Goal: Task Accomplishment & Management: Manage account settings

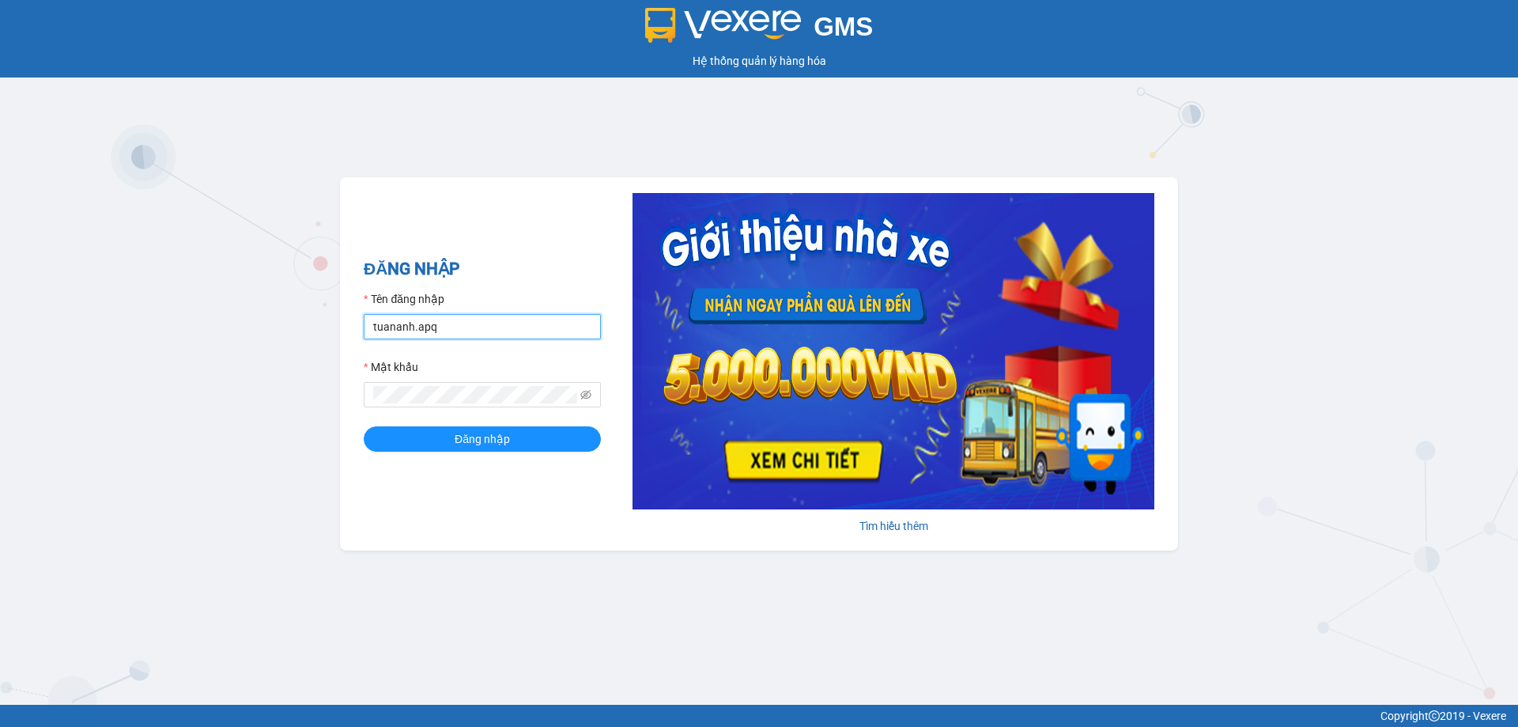
click at [459, 329] on input "tuananh.apq" at bounding box center [482, 326] width 237 height 25
type input "honganvp.apq"
click at [425, 406] on span at bounding box center [482, 394] width 237 height 25
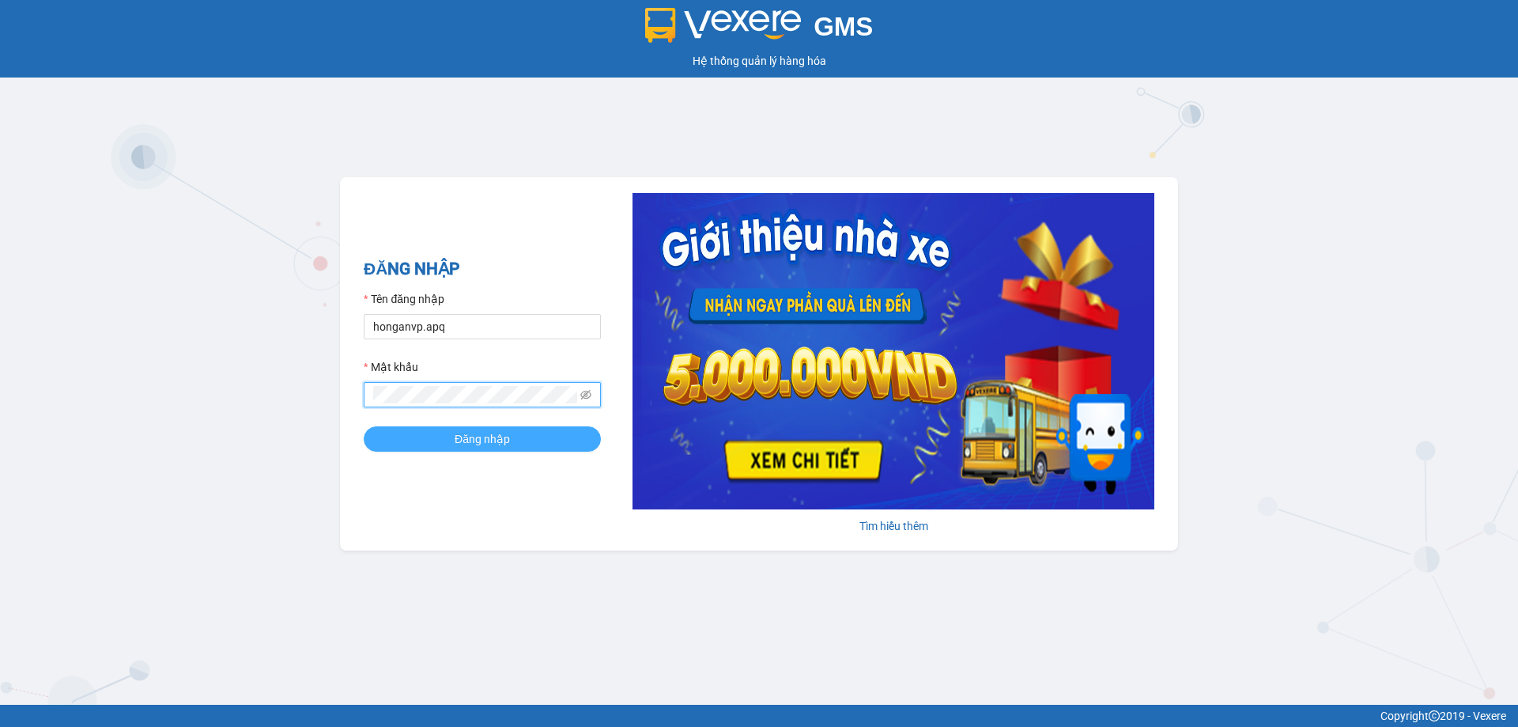
click at [402, 446] on button "Đăng nhập" at bounding box center [482, 438] width 237 height 25
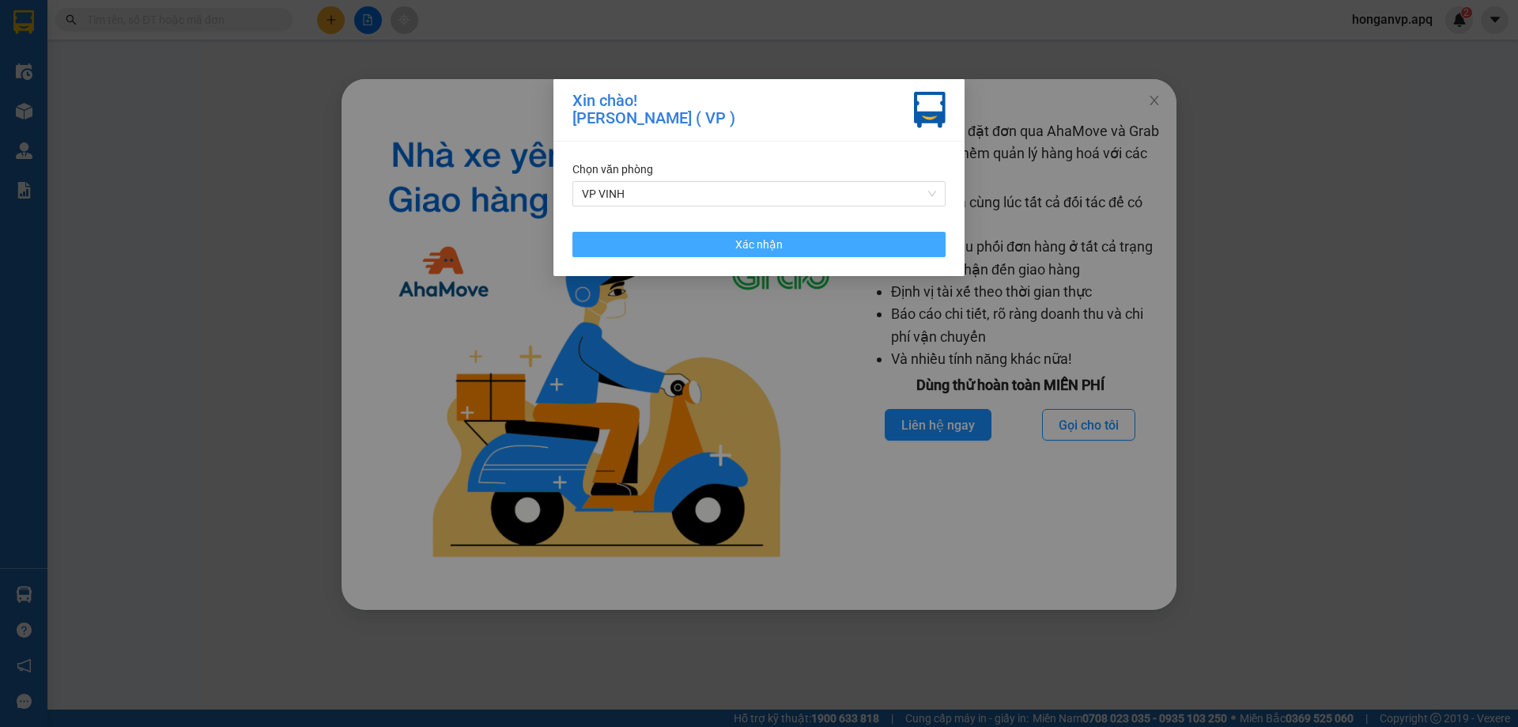
click at [684, 232] on button "Xác nhận" at bounding box center [758, 244] width 373 height 25
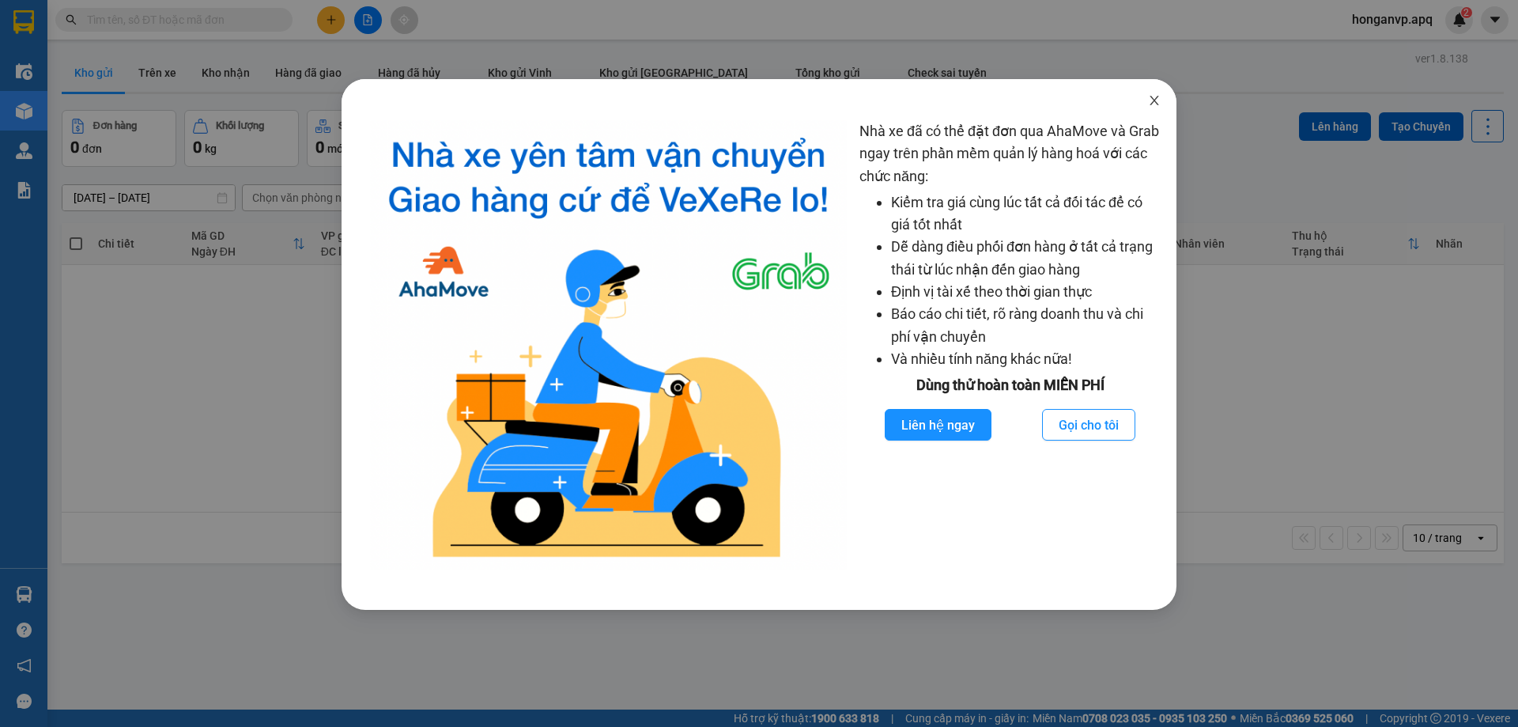
click at [1150, 99] on icon "close" at bounding box center [1154, 100] width 13 height 13
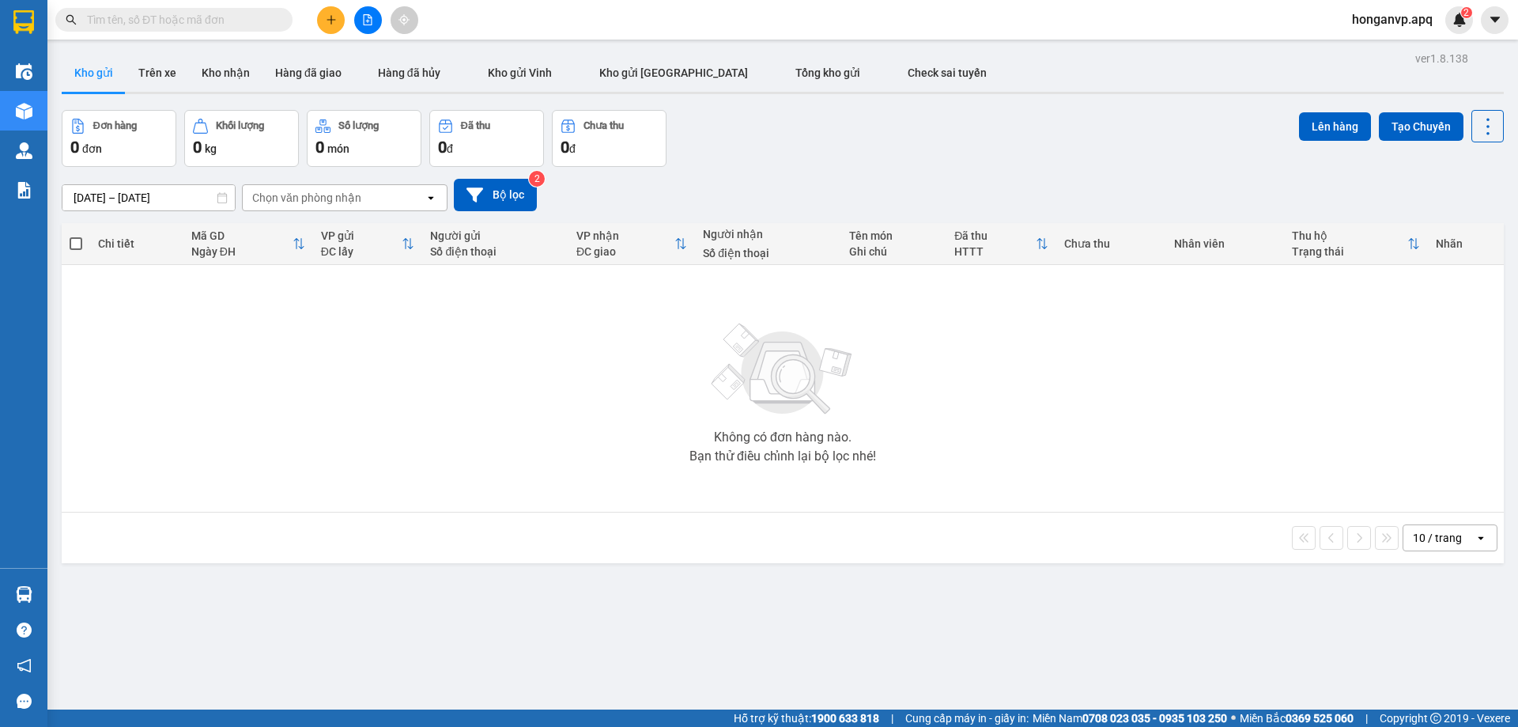
click at [195, 21] on input "text" at bounding box center [180, 19] width 187 height 17
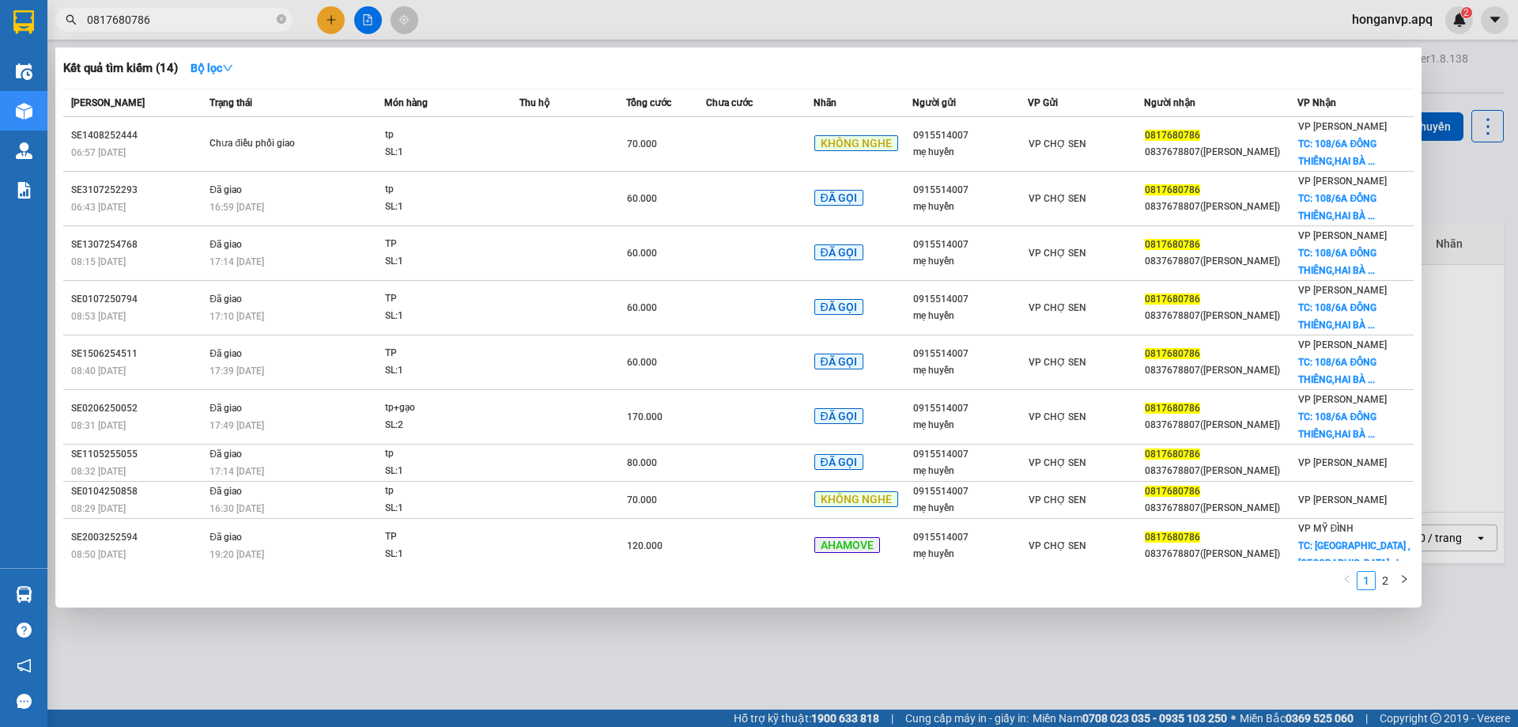
type input "0817680786"
click at [281, 17] on icon "close-circle" at bounding box center [281, 18] width 9 height 9
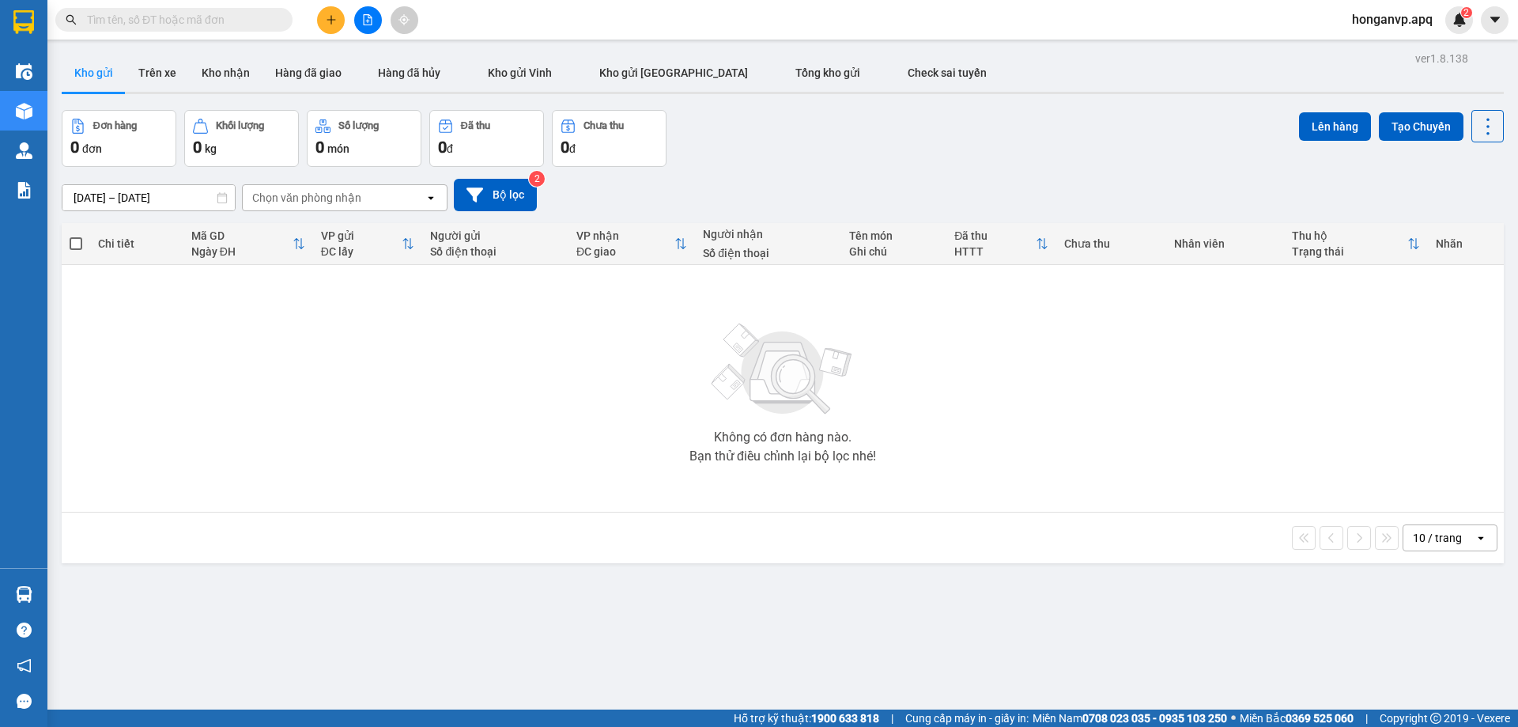
click at [889, 136] on div "Đơn hàng 0 đơn Khối lượng 0 kg Số lượng 0 món Đã thu 0 đ Chưa thu 0 đ Lên hàng …" at bounding box center [783, 138] width 1442 height 57
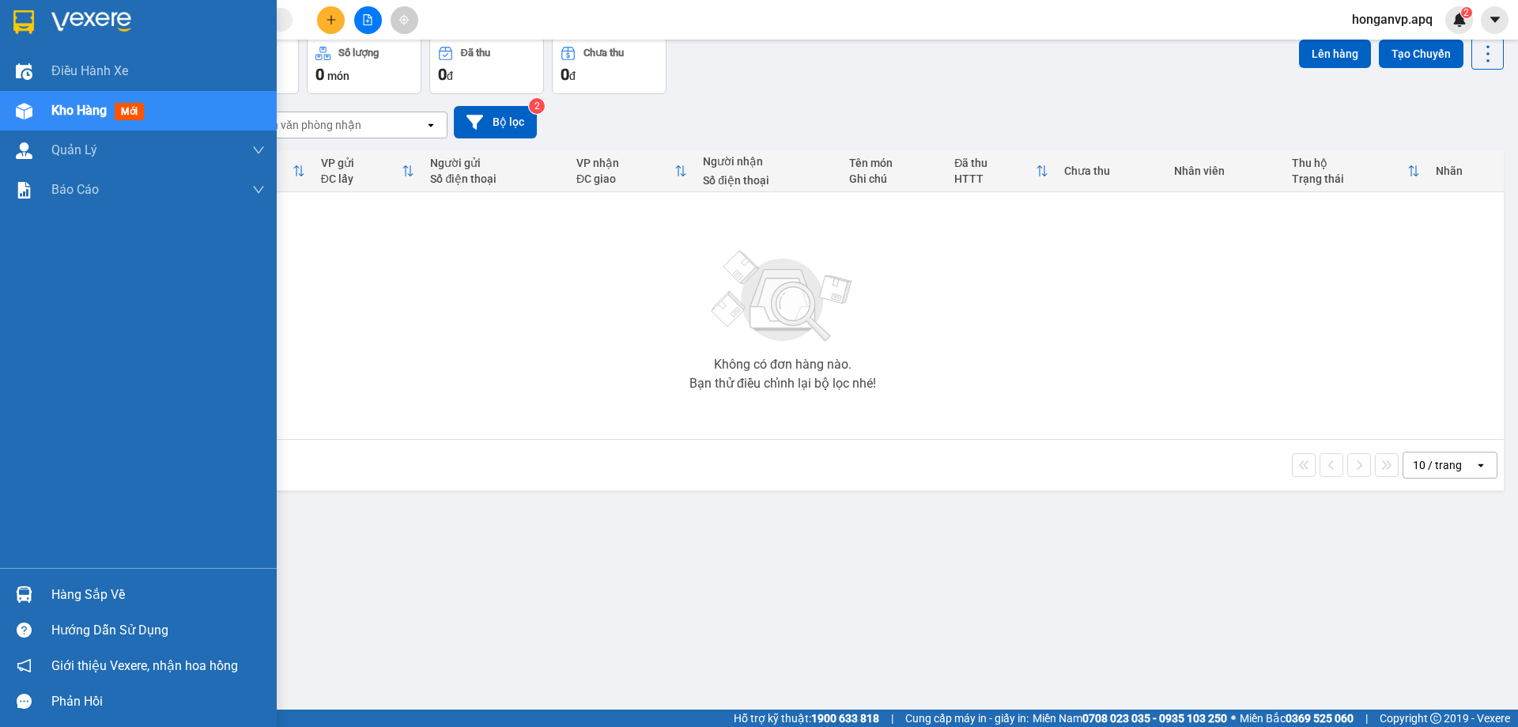
click at [77, 21] on img at bounding box center [91, 22] width 80 height 24
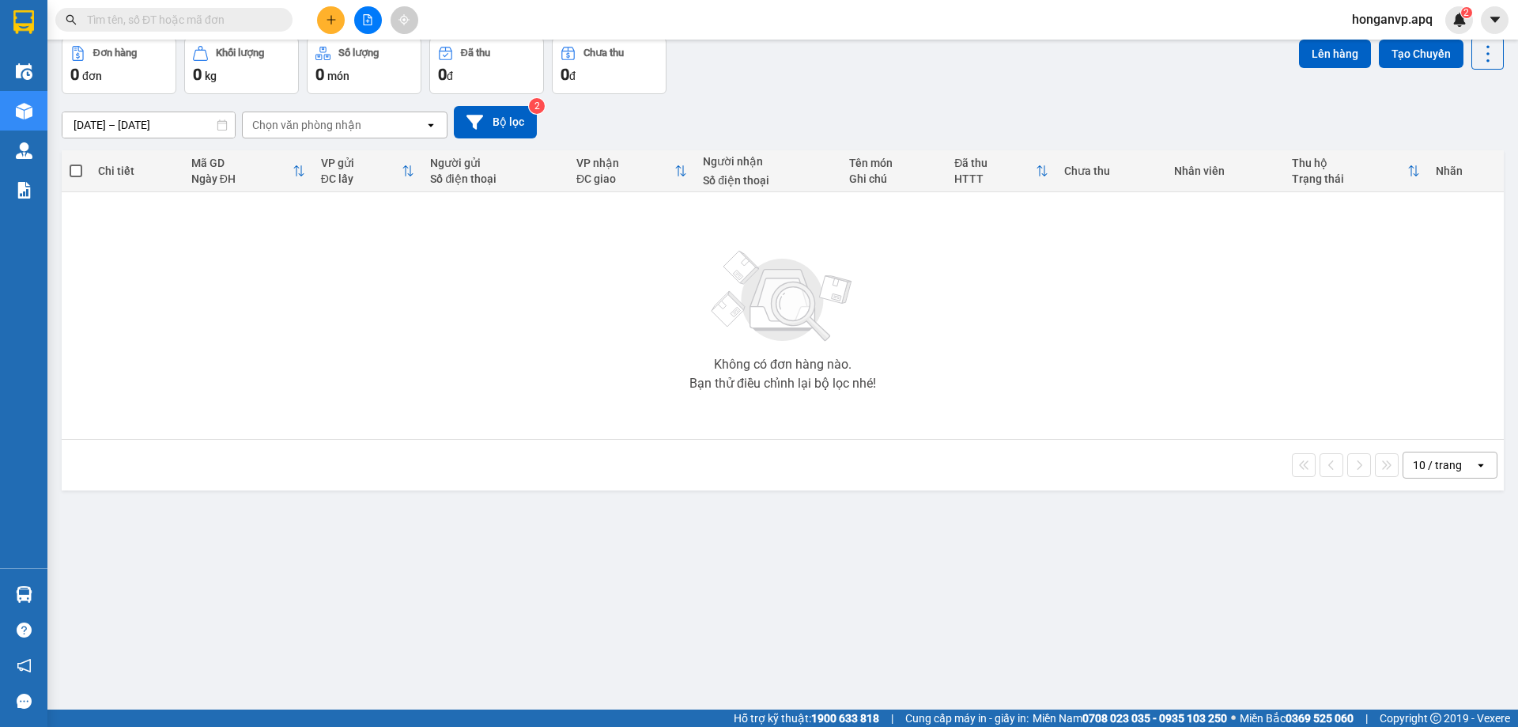
click at [172, 17] on input "text" at bounding box center [180, 19] width 187 height 17
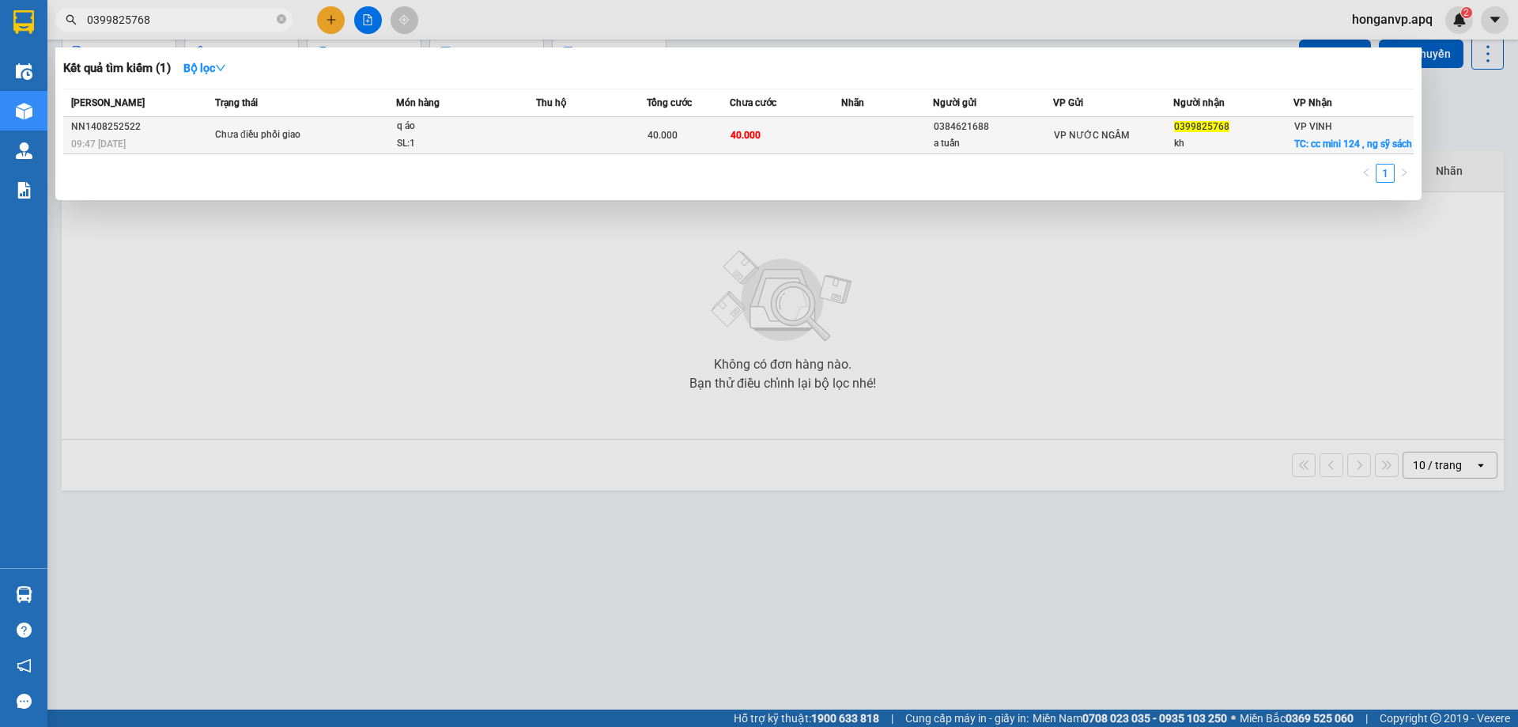
type input "0399825768"
click at [235, 138] on div "Chưa điều phối giao" at bounding box center [274, 134] width 119 height 17
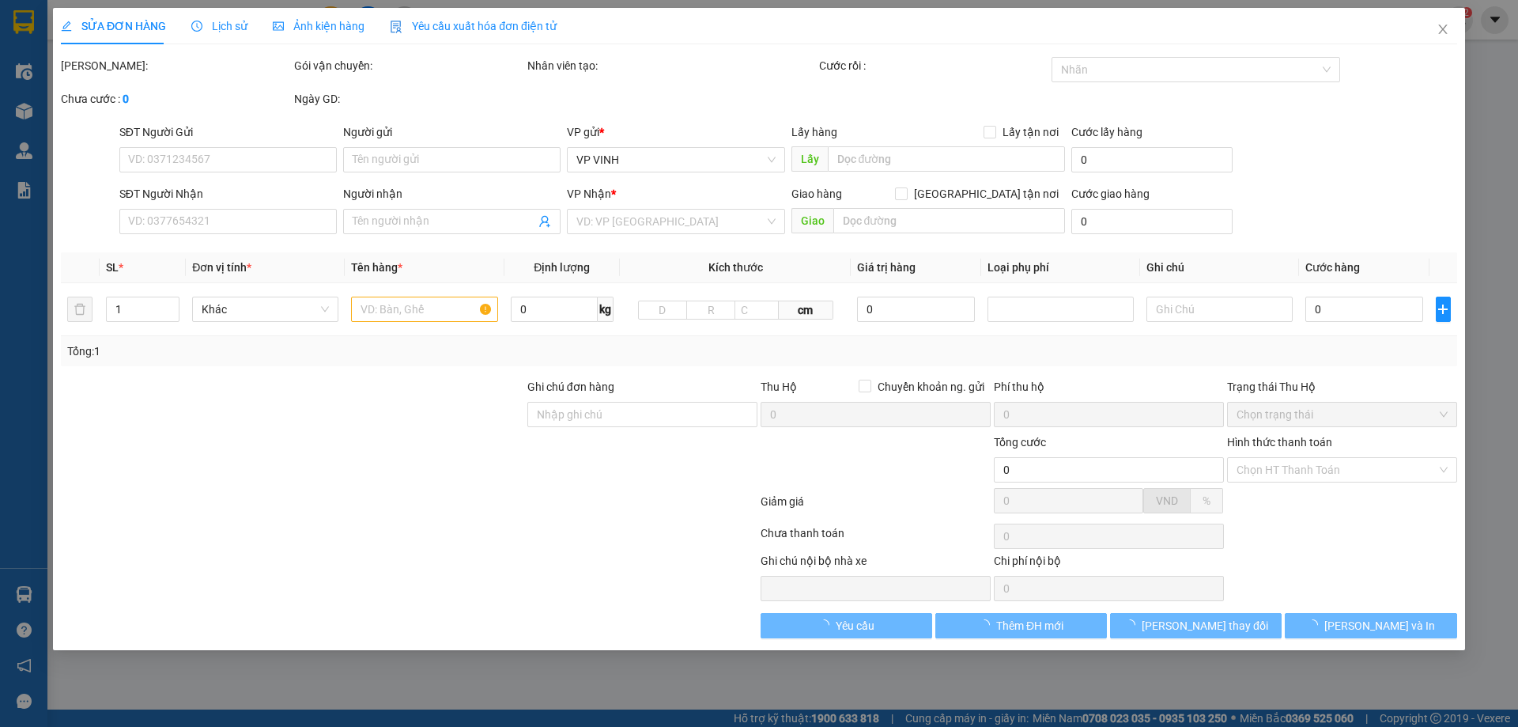
click at [228, 30] on span "Lịch sử" at bounding box center [219, 26] width 56 height 13
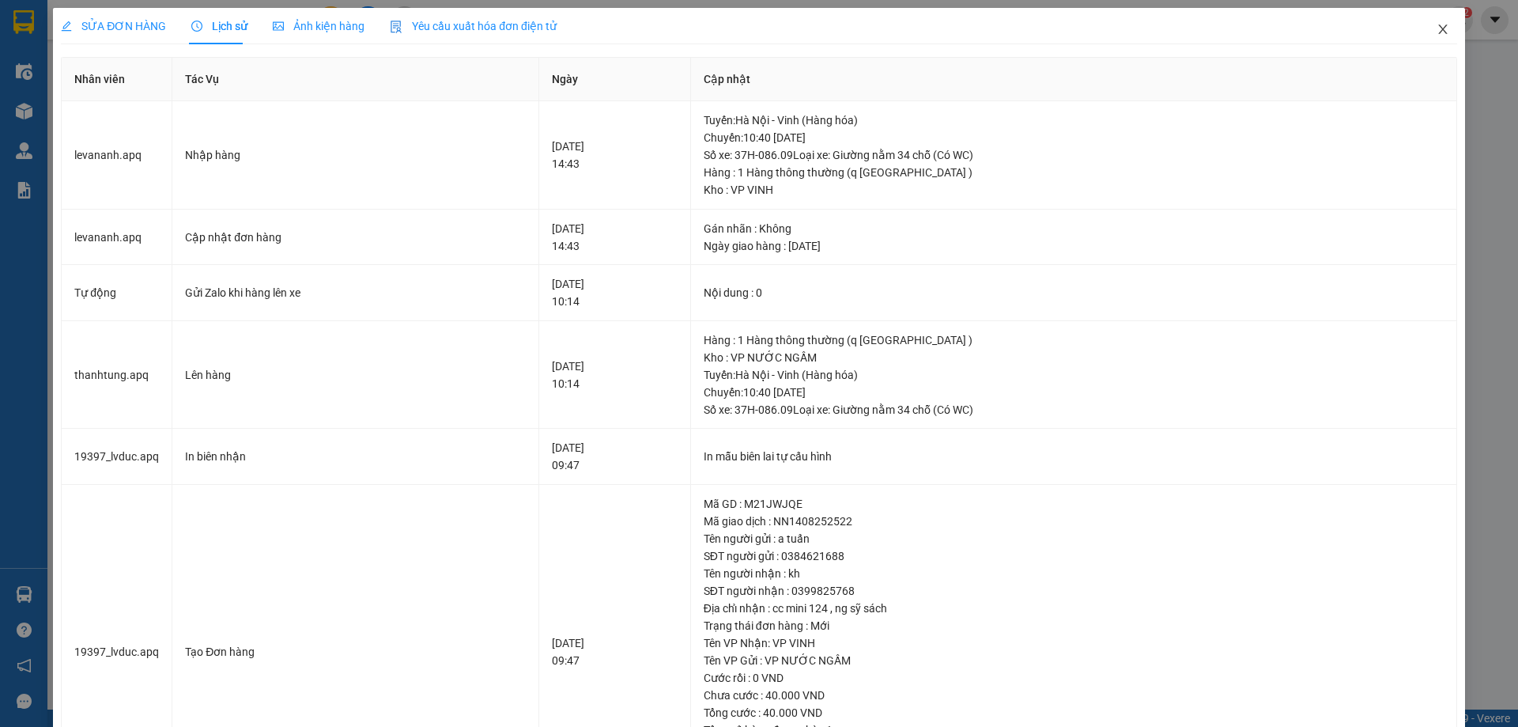
click at [1436, 32] on icon "close" at bounding box center [1442, 29] width 13 height 13
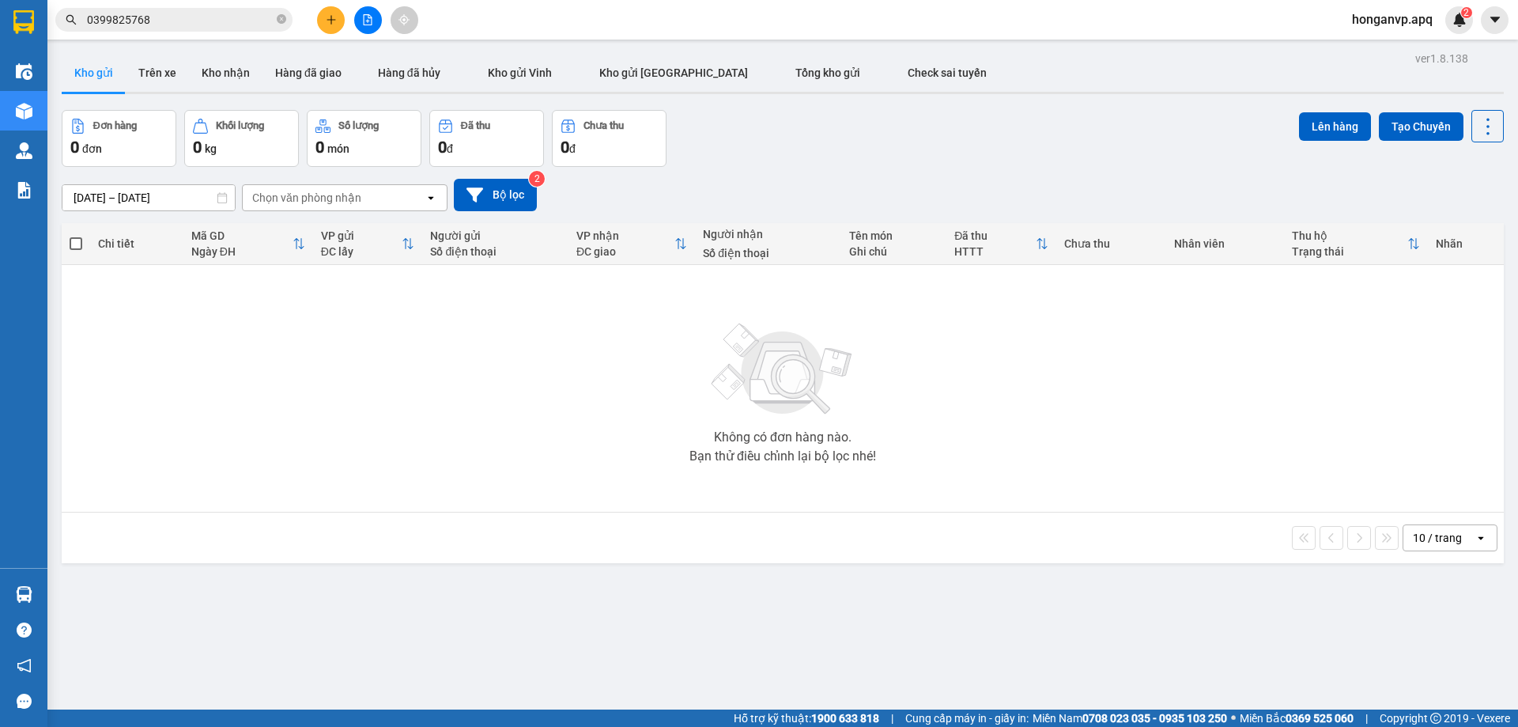
click at [167, 21] on input "0399825768" at bounding box center [180, 19] width 187 height 17
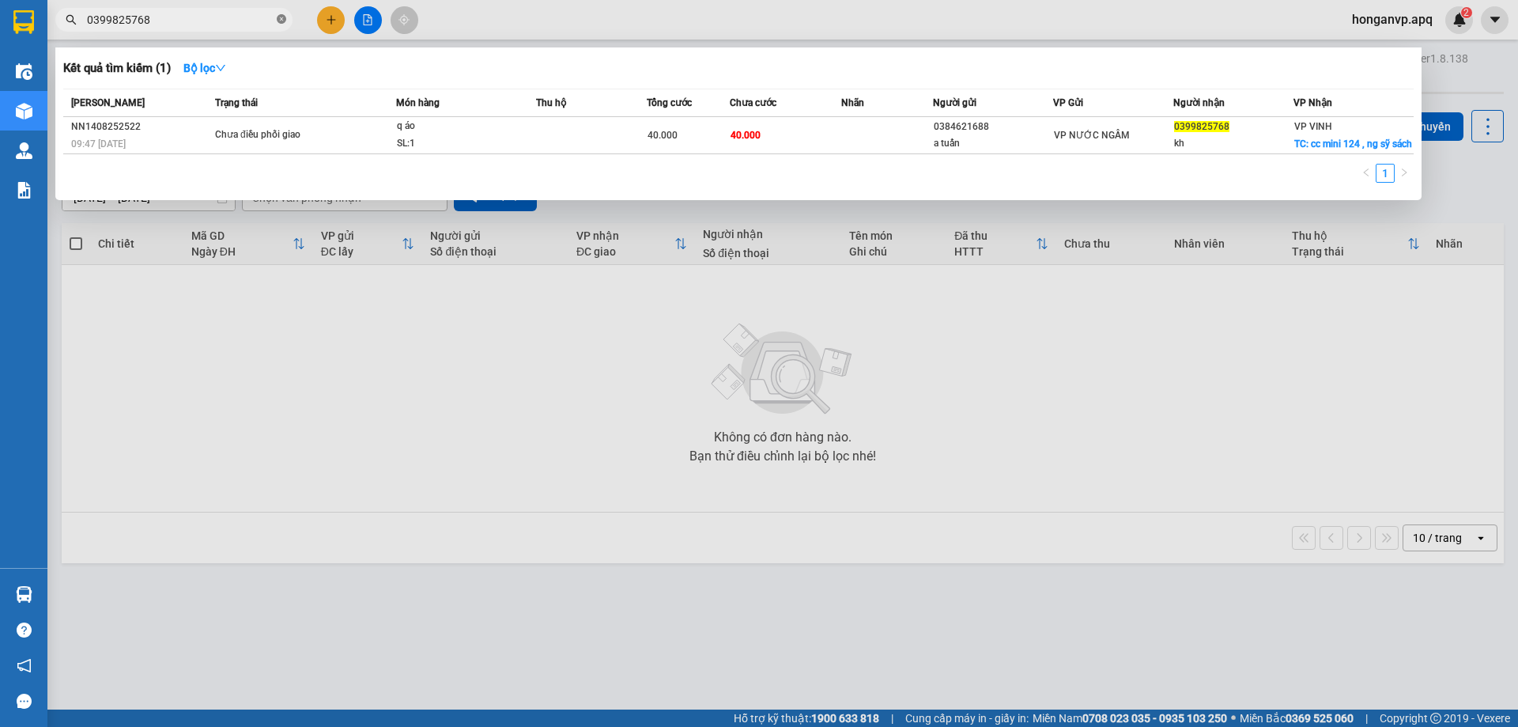
click at [277, 18] on icon "close-circle" at bounding box center [281, 18] width 9 height 9
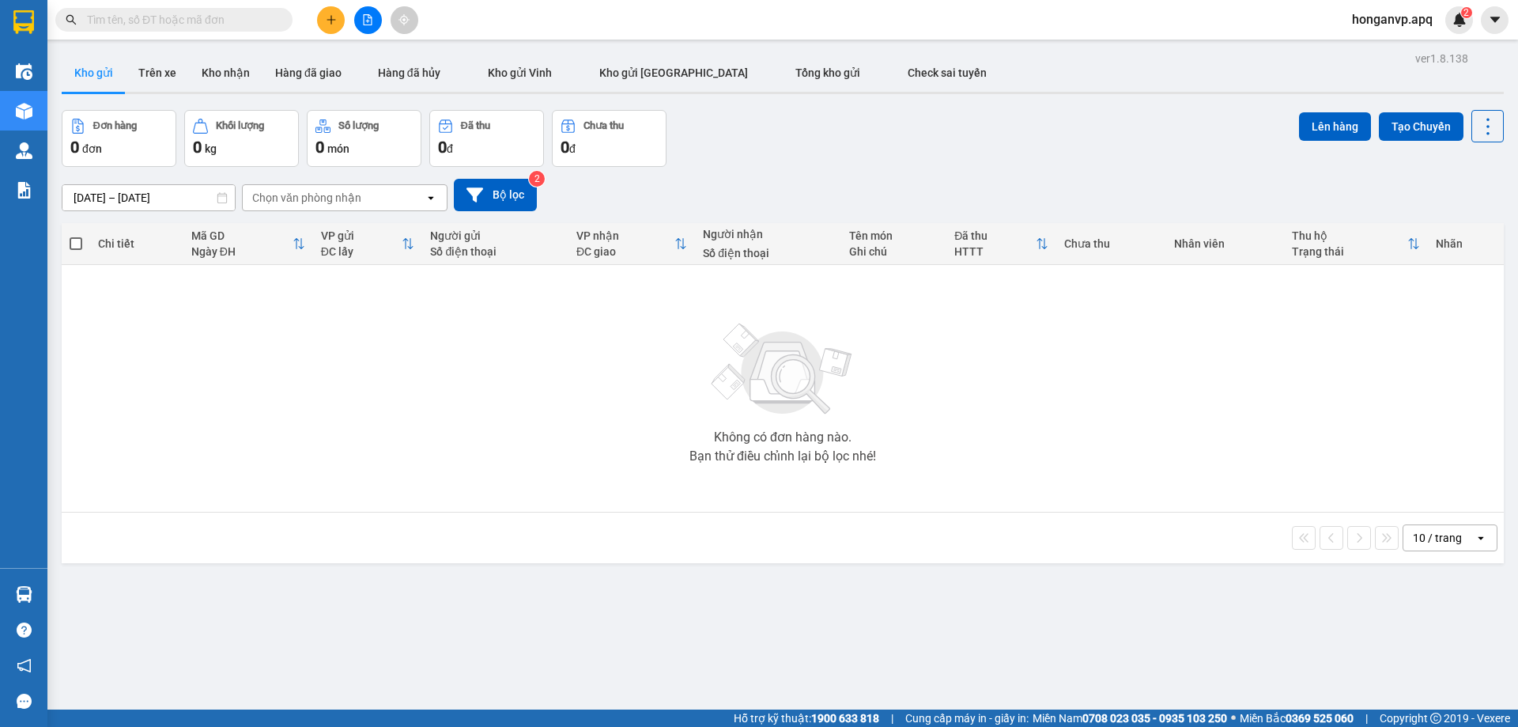
click at [1142, 168] on div "12/08/2025 – 14/08/2025 Press the down arrow key to interact with the calendar …" at bounding box center [783, 195] width 1442 height 56
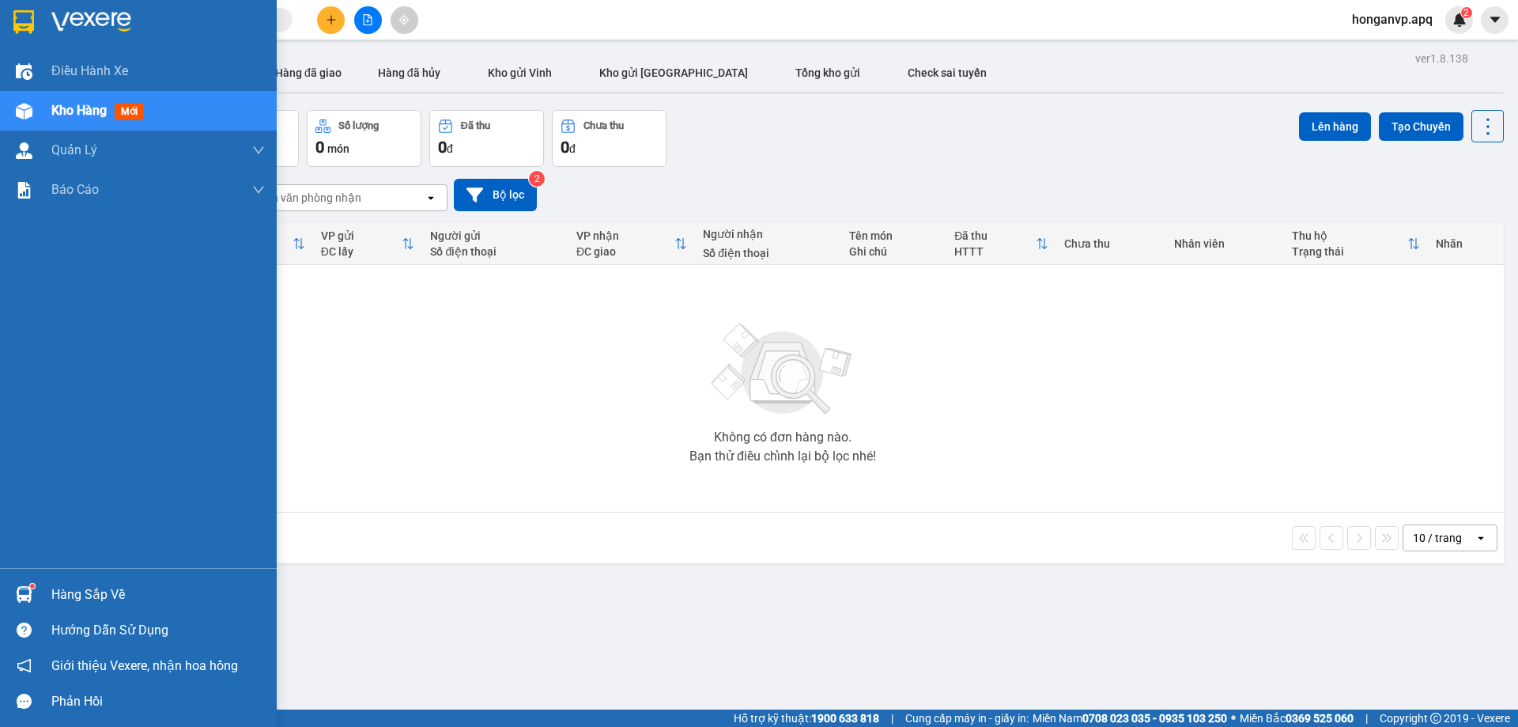
click at [76, 594] on div "Hàng sắp về" at bounding box center [157, 595] width 213 height 24
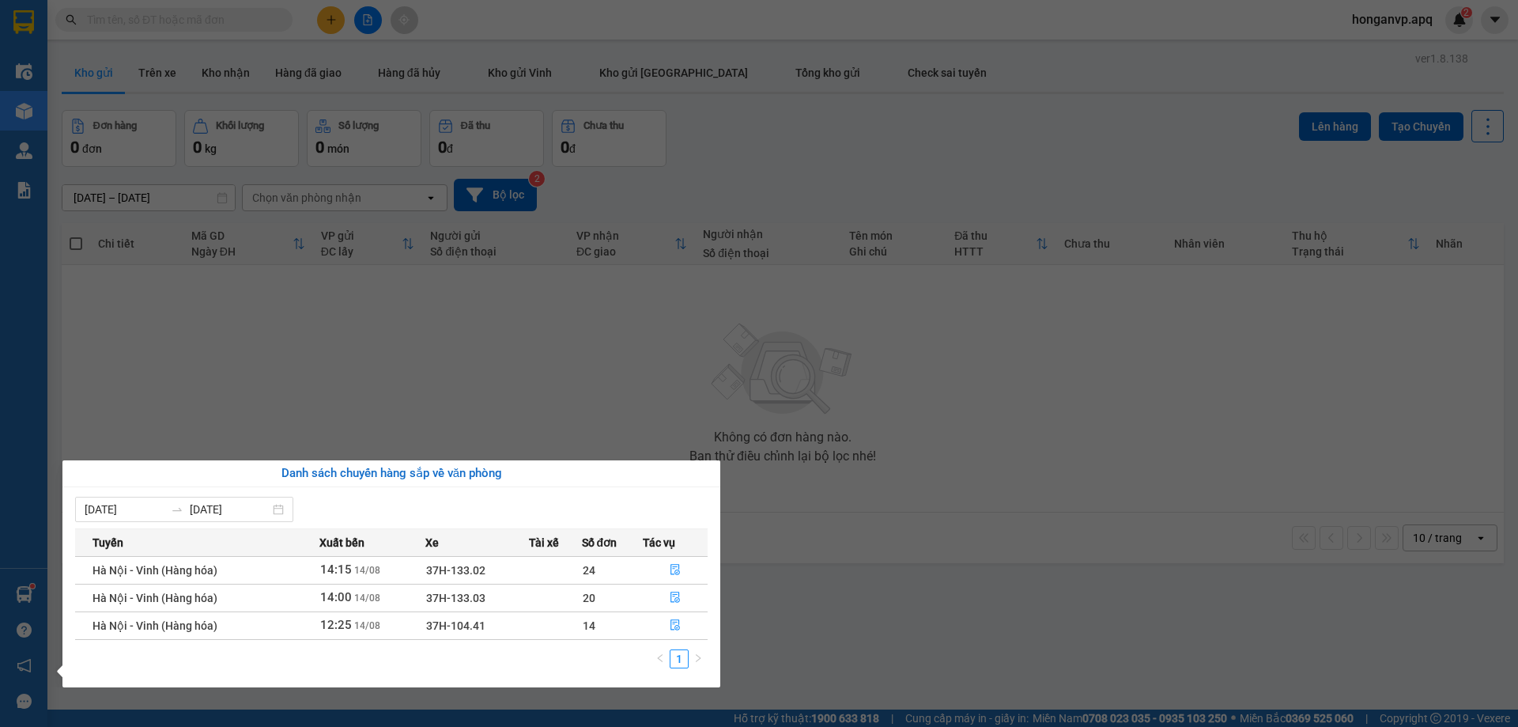
click at [548, 369] on section "Kết quả tìm kiếm ( 1 ) Bộ lọc Mã ĐH Trạng thái Món hàng Thu hộ Tổng cước Chưa c…" at bounding box center [759, 363] width 1518 height 727
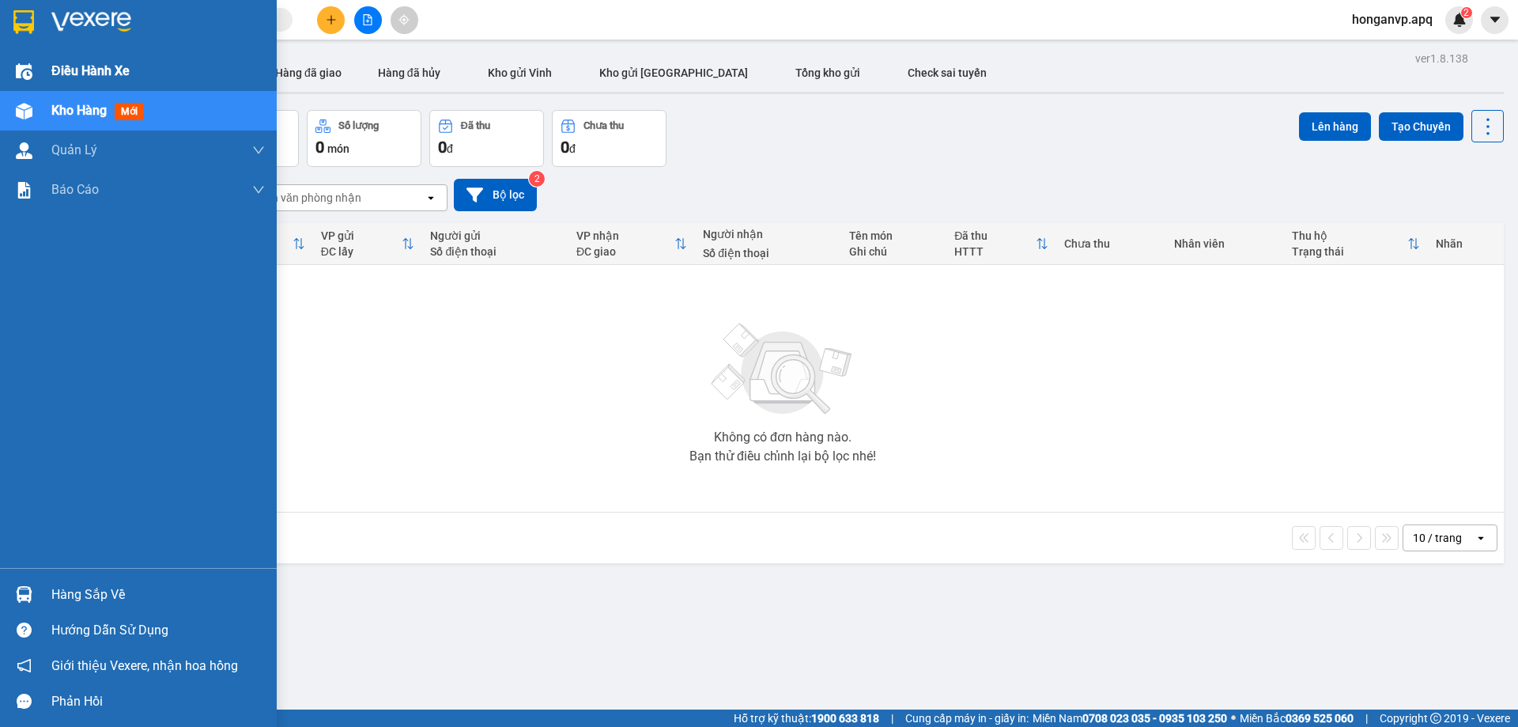
click at [72, 71] on span "Điều hành xe" at bounding box center [90, 71] width 78 height 20
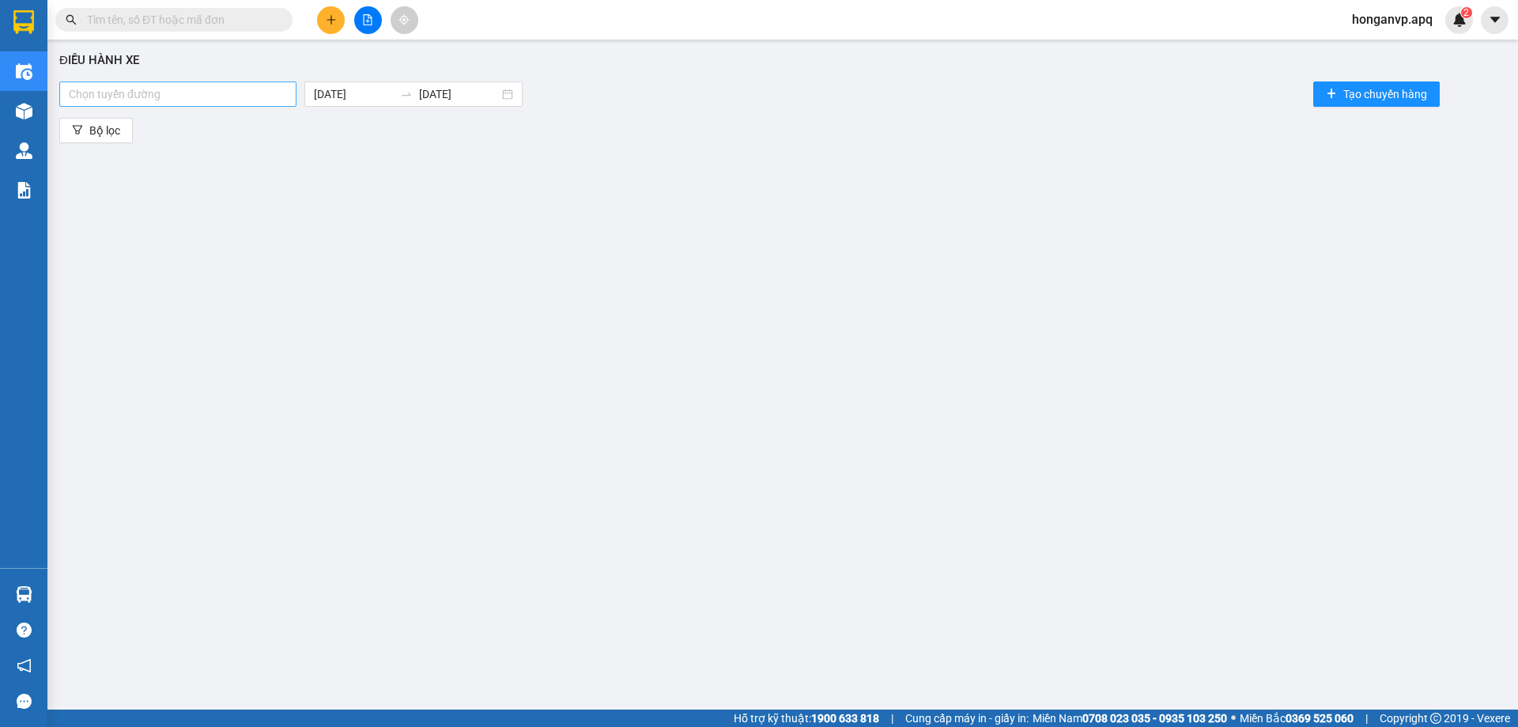
click at [237, 93] on div at bounding box center [177, 94] width 229 height 19
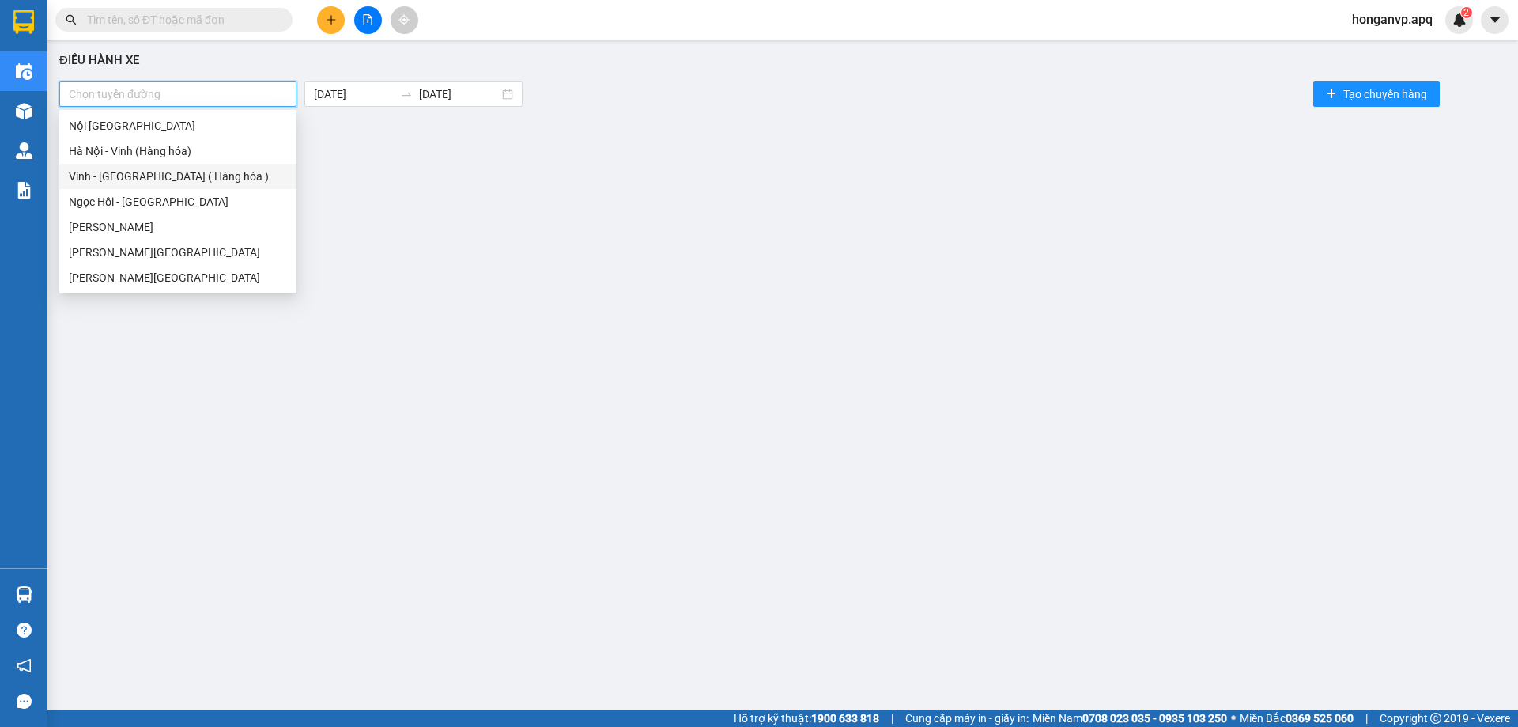
click at [113, 177] on div "Vinh - Hà Nội ( Hàng hóa )" at bounding box center [178, 176] width 218 height 17
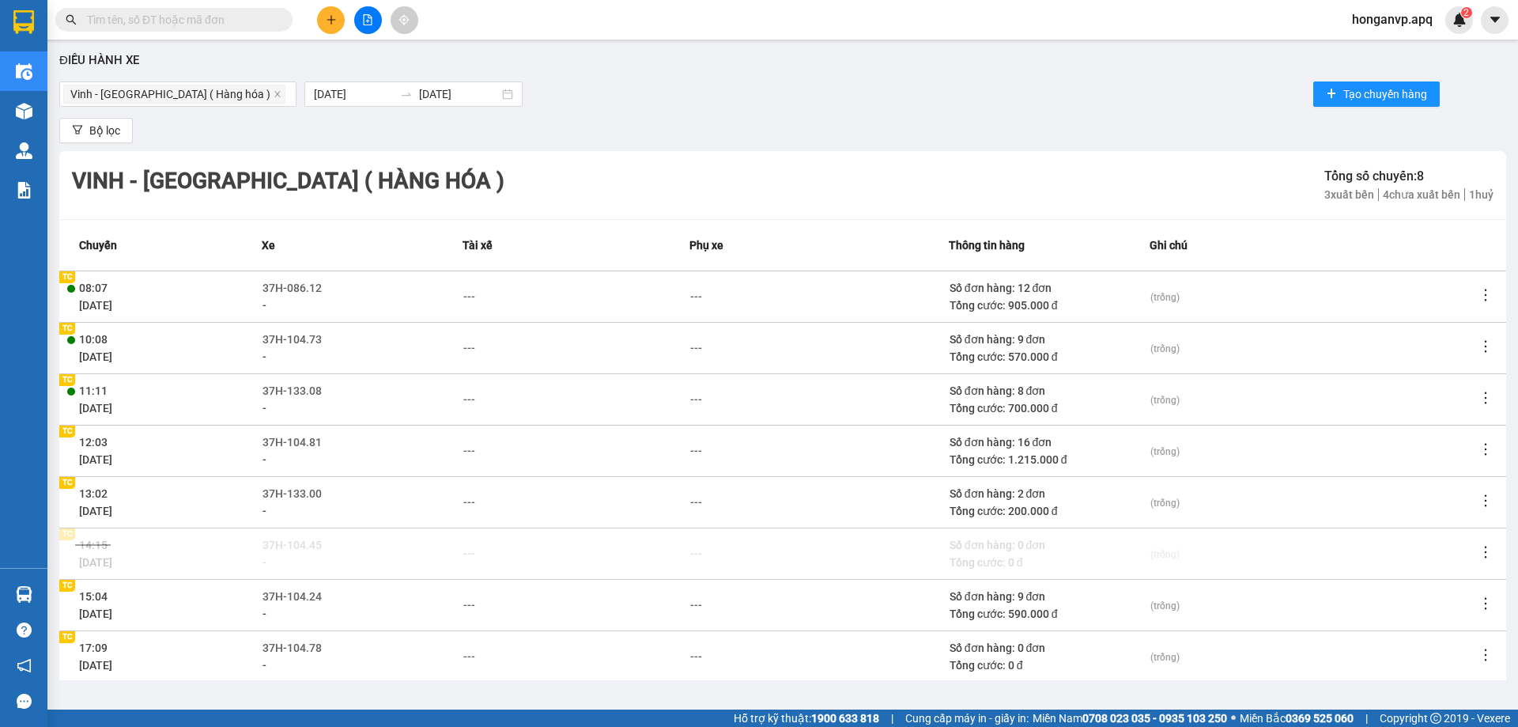
click at [843, 11] on div "Kết quả tìm kiếm ( 1 ) Bộ lọc Mã ĐH Trạng thái Món hàng Thu hộ Tổng cước Chưa c…" at bounding box center [759, 20] width 1518 height 40
click at [775, 96] on div "Vinh - Hà Nội ( Hàng hóa ) 14/08/2025 14/08/2025 Tạo chuyến hàng" at bounding box center [782, 94] width 1447 height 32
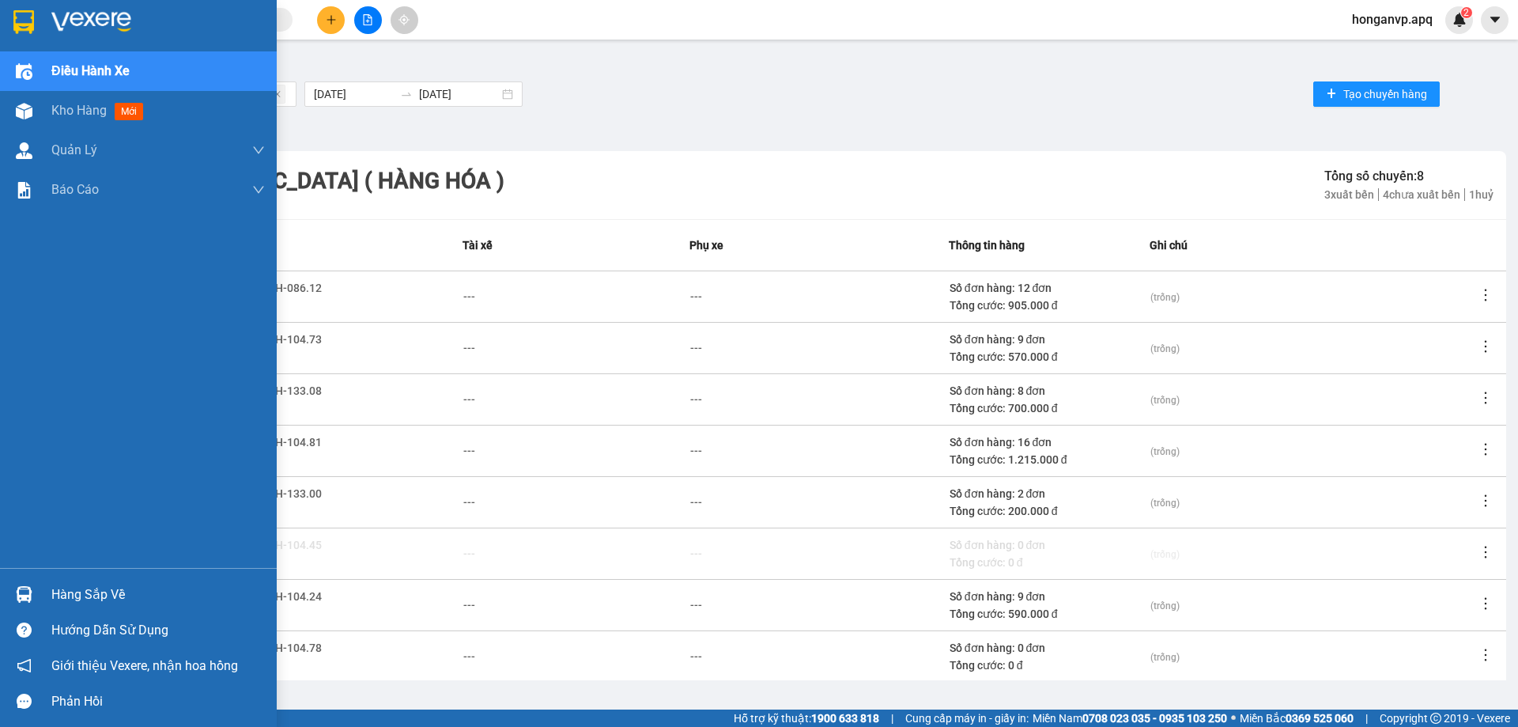
click at [84, 22] on img at bounding box center [91, 22] width 80 height 24
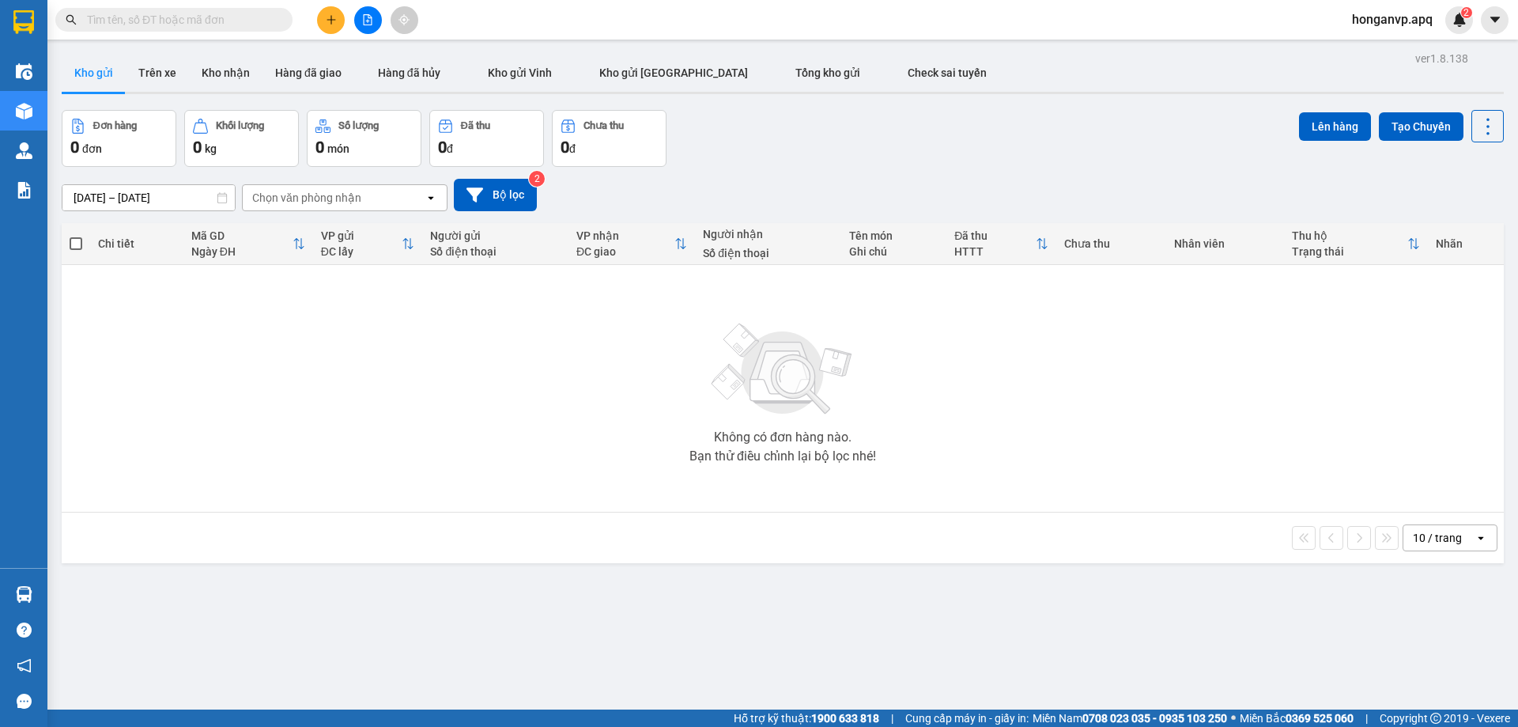
click at [885, 180] on div "12/08/2025 – 14/08/2025 Press the down arrow key to interact with the calendar …" at bounding box center [783, 195] width 1442 height 32
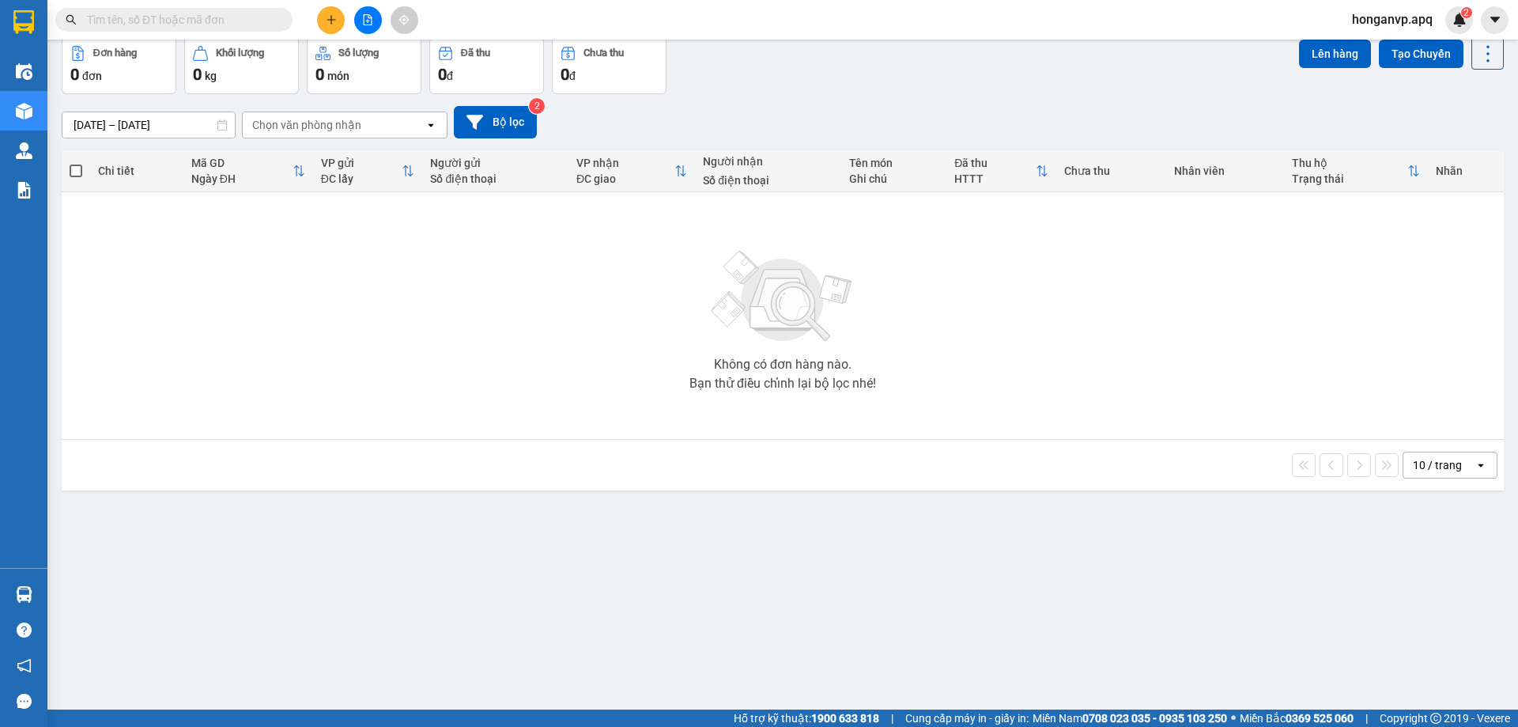
click at [214, 19] on input "text" at bounding box center [180, 19] width 187 height 17
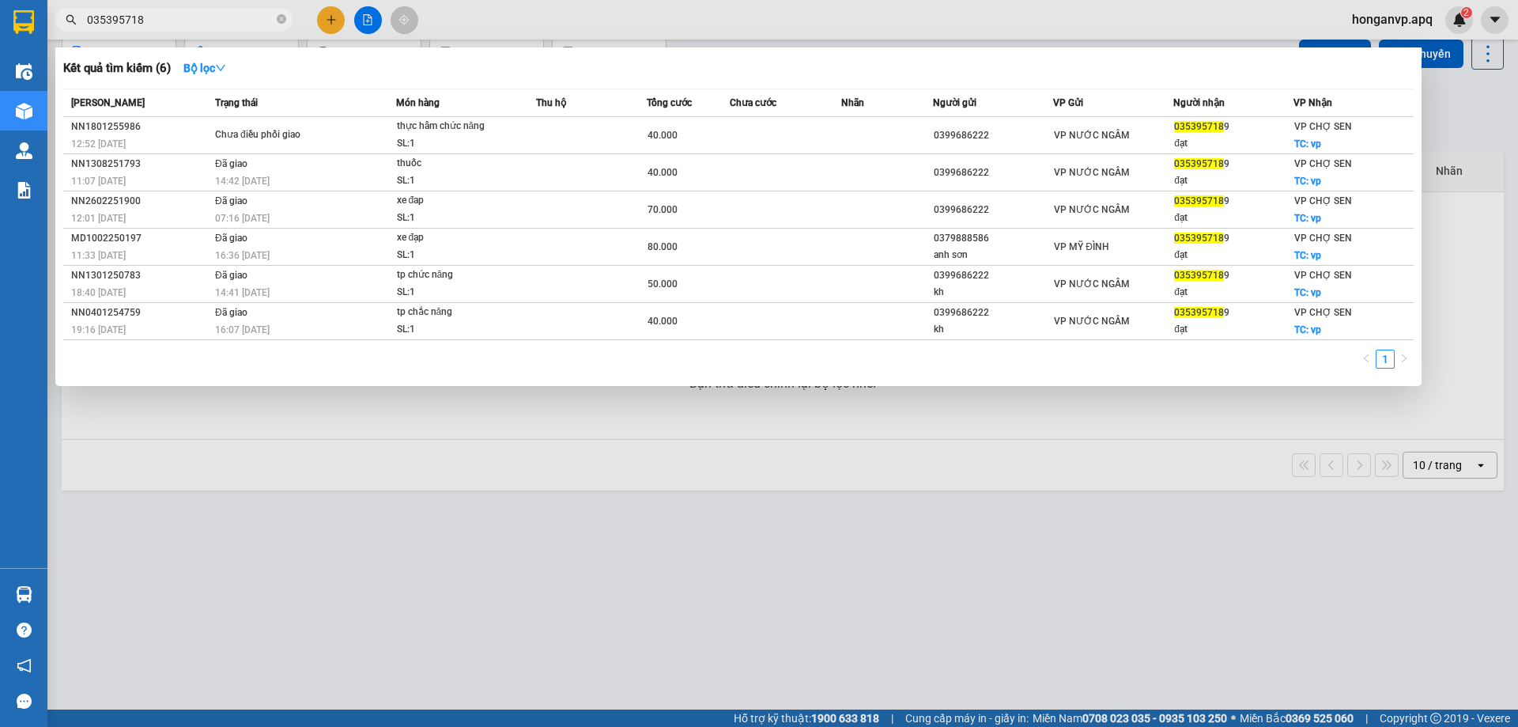
type input "0353957189"
click at [283, 20] on icon "close-circle" at bounding box center [281, 18] width 9 height 9
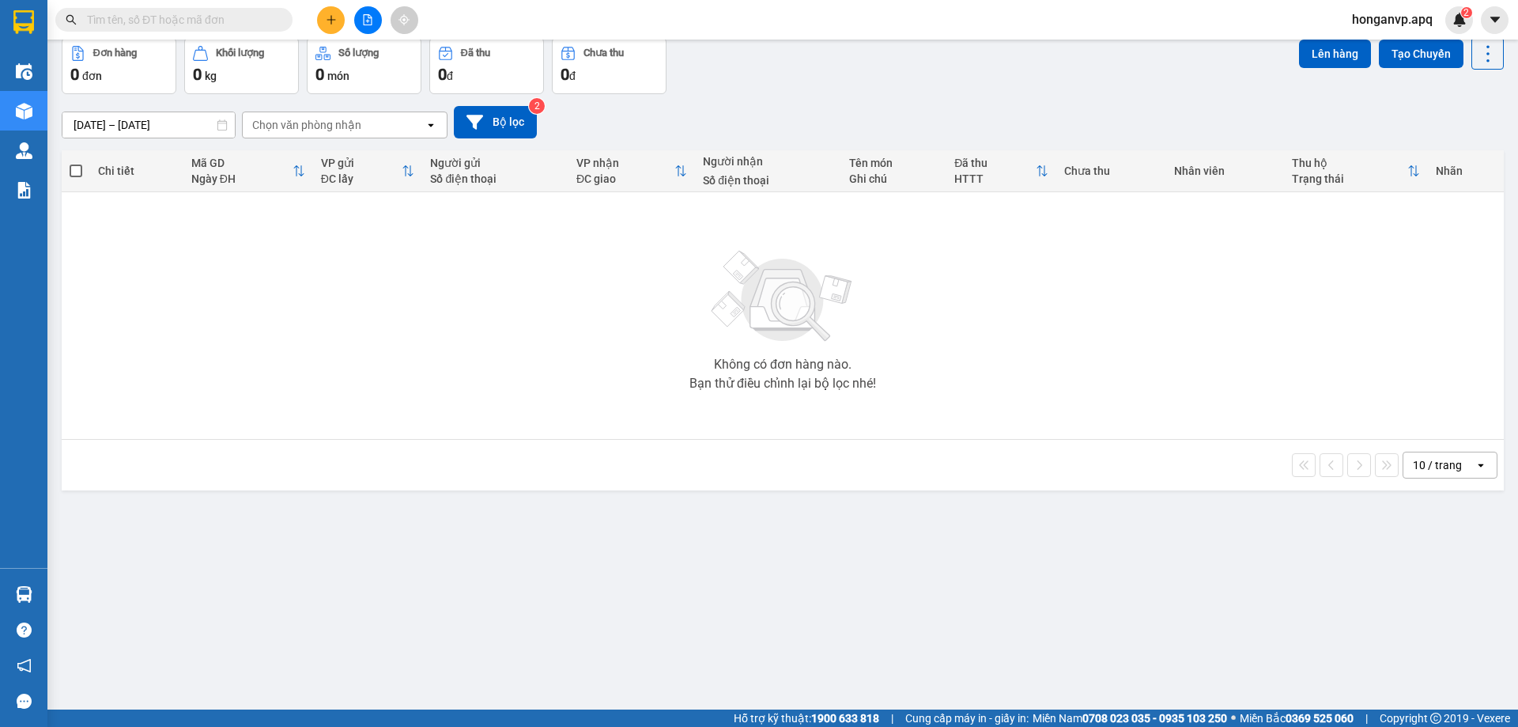
click at [858, 116] on div "12/08/2025 – 14/08/2025 Press the down arrow key to interact with the calendar …" at bounding box center [783, 122] width 1442 height 32
click at [324, 20] on button at bounding box center [331, 20] width 28 height 28
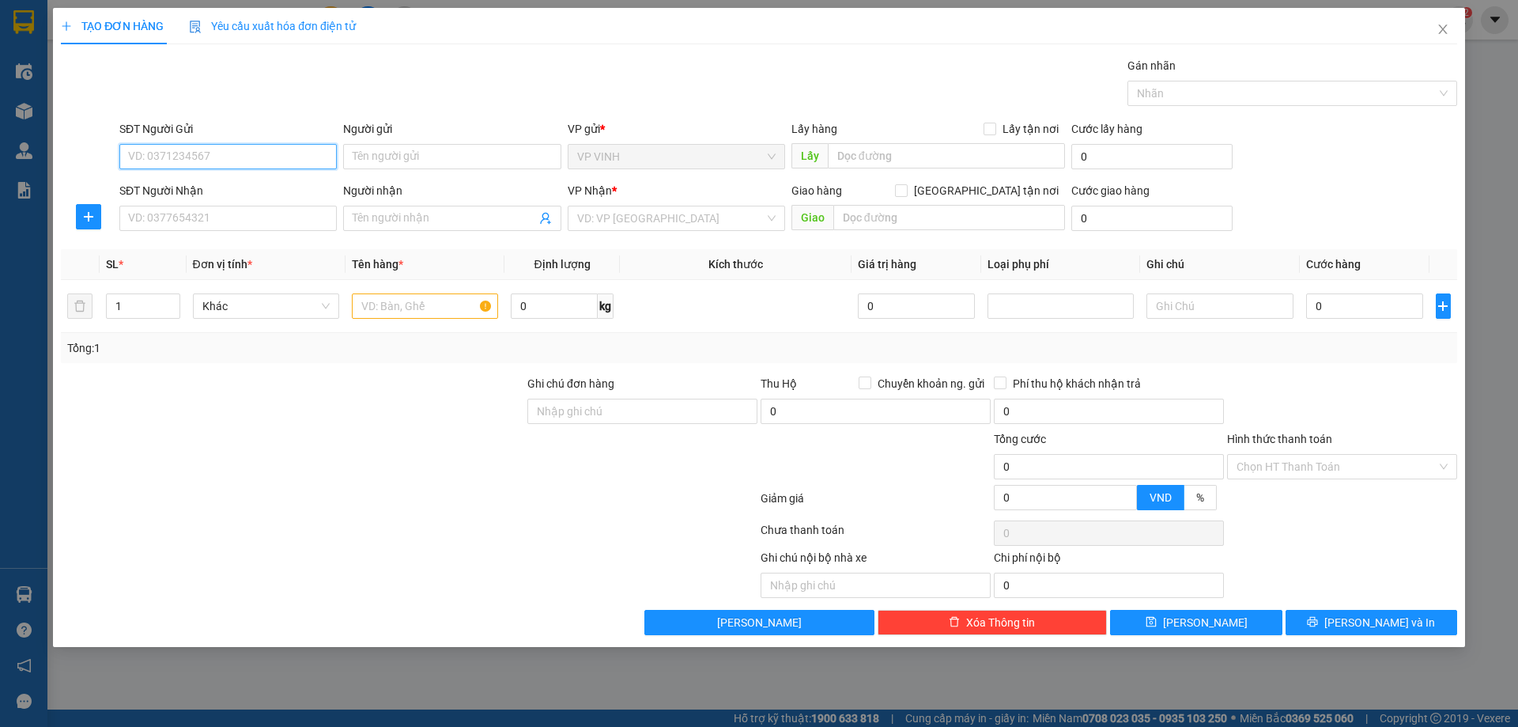
click at [233, 160] on input "SĐT Người Gửi" at bounding box center [227, 156] width 217 height 25
type input "0386485399"
click at [216, 193] on div "0386485399 - c nga" at bounding box center [228, 187] width 198 height 17
type input "c nga"
type input "0386485399"
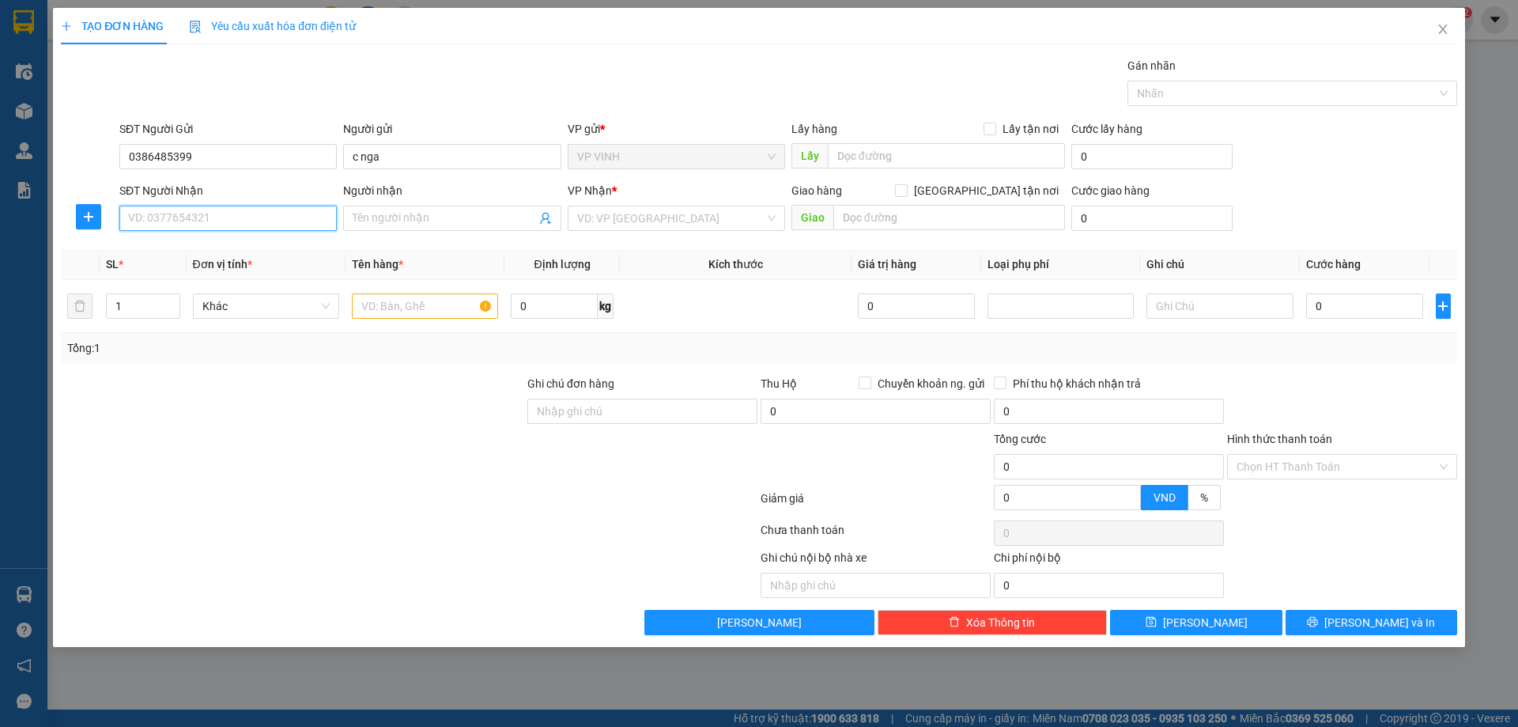
click at [188, 220] on input "SĐT Người Nhận" at bounding box center [227, 218] width 217 height 25
click at [221, 251] on div "0865218689 - châu anh ( chiều gọi lại thì ship)" at bounding box center [241, 249] width 225 height 17
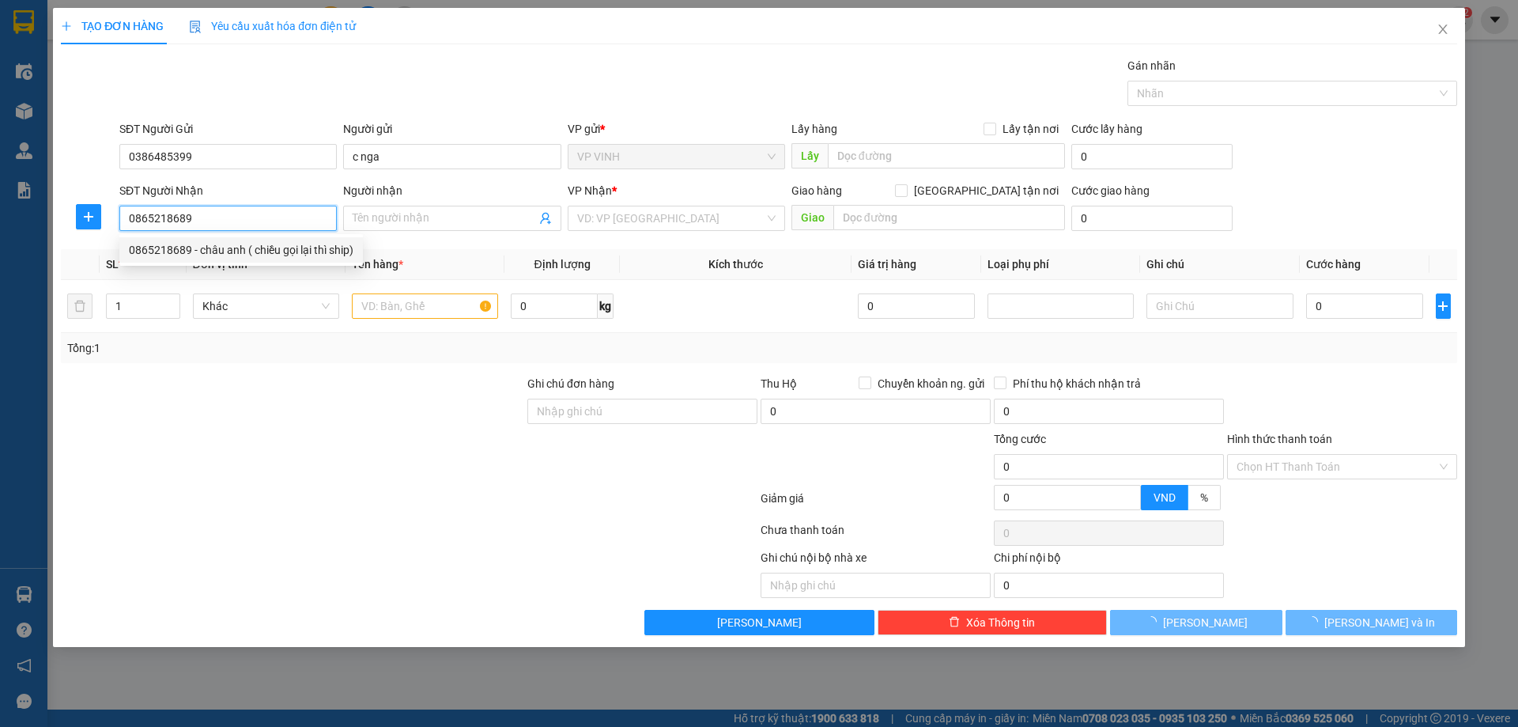
type input "0865218689"
type input "châu anh ( chiều gọi lại thì ship)"
checkbox input "true"
type input "29 ngõ 44 ngách 70 trần thái tông , cầu giấy , hà nội"
type input "50.000"
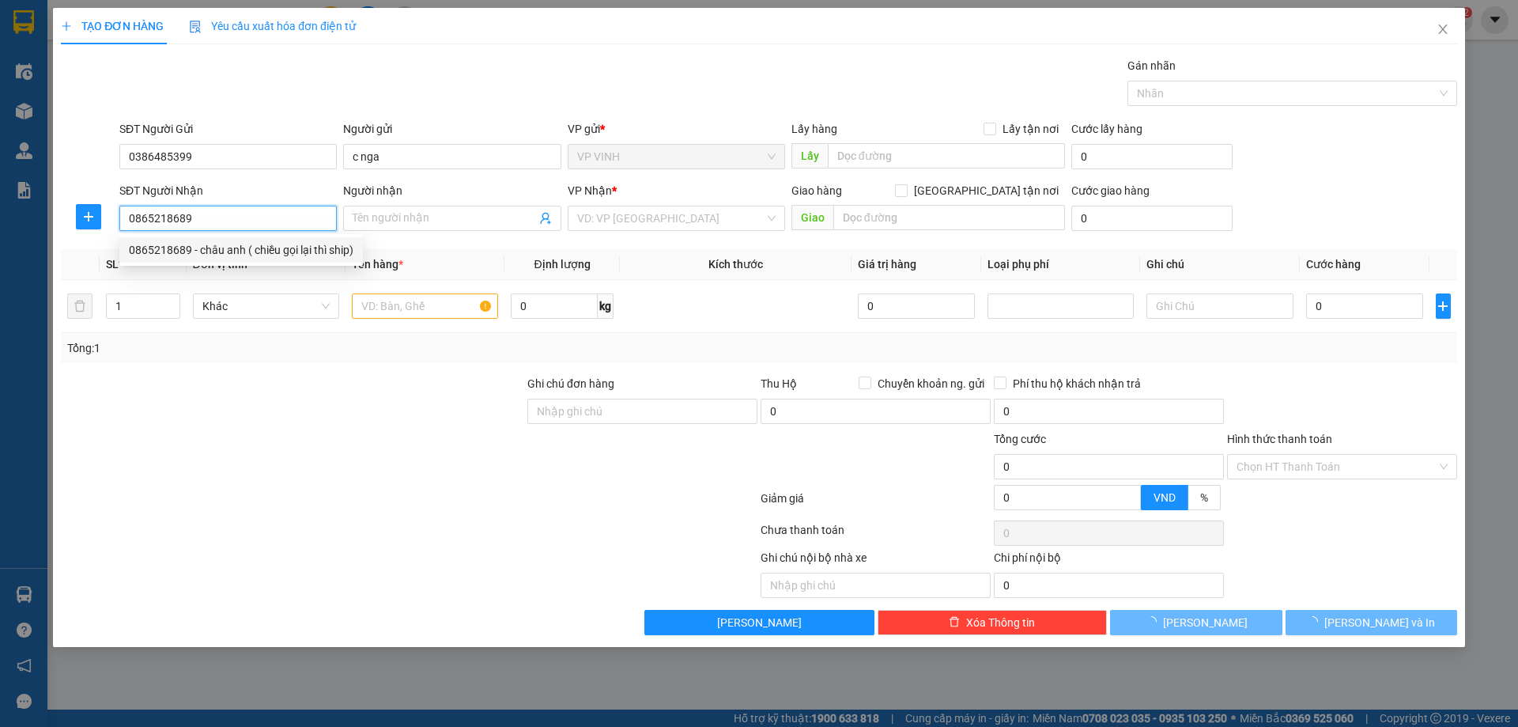
type input "50.000"
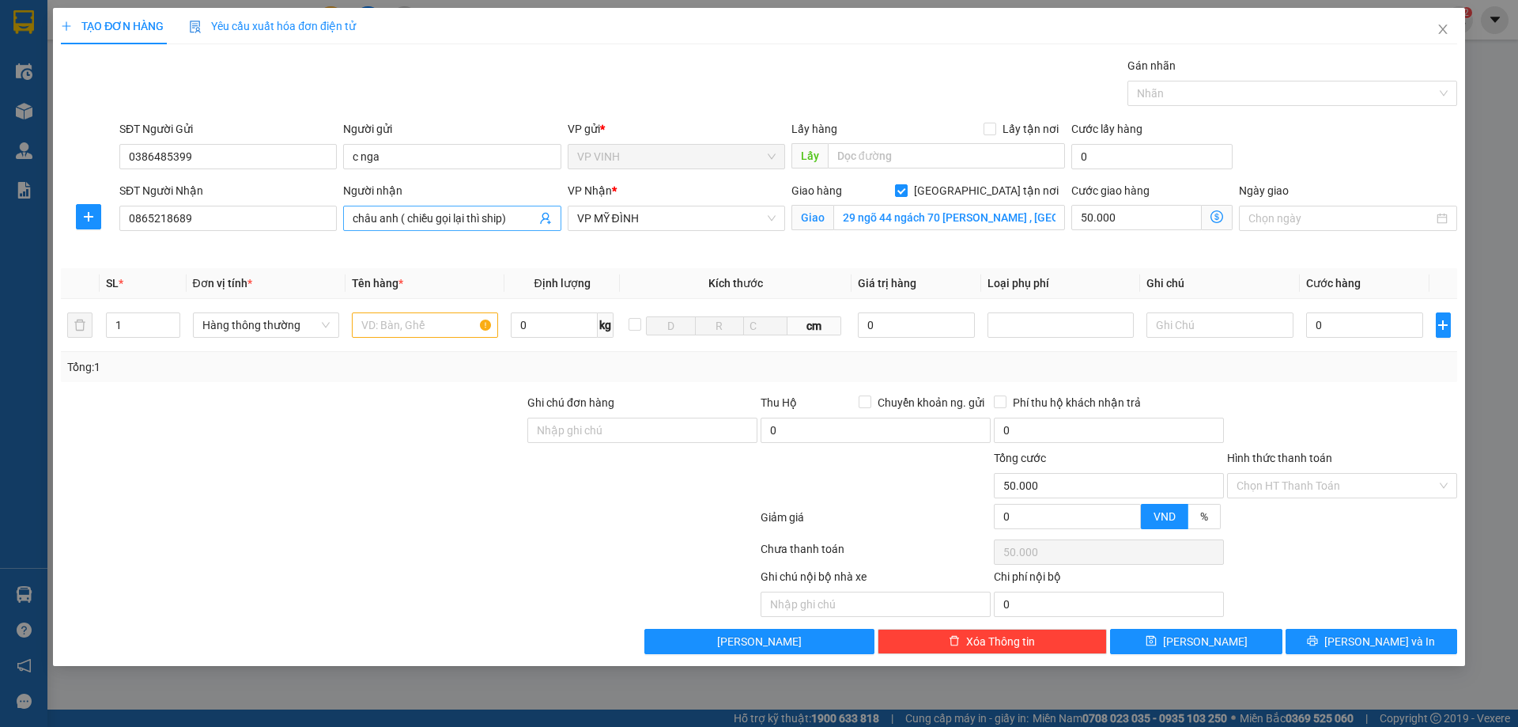
click at [511, 218] on input "châu anh ( chiều gọi lại thì ship)" at bounding box center [444, 217] width 183 height 17
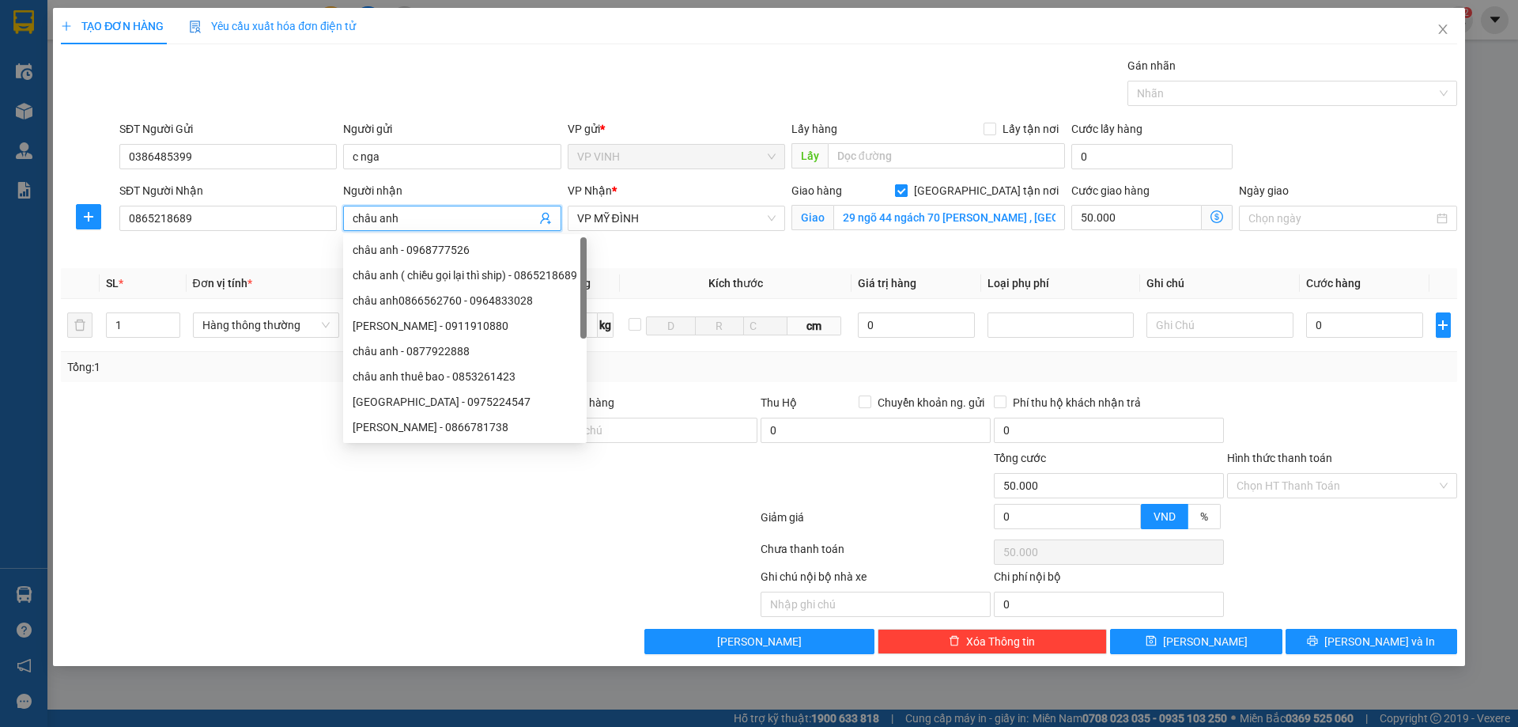
type input "châu anh"
click at [906, 192] on input "Giao tận nơi" at bounding box center [900, 189] width 11 height 11
checkbox input "false"
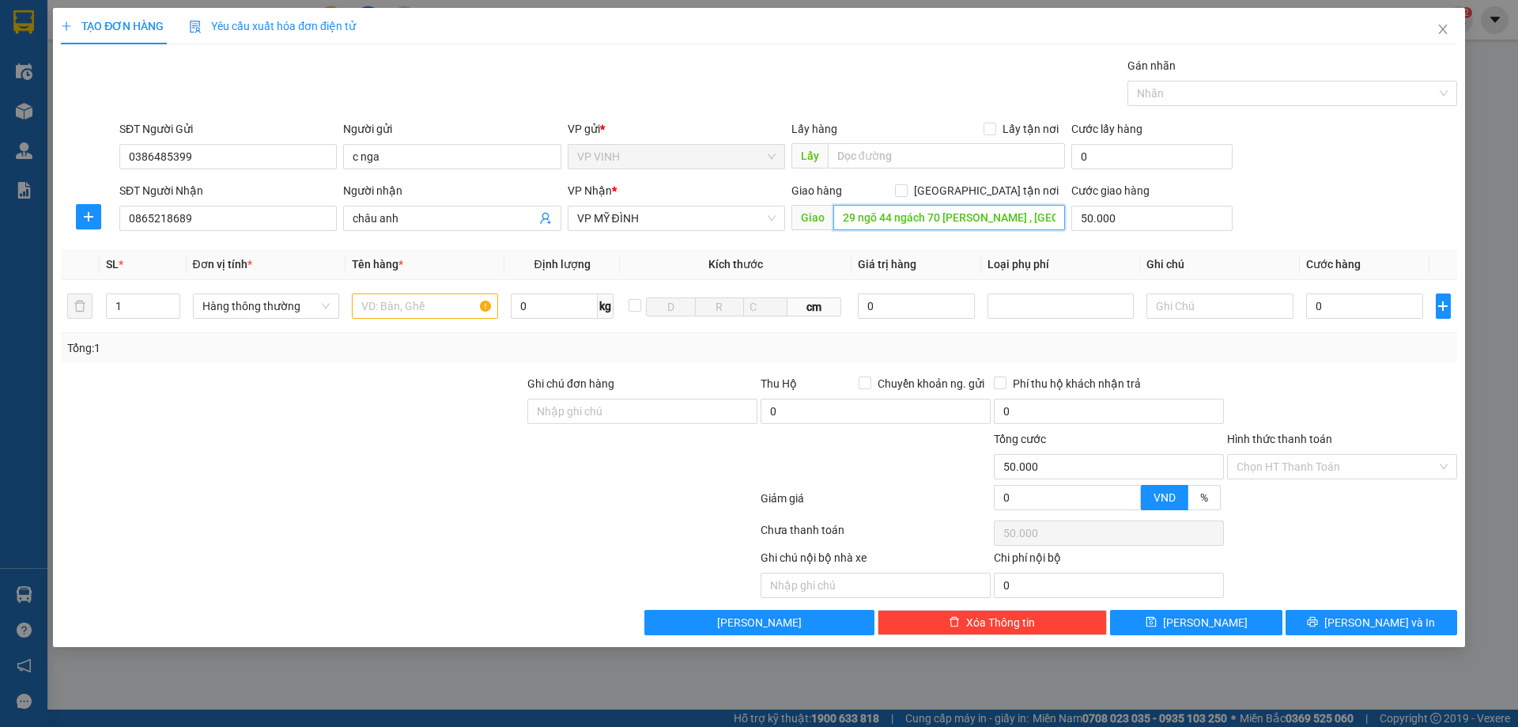
click at [983, 216] on input "29 ngõ 44 ngách 70 trần thái tông , cầu giấy , hà nội" at bounding box center [949, 217] width 232 height 25
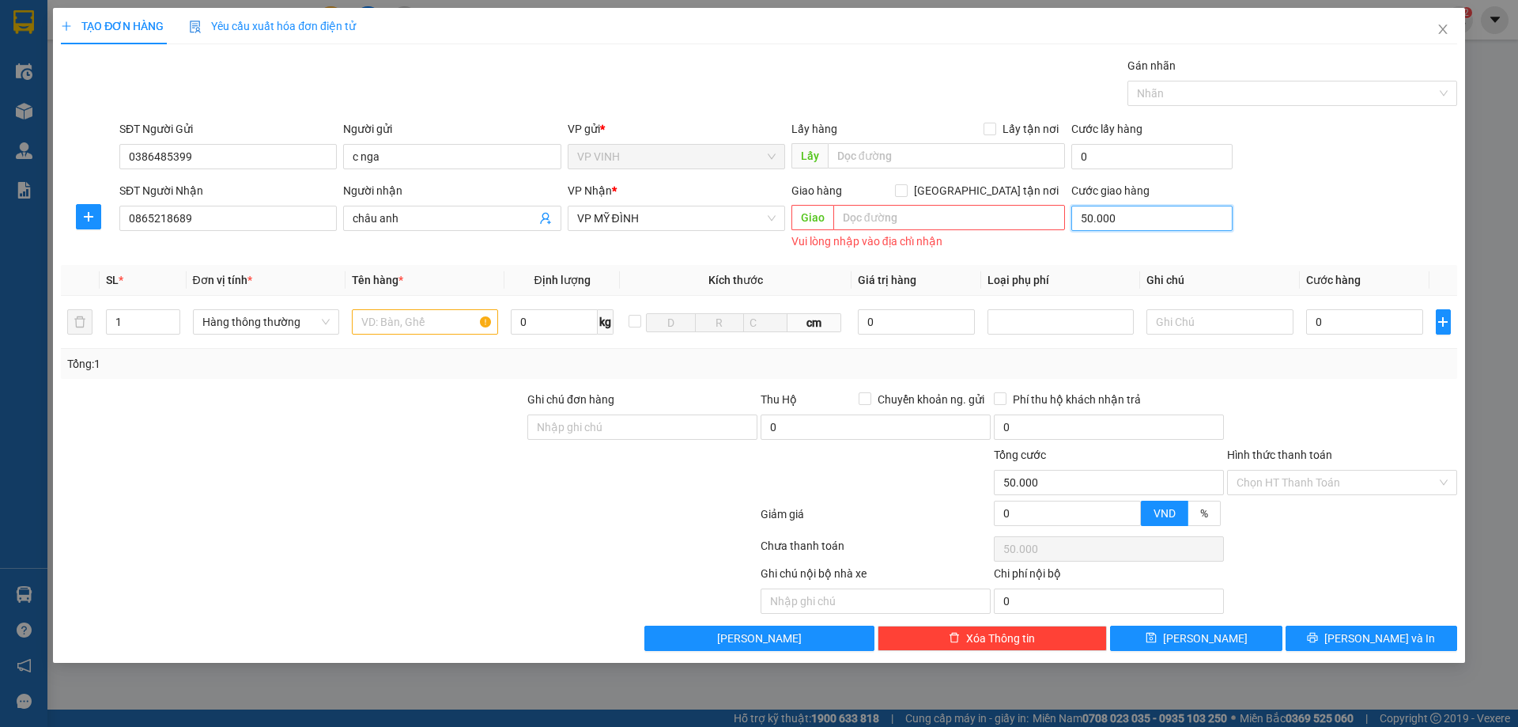
click at [1124, 215] on input "50.000" at bounding box center [1151, 218] width 161 height 25
type input "0"
click at [386, 321] on input "text" at bounding box center [425, 321] width 146 height 25
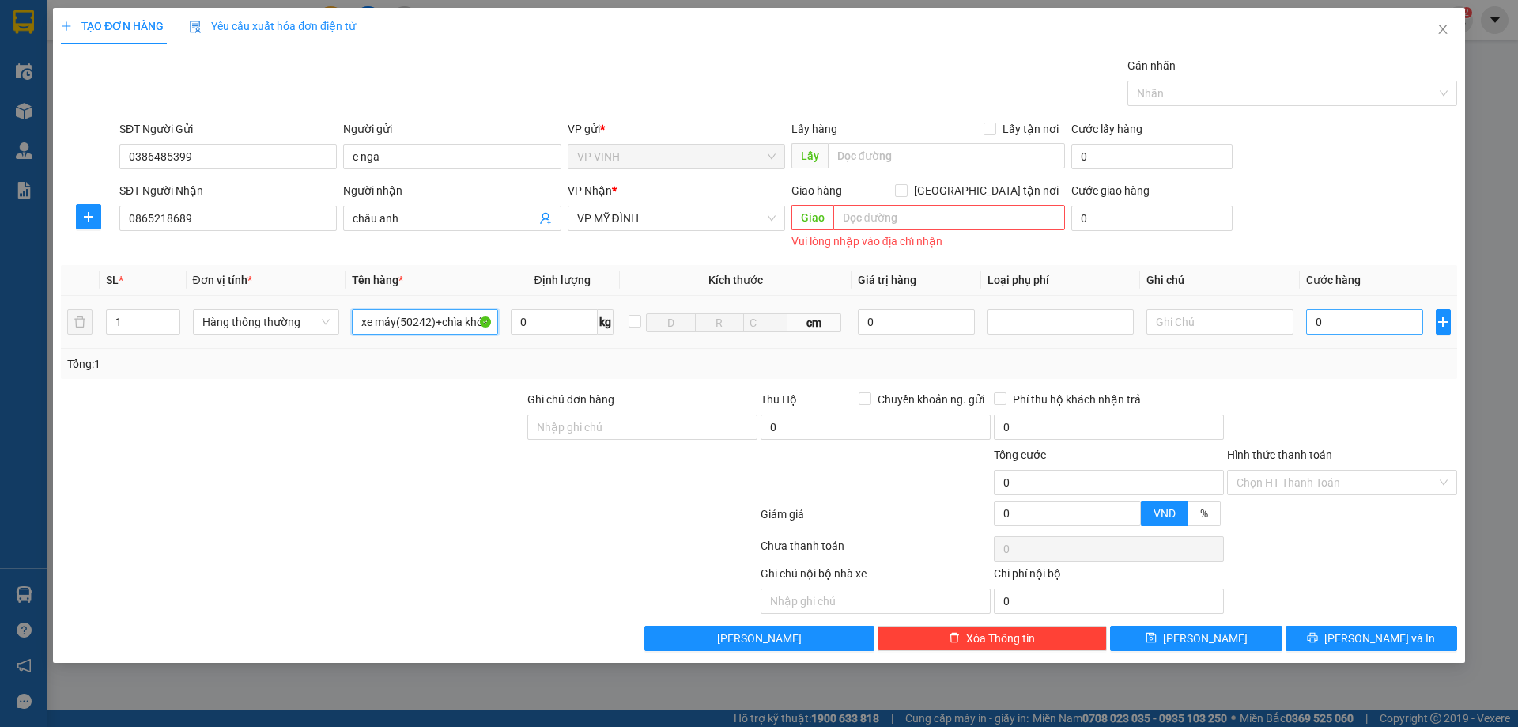
type input "xe máy(50242)+chìa khóa"
click at [1343, 317] on input "0" at bounding box center [1365, 321] width 118 height 25
type input "4"
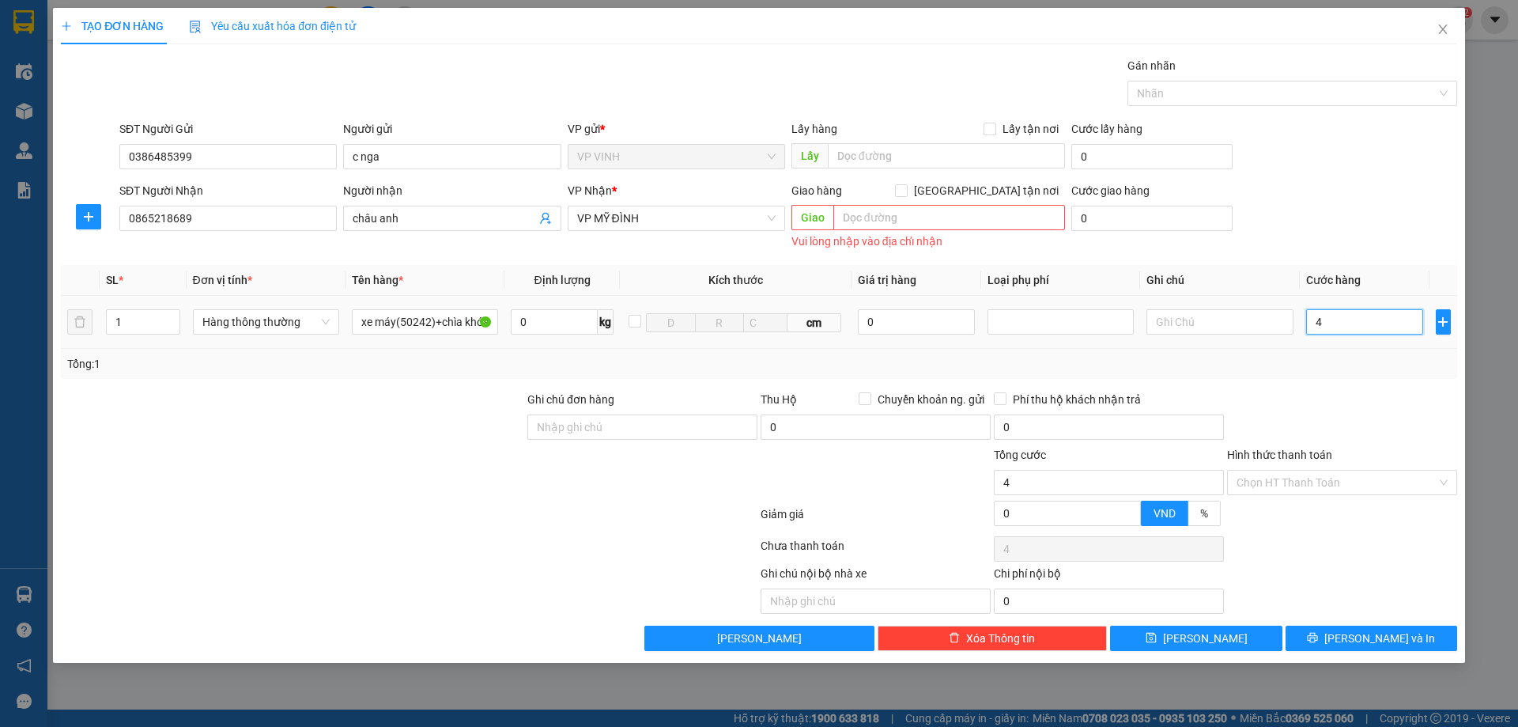
type input "40"
type input "400"
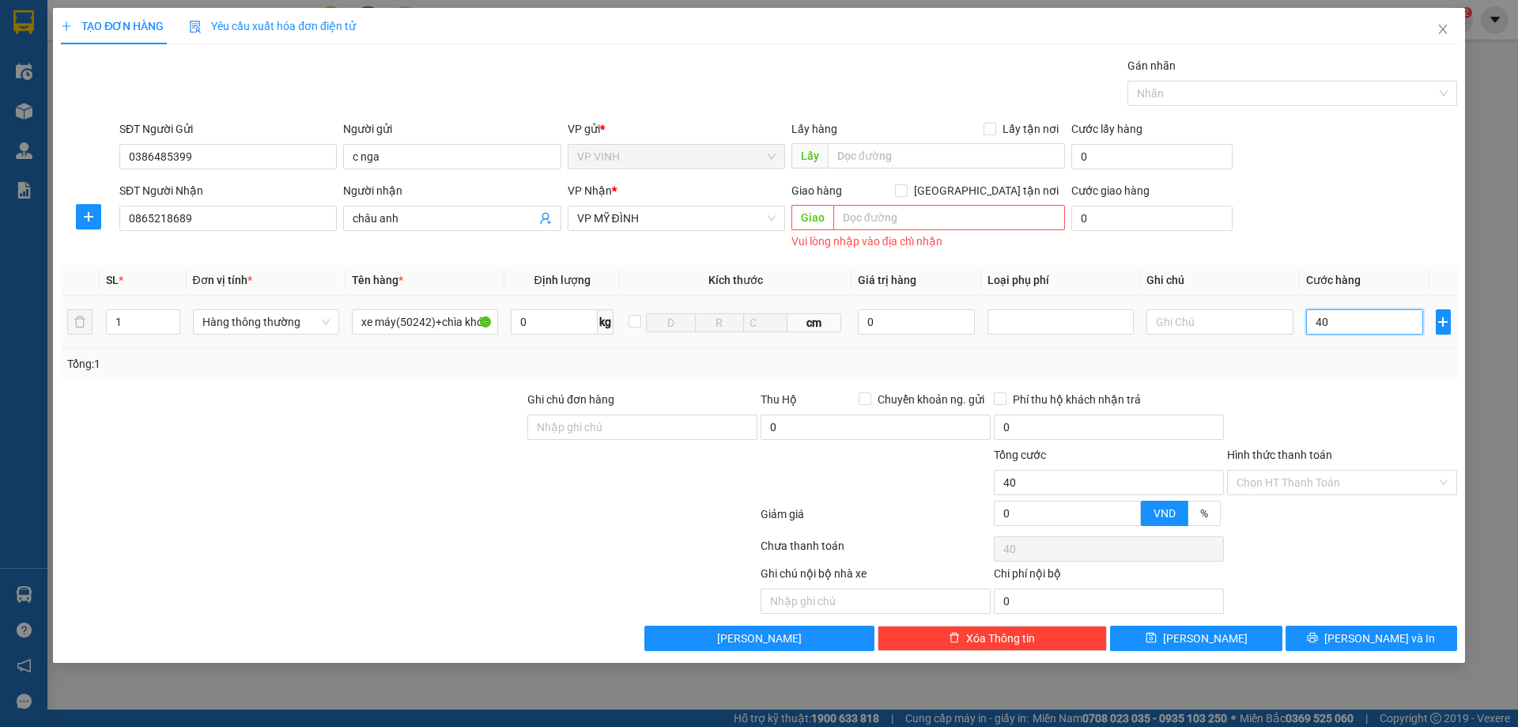
type input "400"
type input "400.000"
click at [1291, 412] on div at bounding box center [1341, 418] width 233 height 55
click at [1329, 479] on input "Hình thức thanh toán" at bounding box center [1336, 482] width 200 height 24
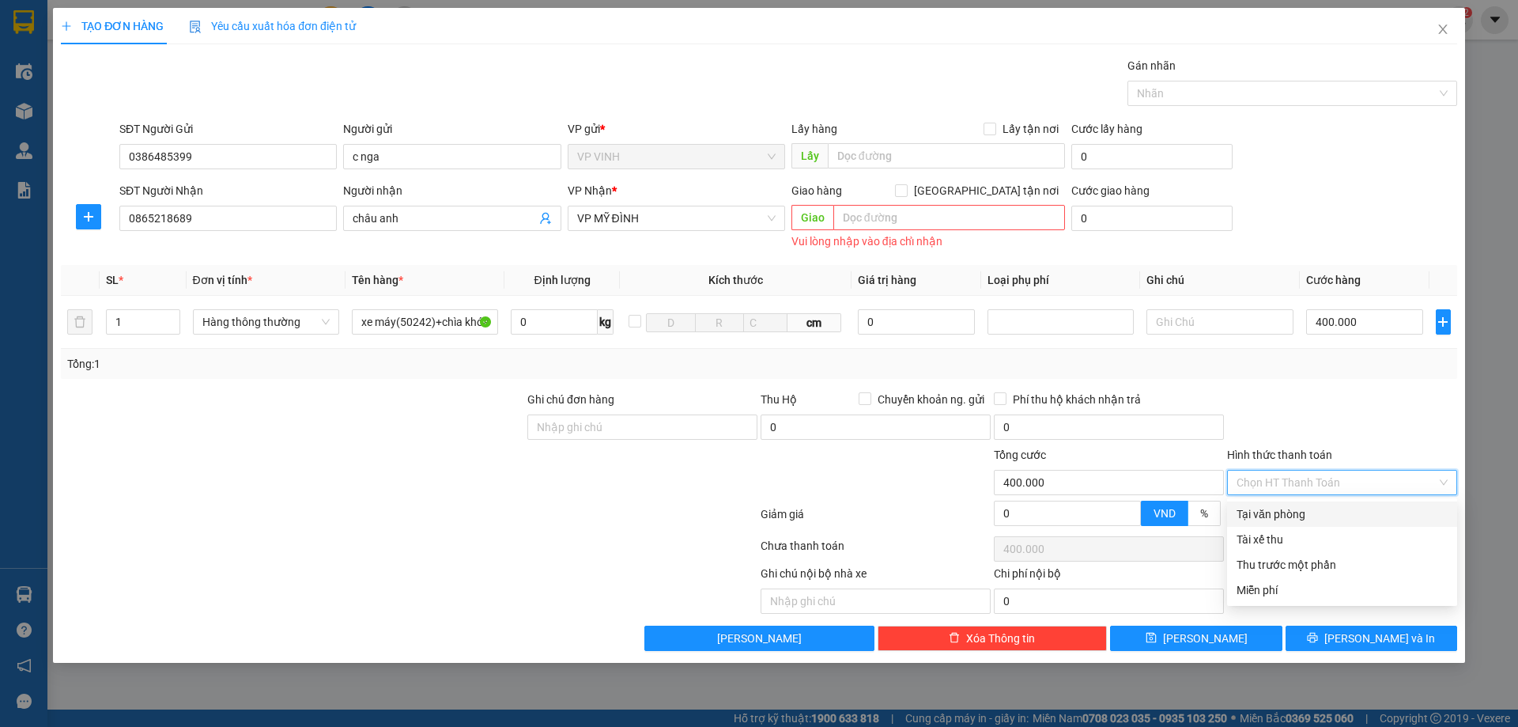
click at [1282, 513] on div "Tại văn phòng" at bounding box center [1341, 513] width 211 height 17
type input "0"
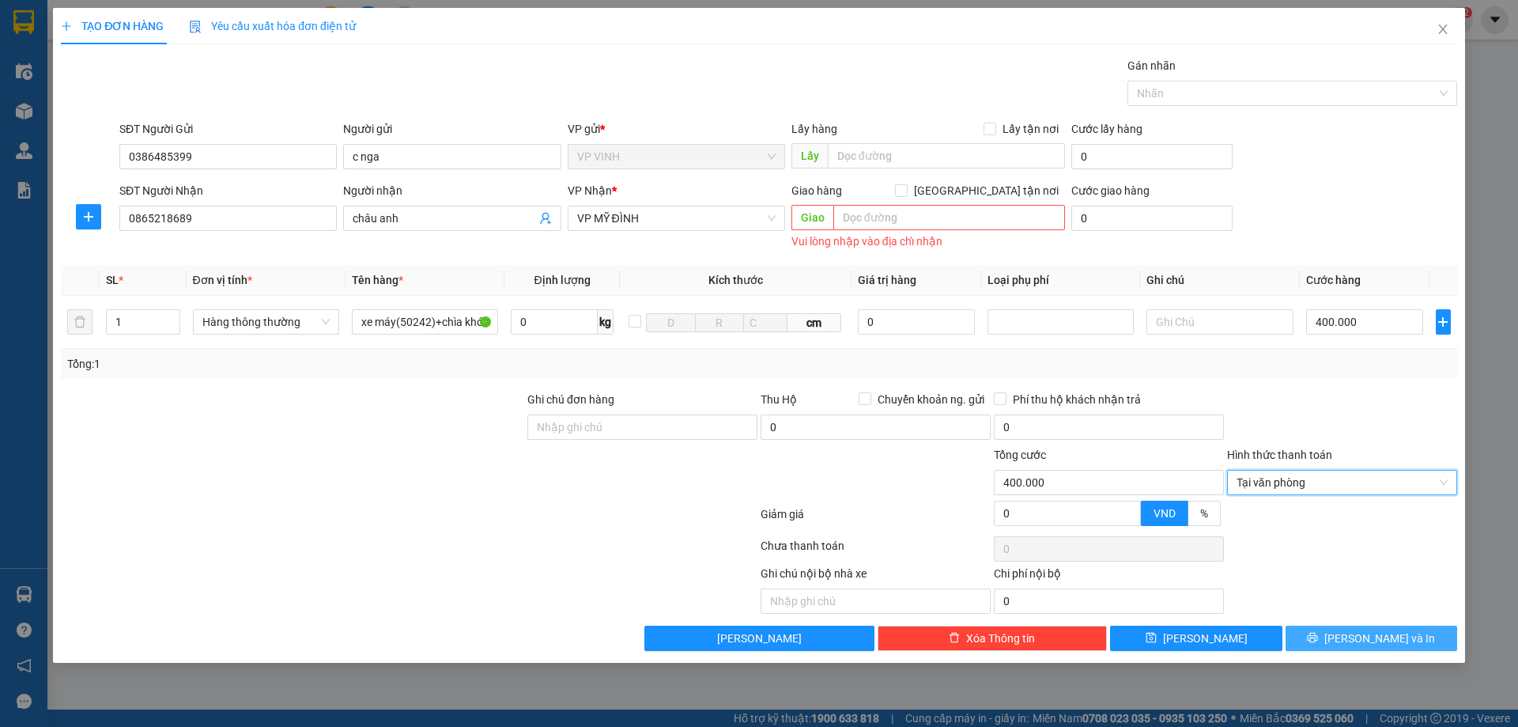
click at [1369, 644] on span "Lưu và In" at bounding box center [1379, 637] width 111 height 17
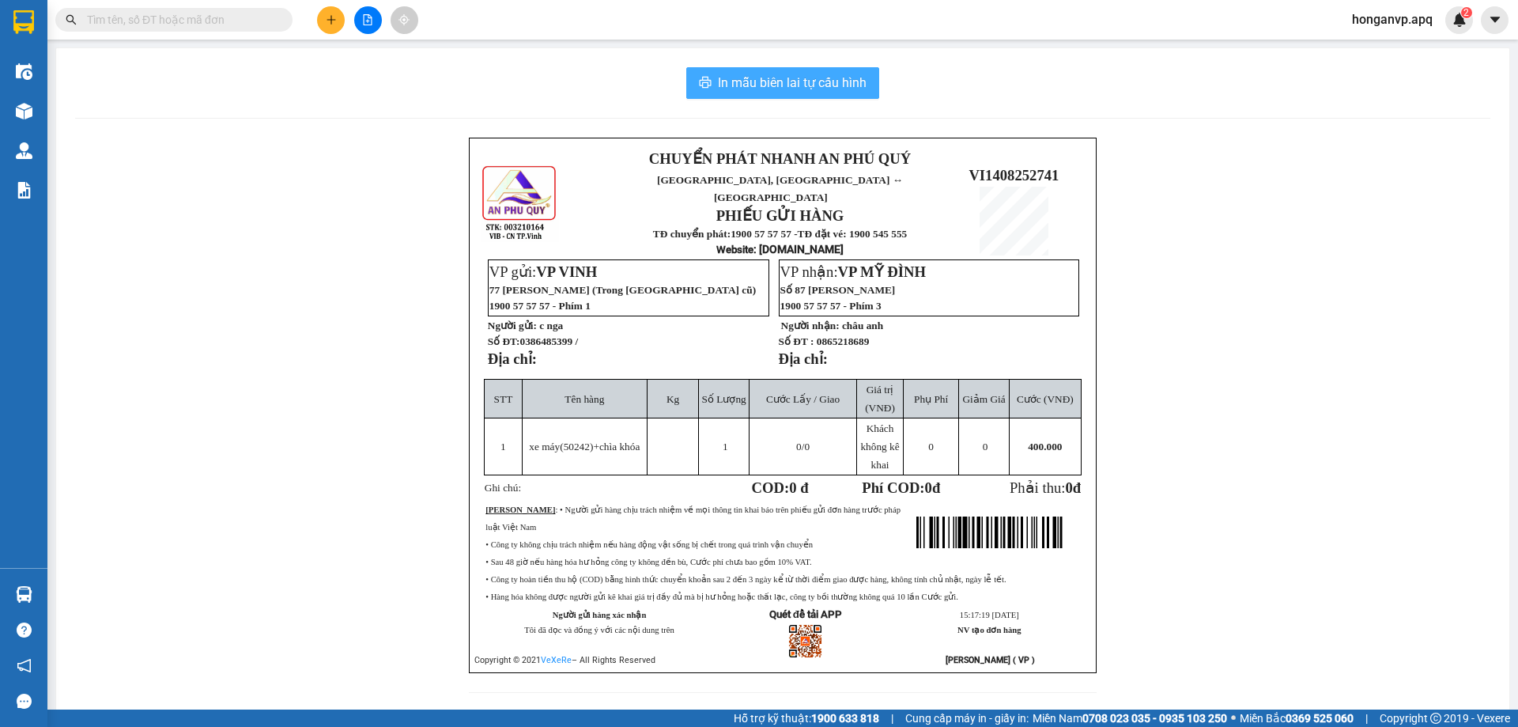
click at [751, 79] on span "In mẫu biên lai tự cấu hình" at bounding box center [792, 83] width 149 height 20
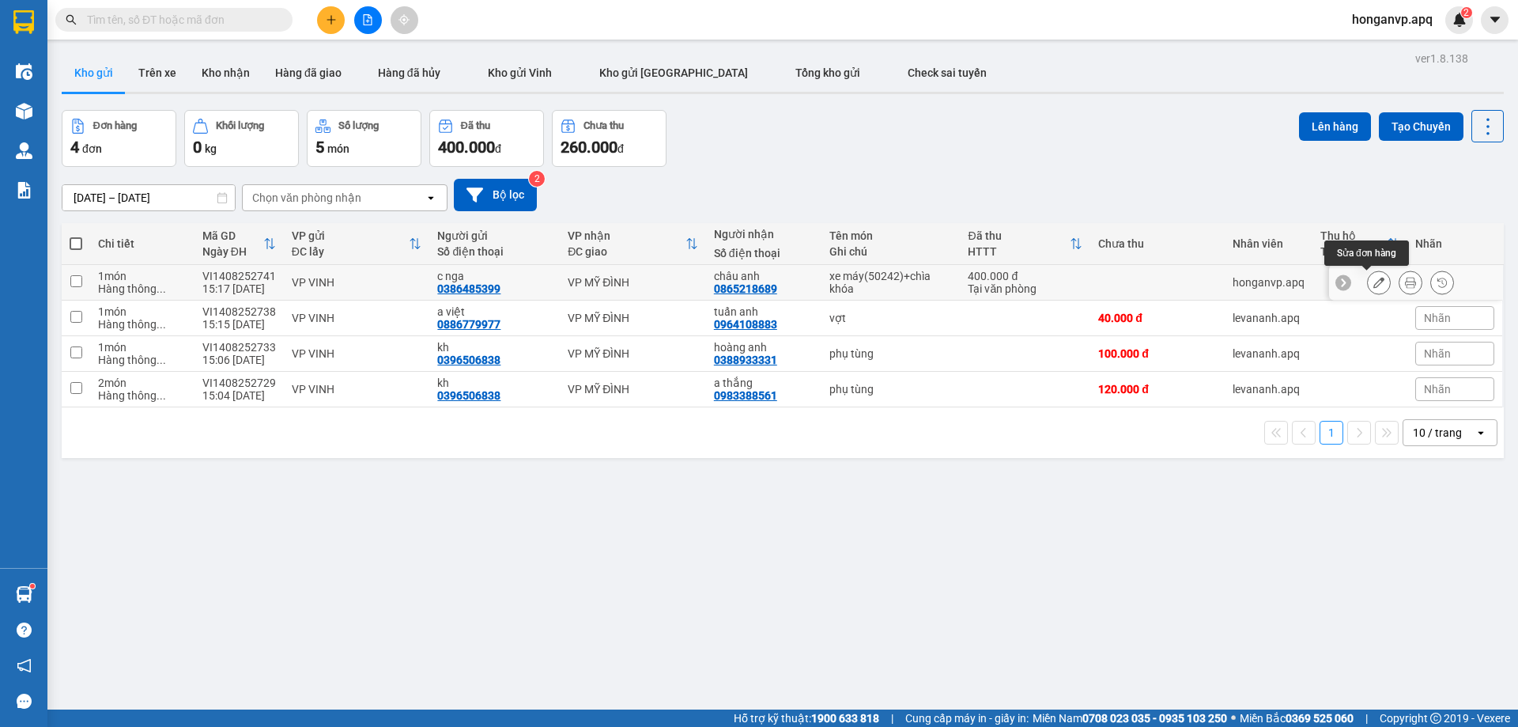
click at [1373, 281] on icon at bounding box center [1378, 282] width 11 height 11
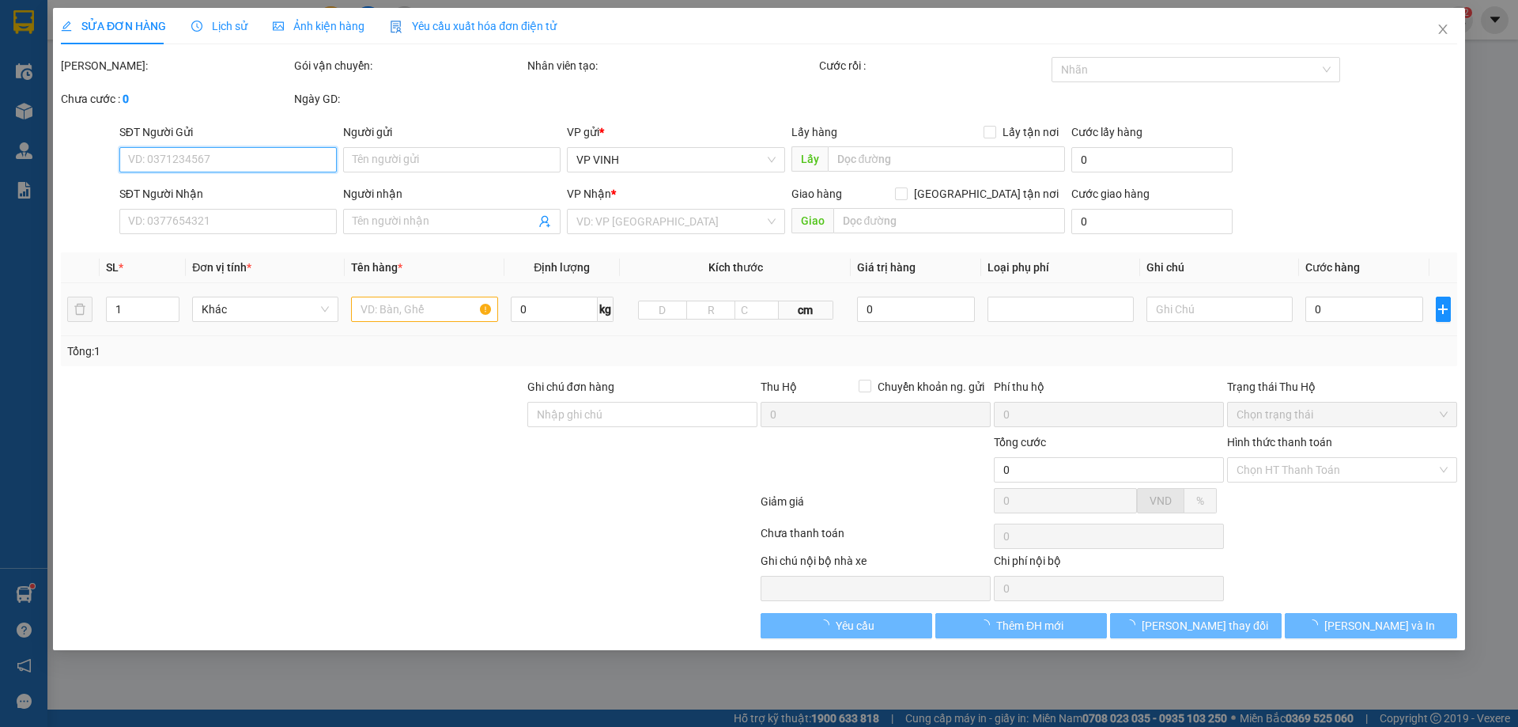
type input "0386485399"
type input "c nga"
type input "0865218689"
type input "châu anh"
type input "400.000"
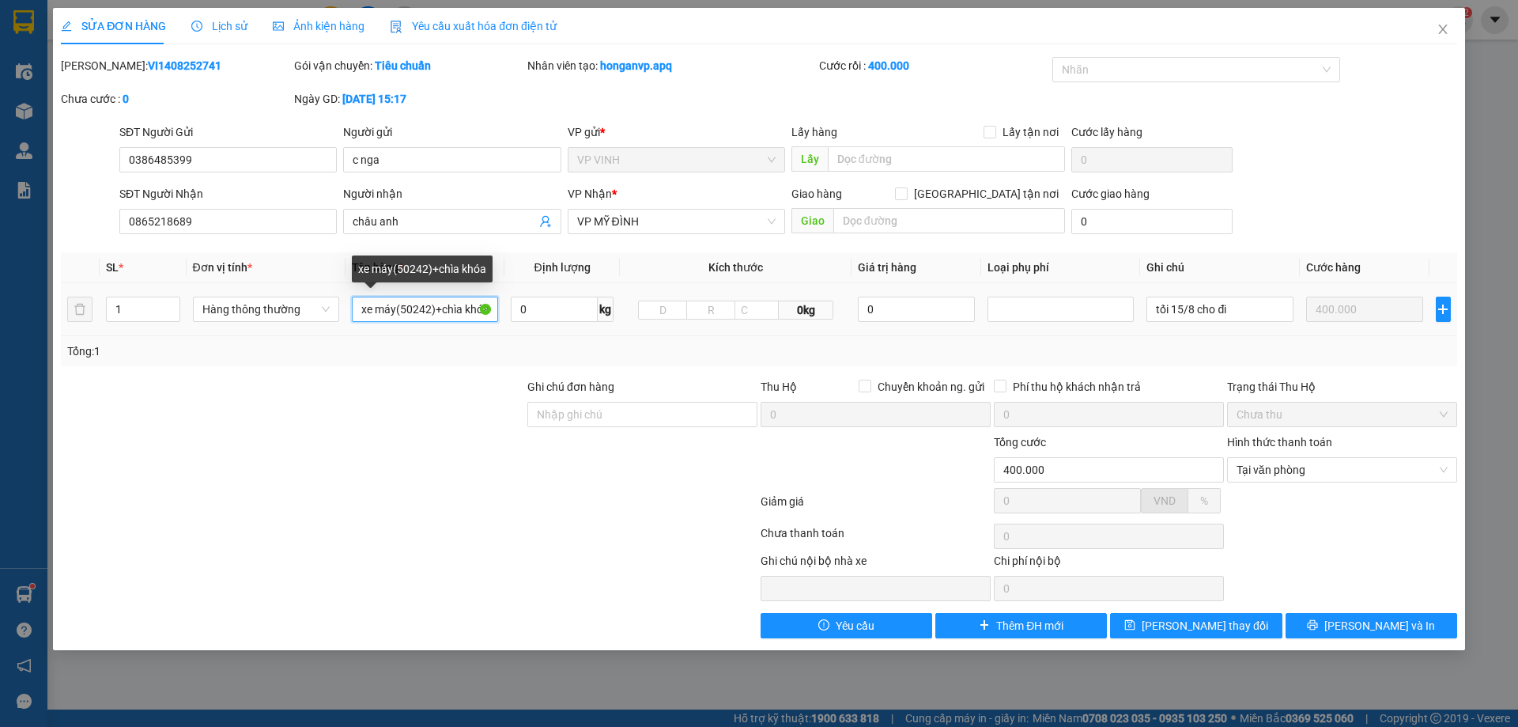
click at [486, 309] on input "xe máy(50242)+chìa khóa" at bounding box center [425, 308] width 146 height 25
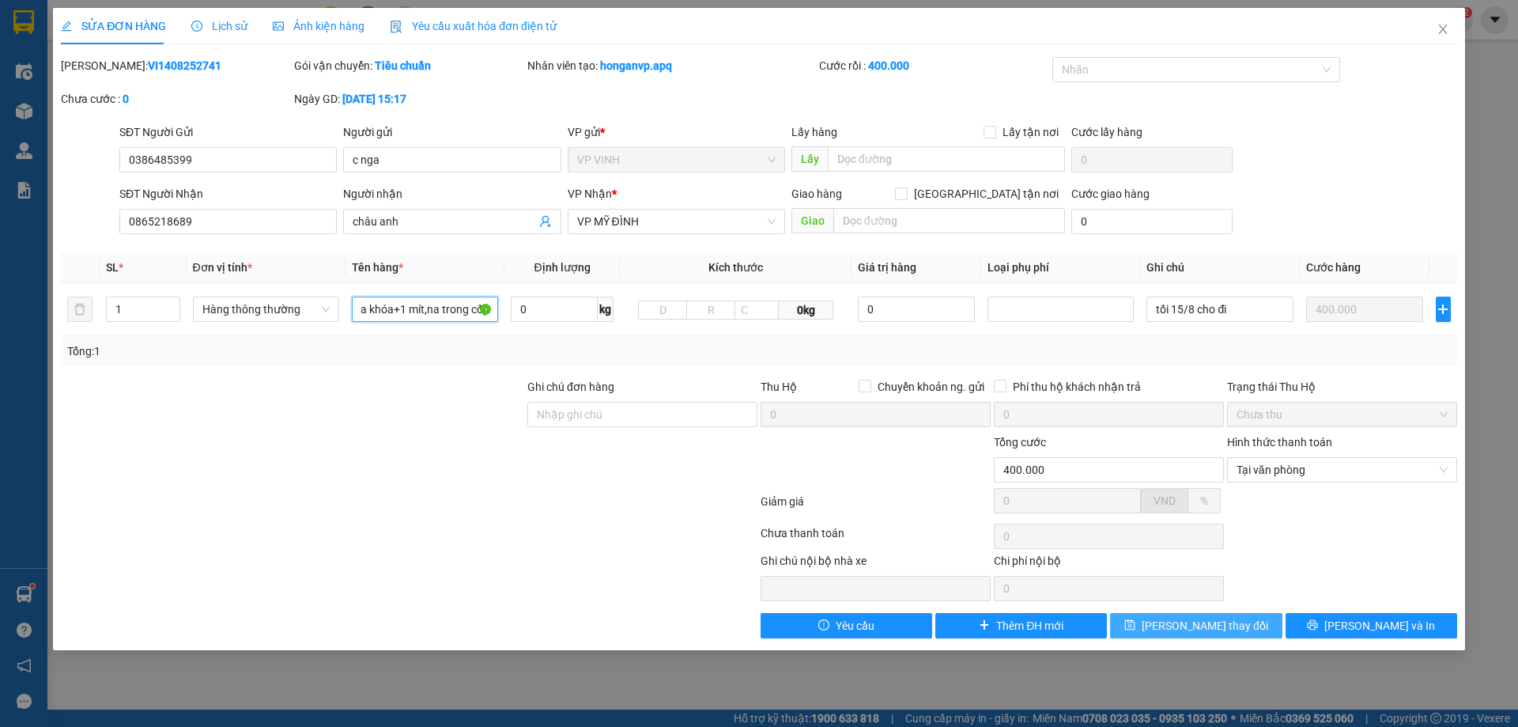
type input "xe máy(50242)+chìa khóa+1 mít,na trong cốp"
click at [1195, 631] on span "Lưu thay đổi" at bounding box center [1205, 625] width 126 height 17
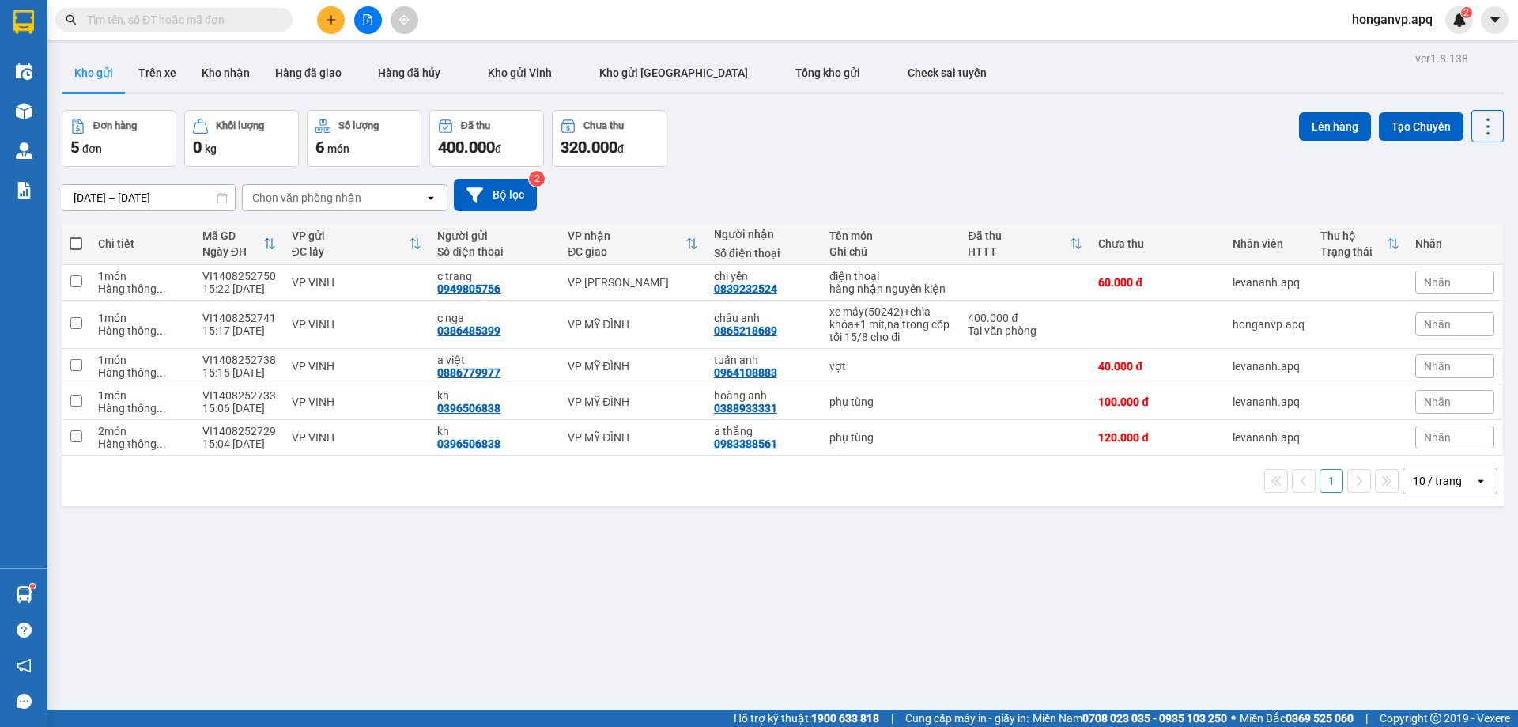
click at [868, 149] on div "Đơn hàng 5 đơn Khối lượng 0 kg Số lượng 6 món Đã thu 400.000 đ Chưa thu 320.000…" at bounding box center [783, 138] width 1442 height 57
click at [366, 21] on icon "file-add" at bounding box center [367, 19] width 11 height 11
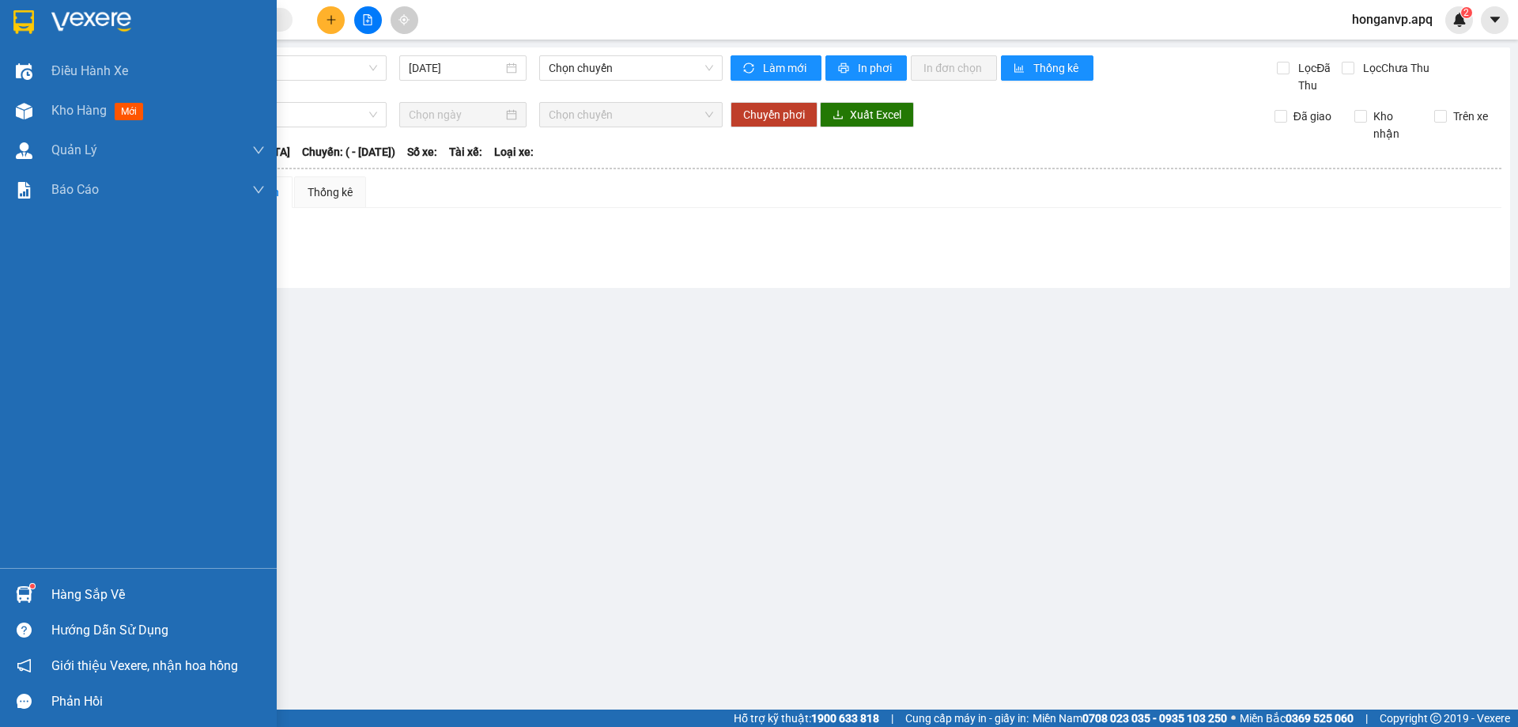
click at [87, 25] on img at bounding box center [91, 22] width 80 height 24
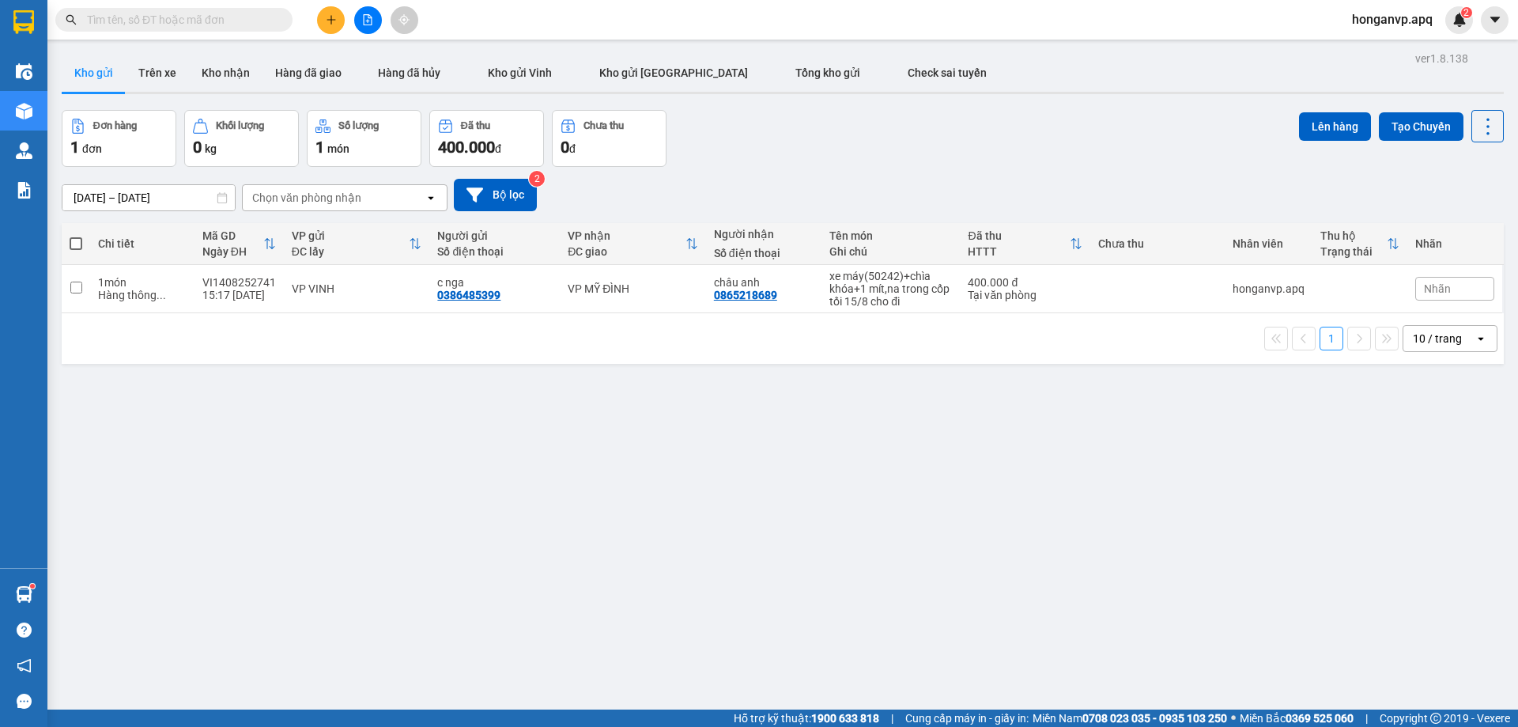
click at [542, 447] on div "ver 1.8.138 Kho gửi Trên xe Kho nhận Hàng đã giao Hàng đã hủy Kho gửi Vinh Kho …" at bounding box center [782, 410] width 1455 height 727
click at [774, 454] on div "ver 1.8.138 Kho gửi Trên xe Kho nhận Hàng đã giao Hàng đã hủy Kho gửi Vinh Kho …" at bounding box center [782, 410] width 1455 height 727
click at [660, 418] on div "ver 1.8.138 Kho gửi Trên xe Kho nhận Hàng đã giao Hàng đã hủy Kho gửi Vinh Kho …" at bounding box center [782, 410] width 1455 height 727
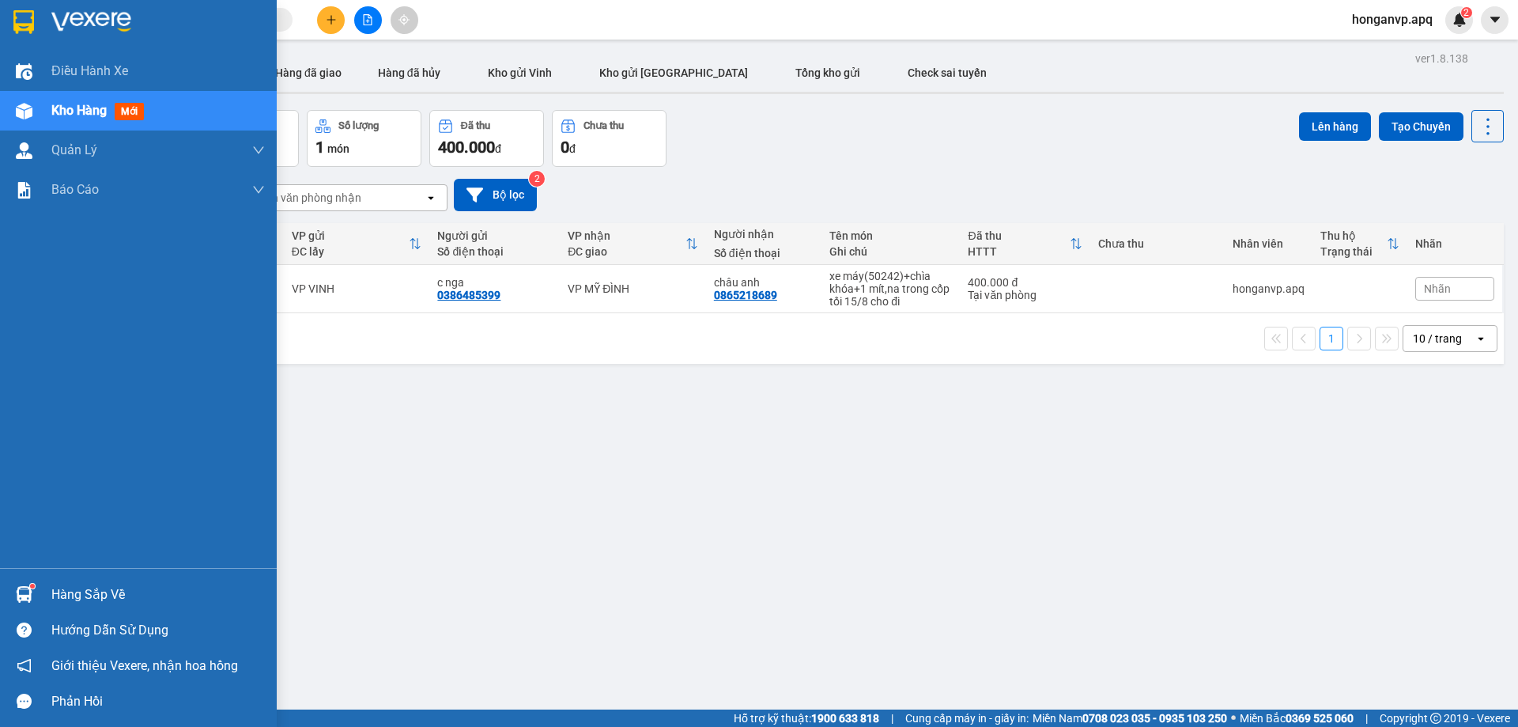
click at [81, 21] on img at bounding box center [91, 22] width 80 height 24
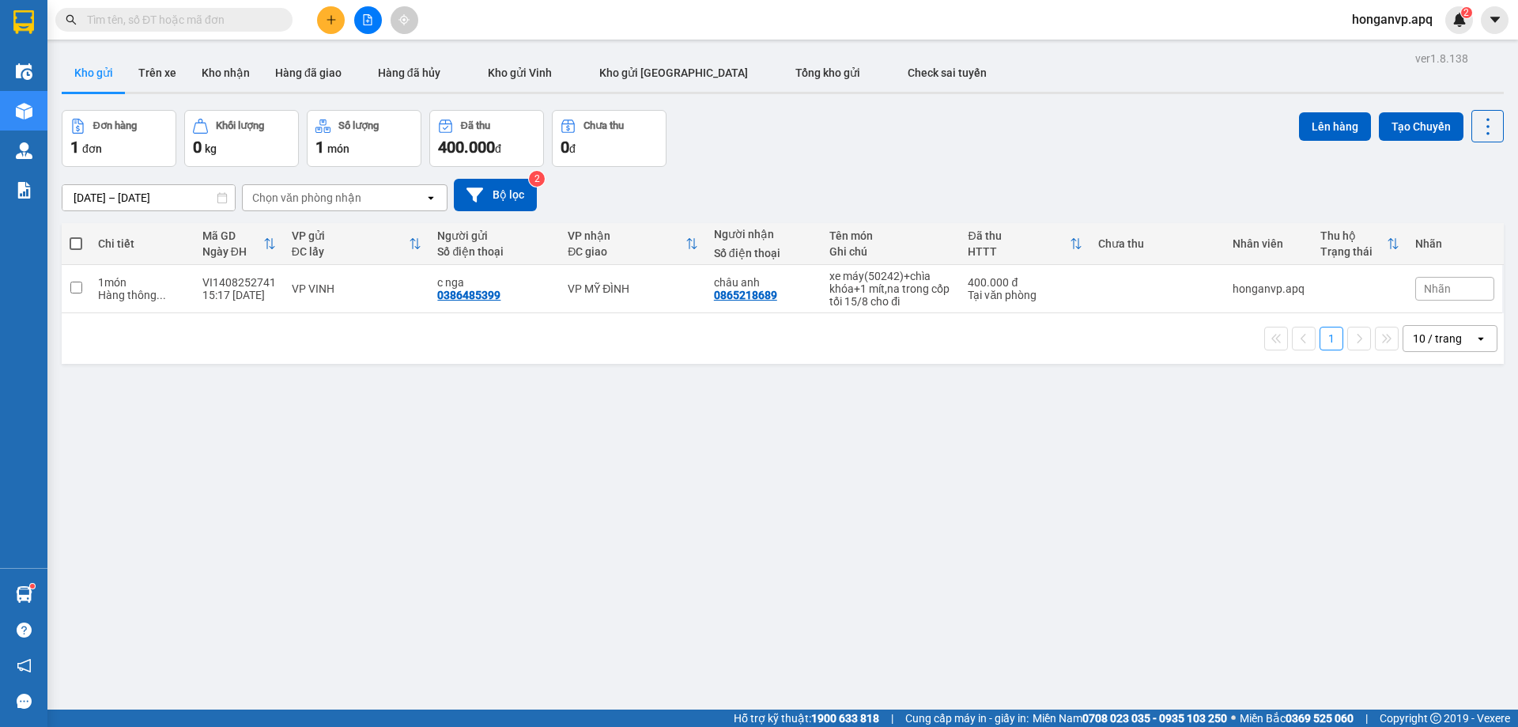
click at [921, 151] on div "Đơn hàng 1 đơn Khối lượng 0 kg Số lượng 1 món Đã thu 400.000 đ Chưa thu 0 đ Lên…" at bounding box center [783, 138] width 1442 height 57
click at [473, 451] on div "ver 1.8.138 Kho gửi Trên xe Kho nhận Hàng đã giao Hàng đã hủy Kho gửi Vinh Kho …" at bounding box center [782, 410] width 1455 height 727
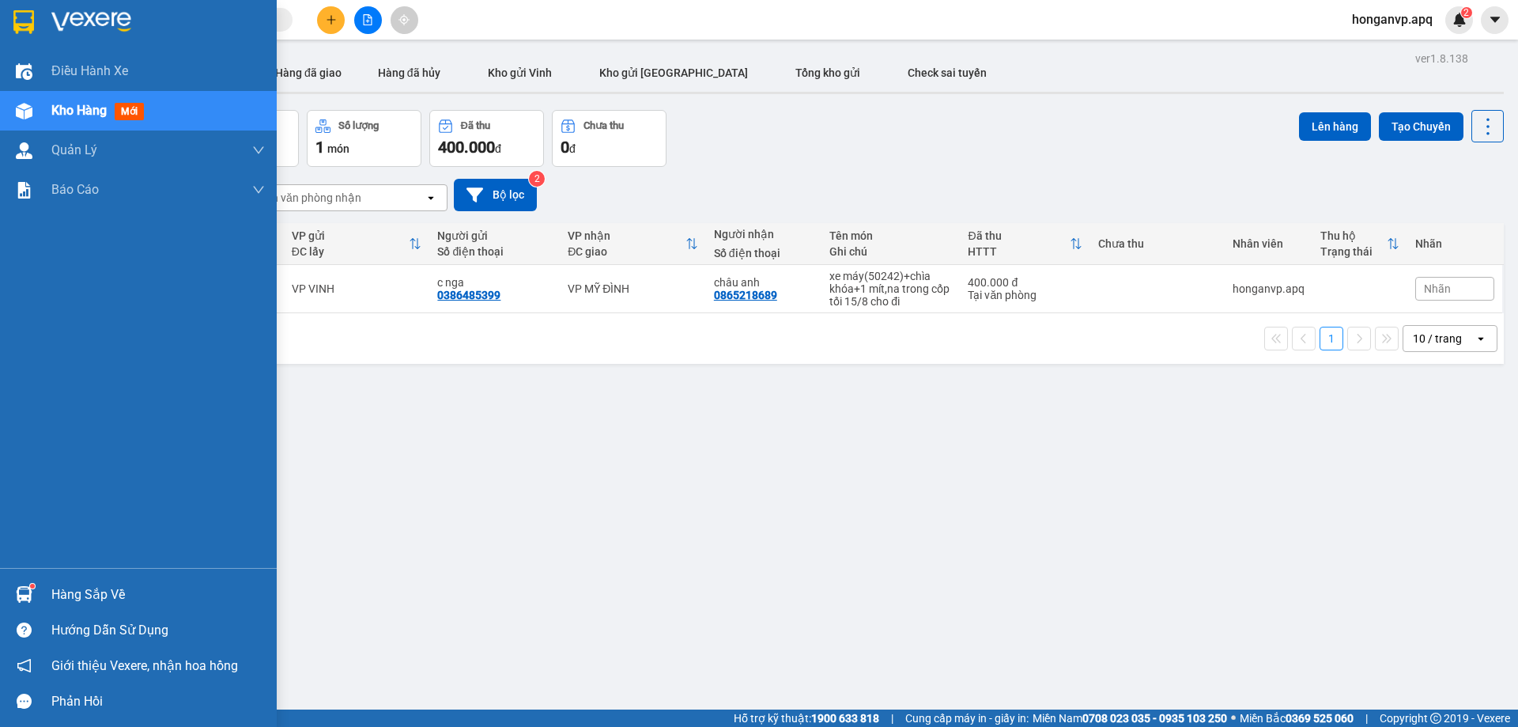
click at [77, 14] on img at bounding box center [91, 22] width 80 height 24
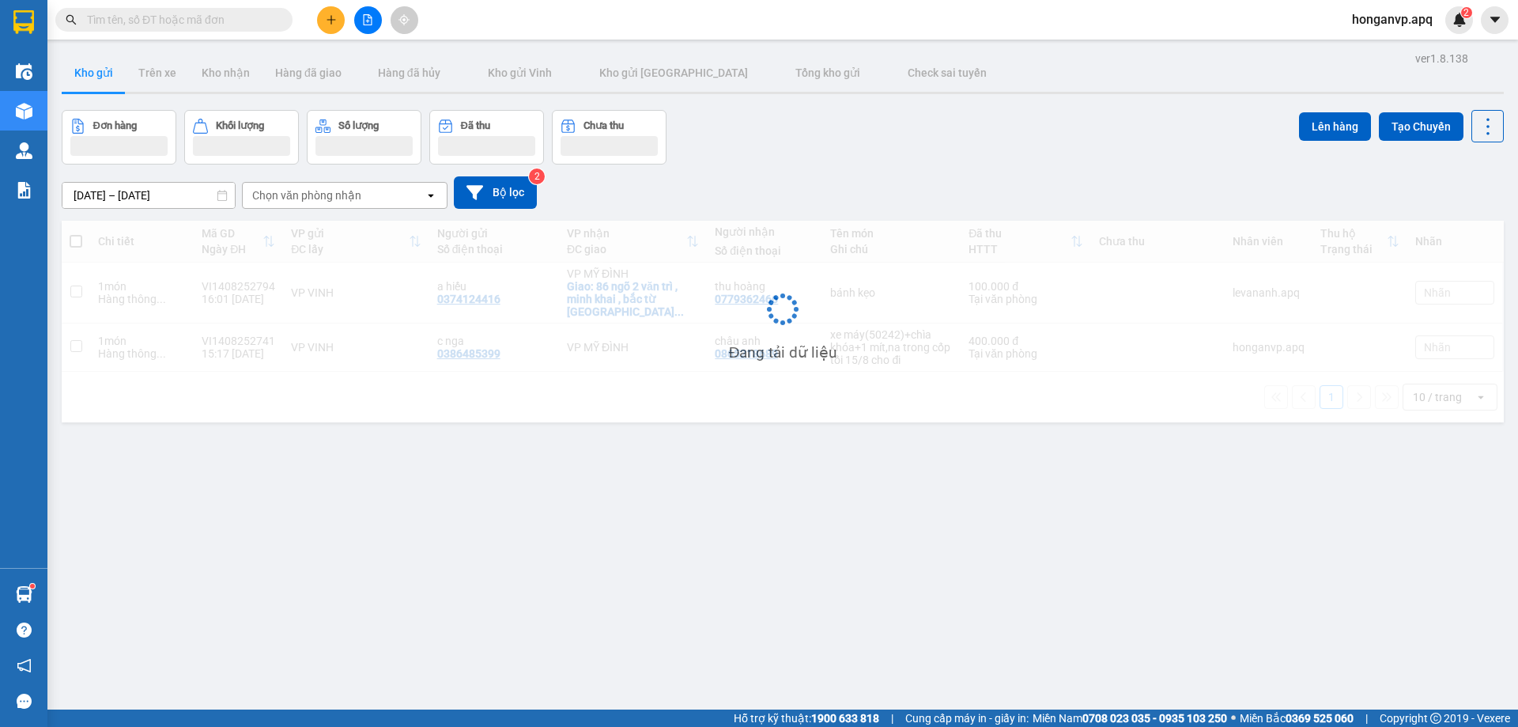
click at [507, 511] on div "ver 1.8.138 Kho gửi Trên xe Kho nhận Hàng đã giao Hàng đã hủy Kho gửi Vinh Kho …" at bounding box center [782, 410] width 1455 height 727
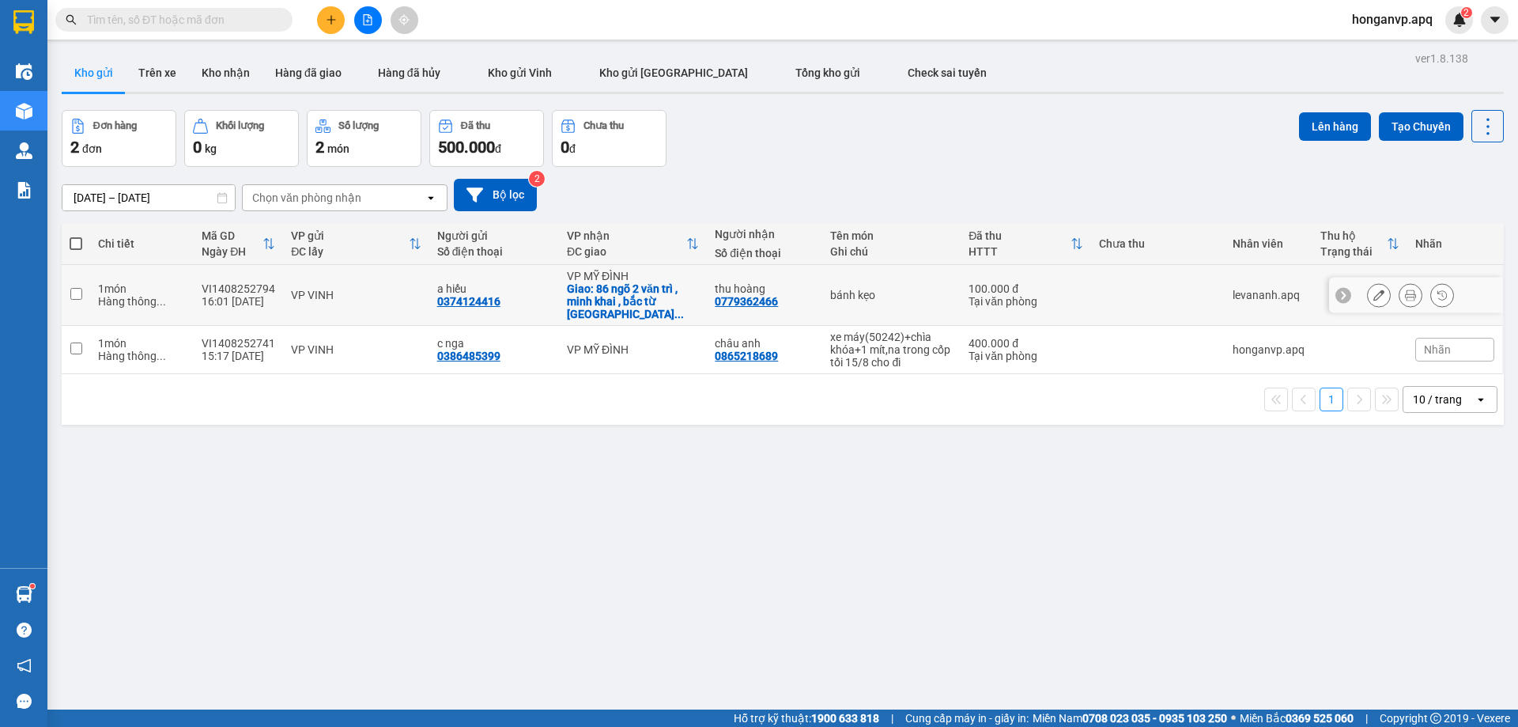
click at [77, 288] on input "checkbox" at bounding box center [76, 294] width 12 height 12
checkbox input "true"
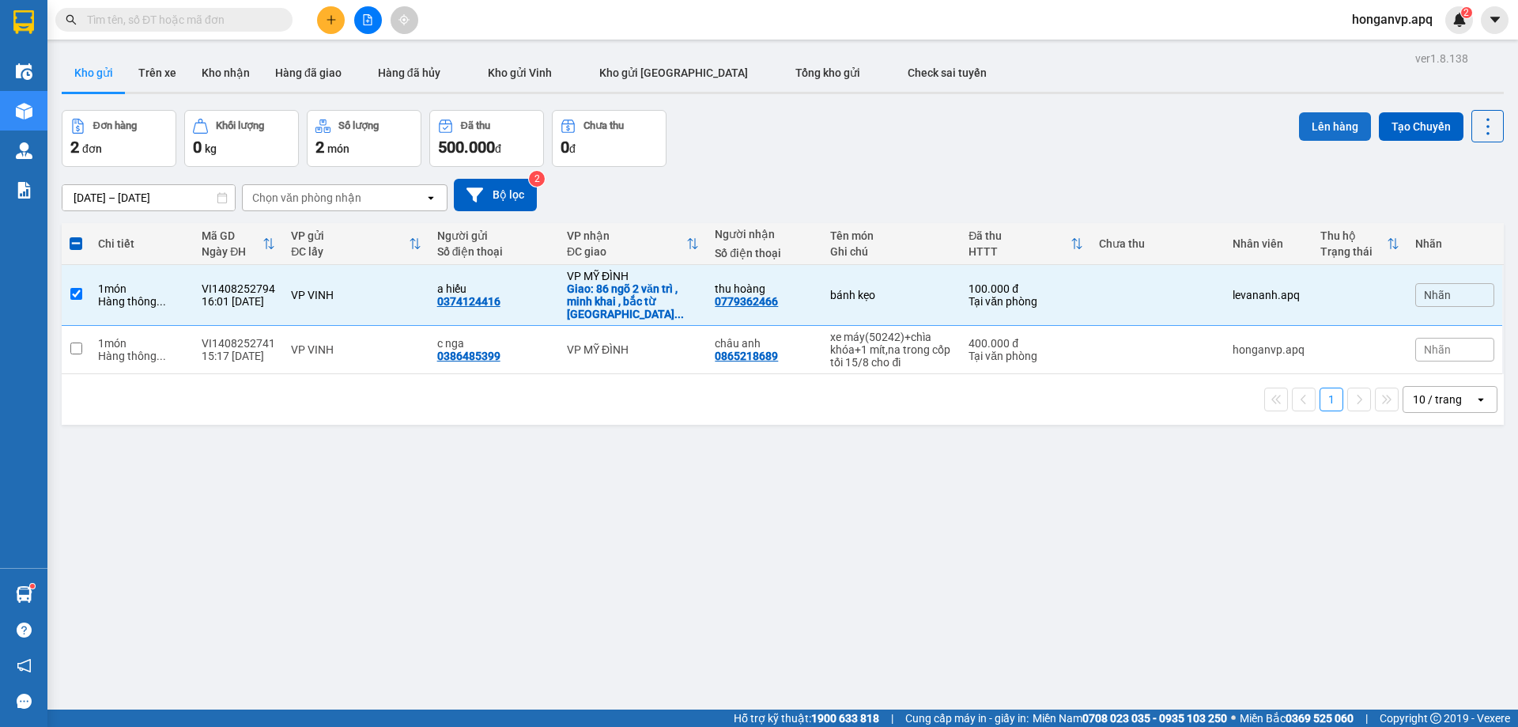
click at [1313, 131] on button "Lên hàng" at bounding box center [1335, 126] width 72 height 28
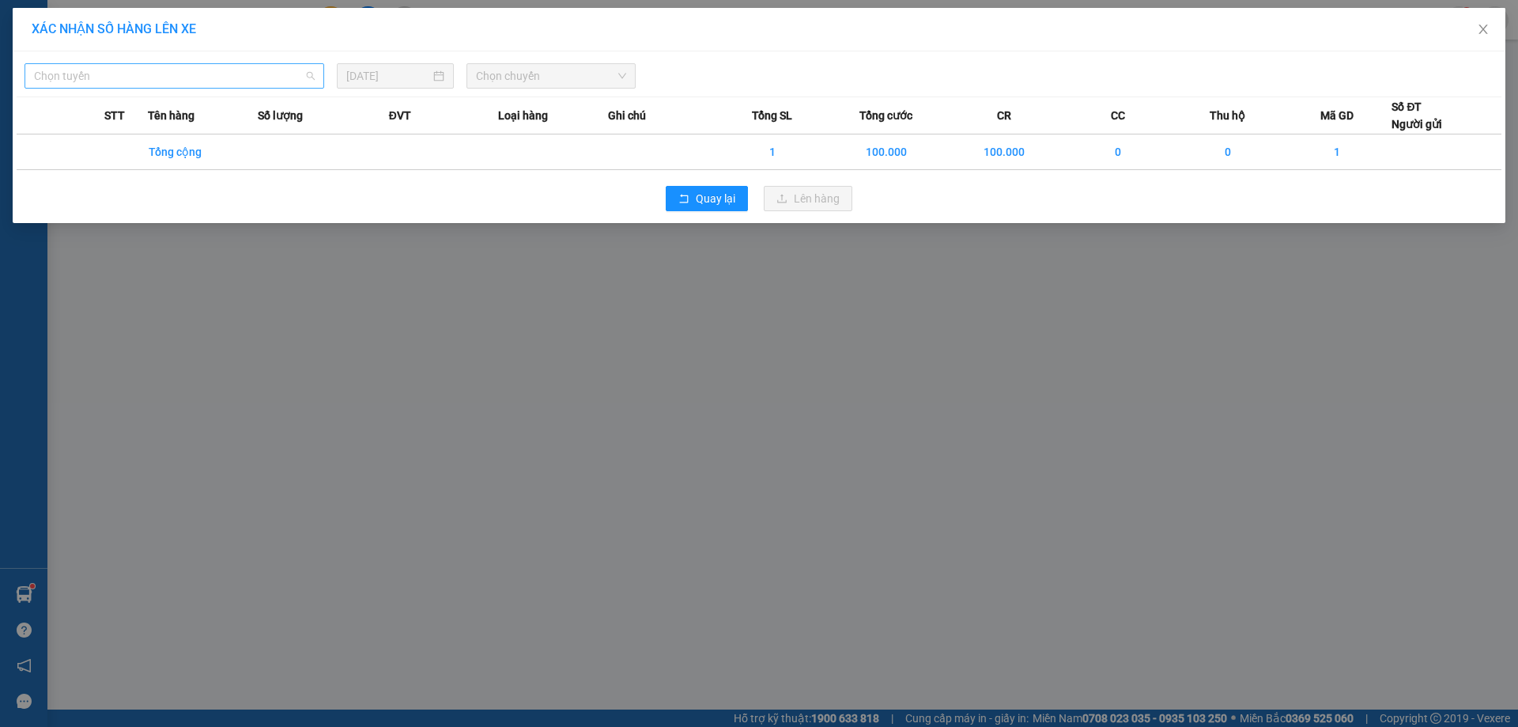
click at [96, 76] on span "Chọn tuyến" at bounding box center [174, 76] width 281 height 24
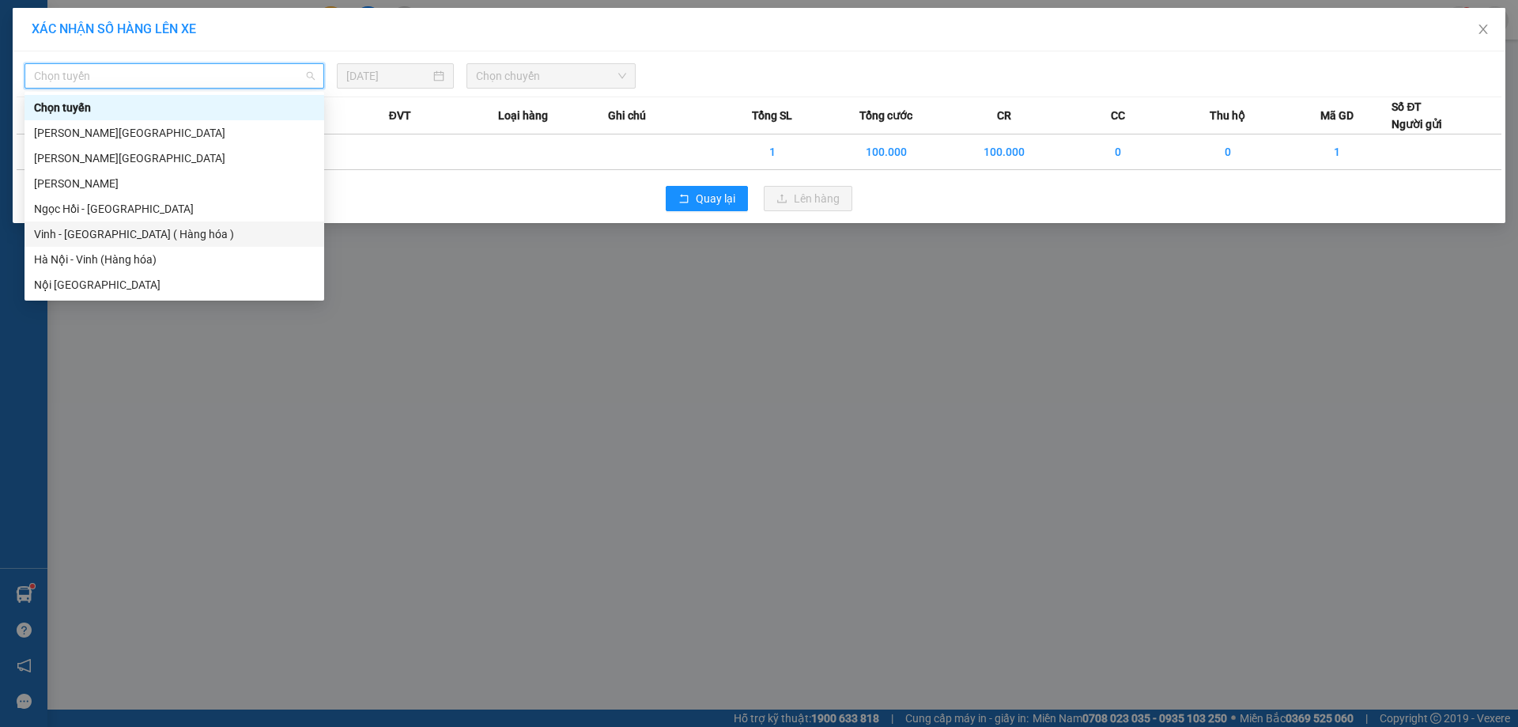
click at [73, 239] on div "Vinh - Hà Nội ( Hàng hóa )" at bounding box center [174, 233] width 281 height 17
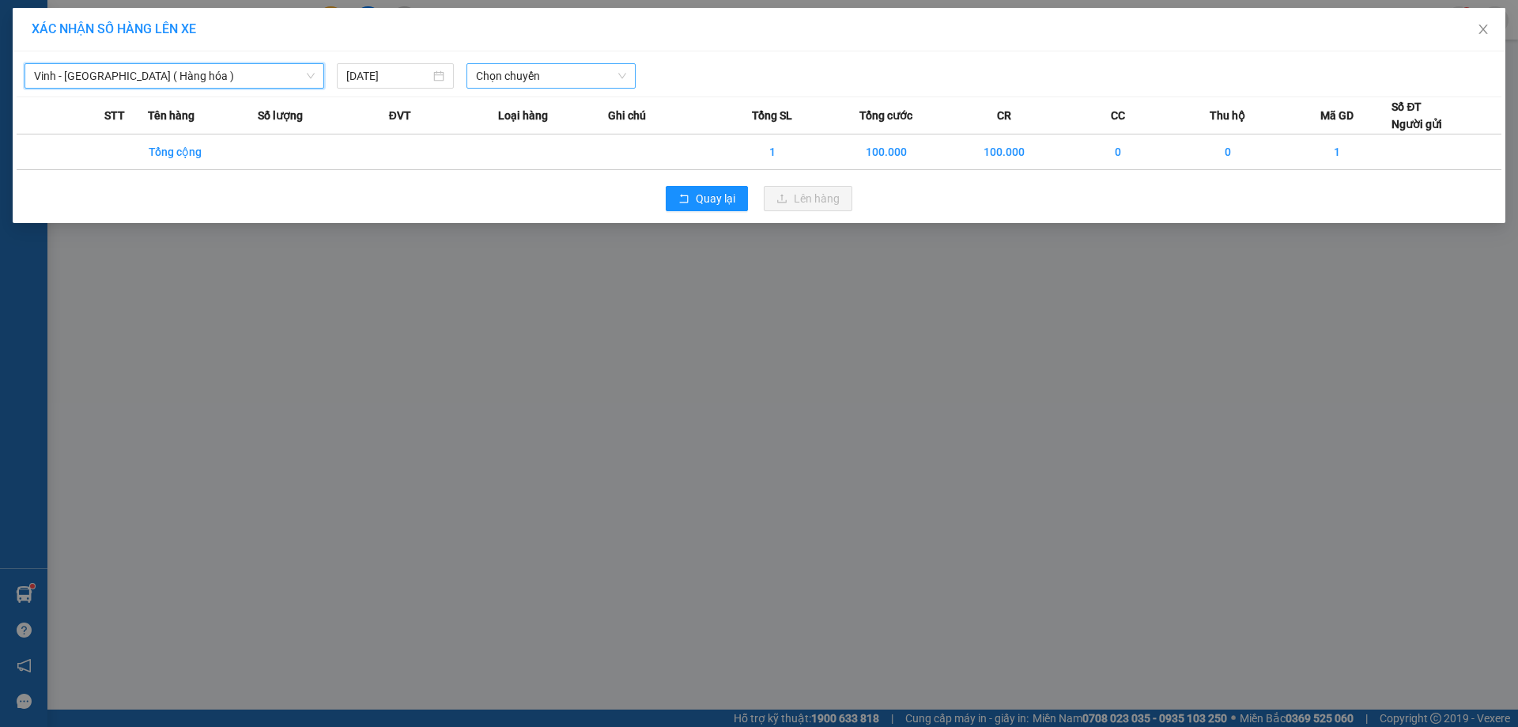
click at [562, 74] on span "Chọn chuyến" at bounding box center [551, 76] width 150 height 24
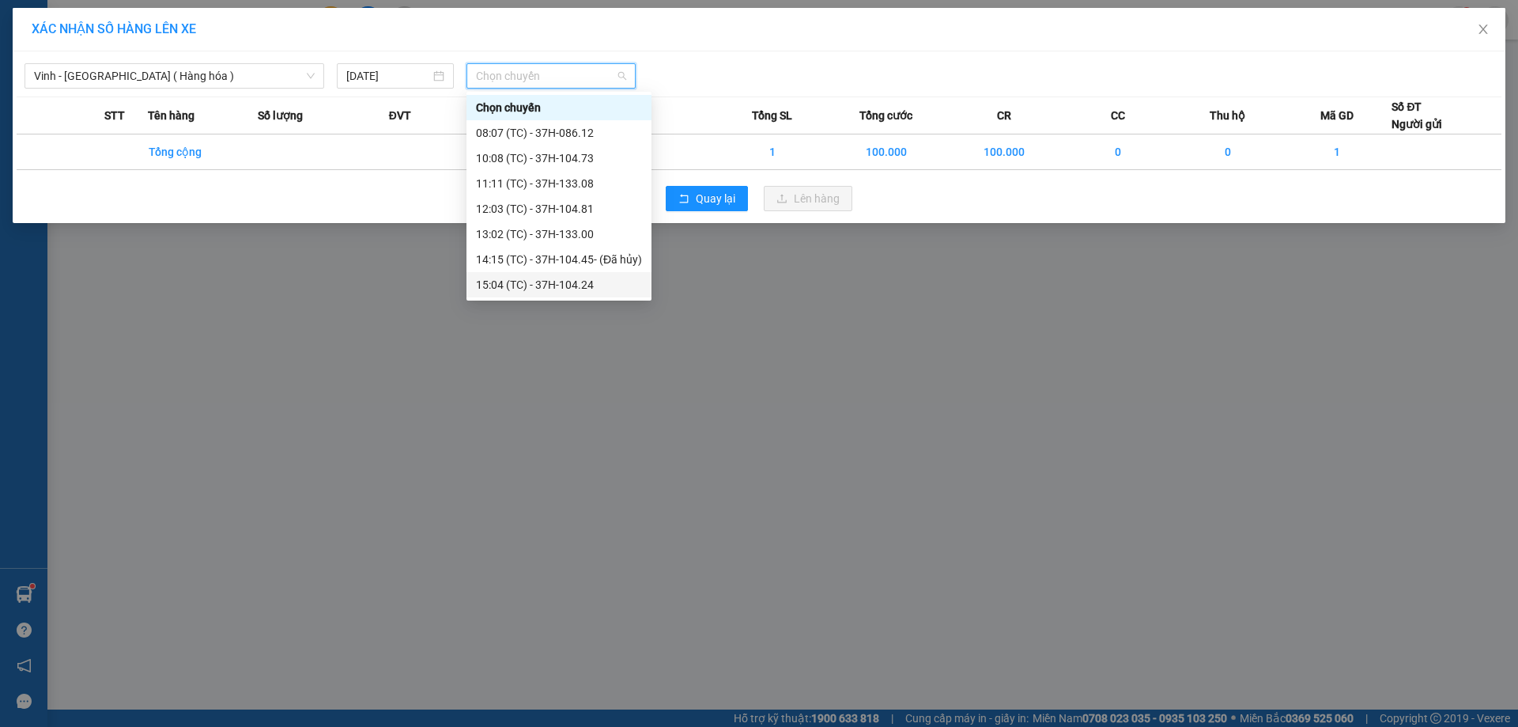
scroll to position [25, 0]
click at [520, 281] on div "17:09 (TC) - 37H-104.78" at bounding box center [559, 284] width 166 height 17
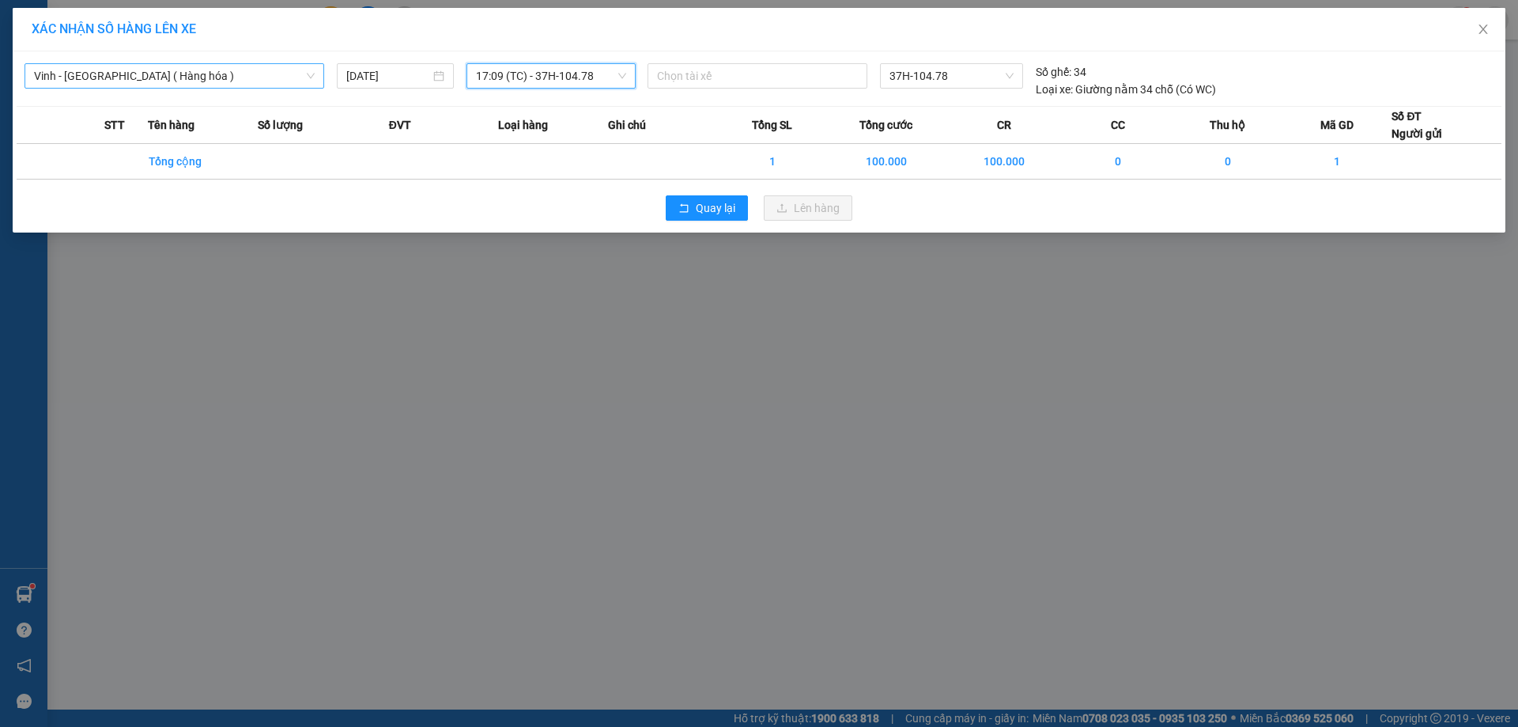
click at [235, 76] on span "Vinh - Hà Nội ( Hàng hóa )" at bounding box center [174, 76] width 281 height 24
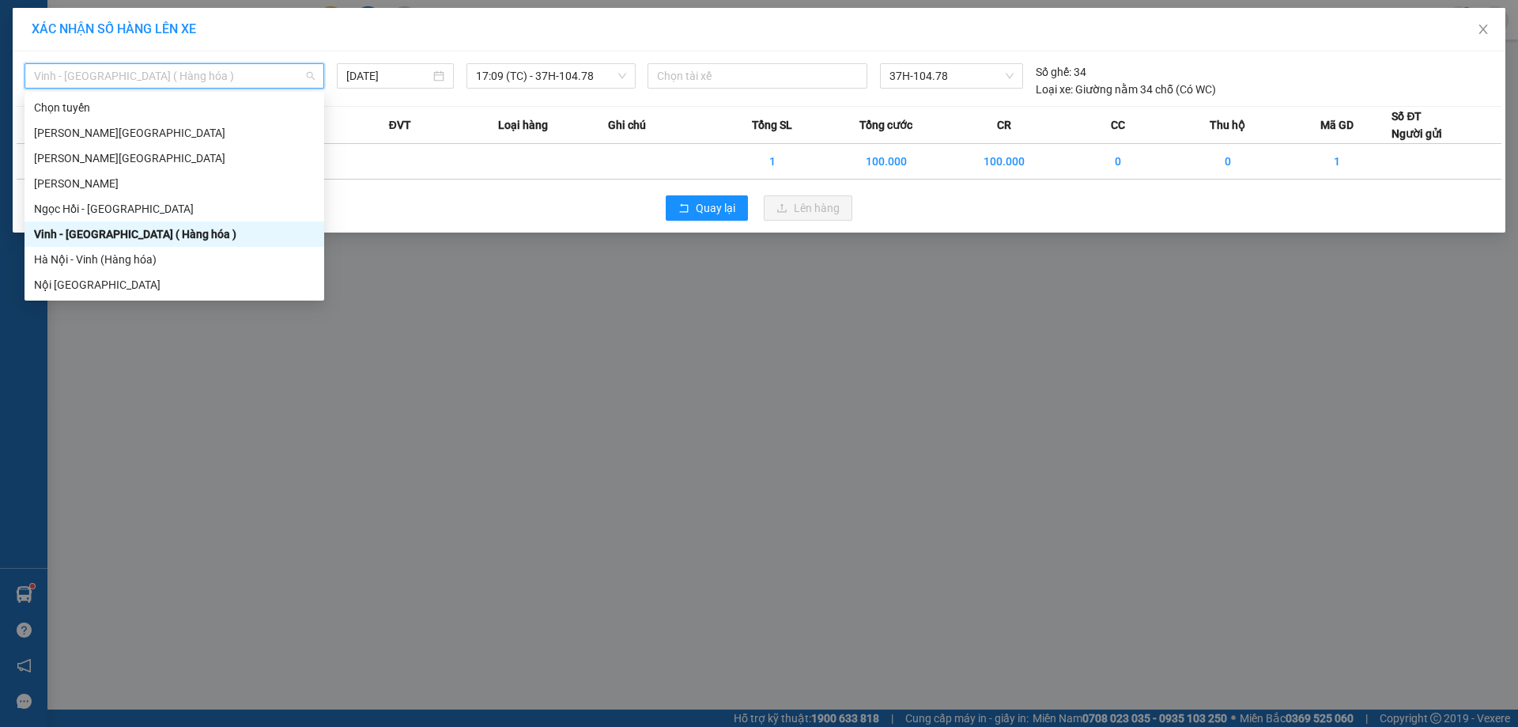
click at [57, 234] on div "Vinh - Hà Nội ( Hàng hóa )" at bounding box center [174, 233] width 281 height 17
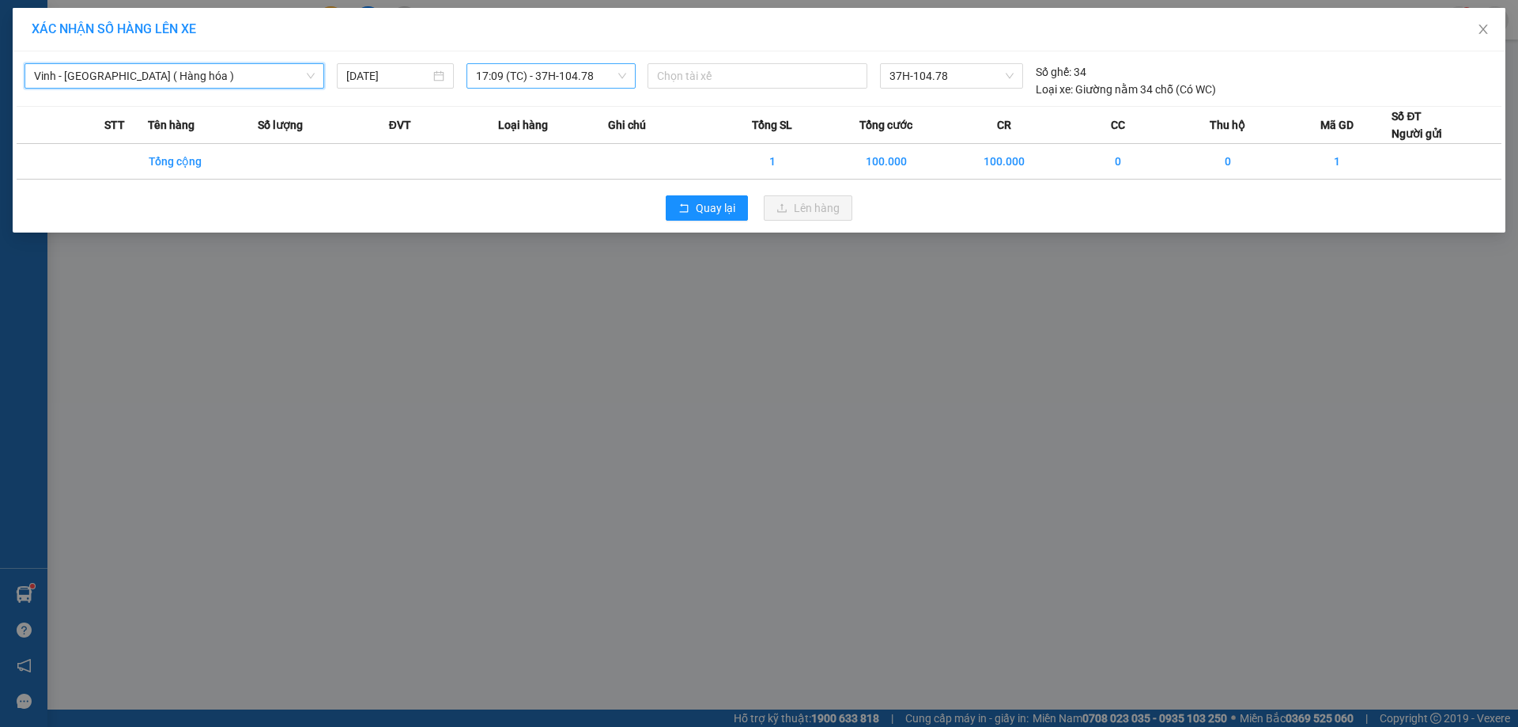
click at [561, 72] on span "17:09 (TC) - 37H-104.78" at bounding box center [551, 76] width 150 height 24
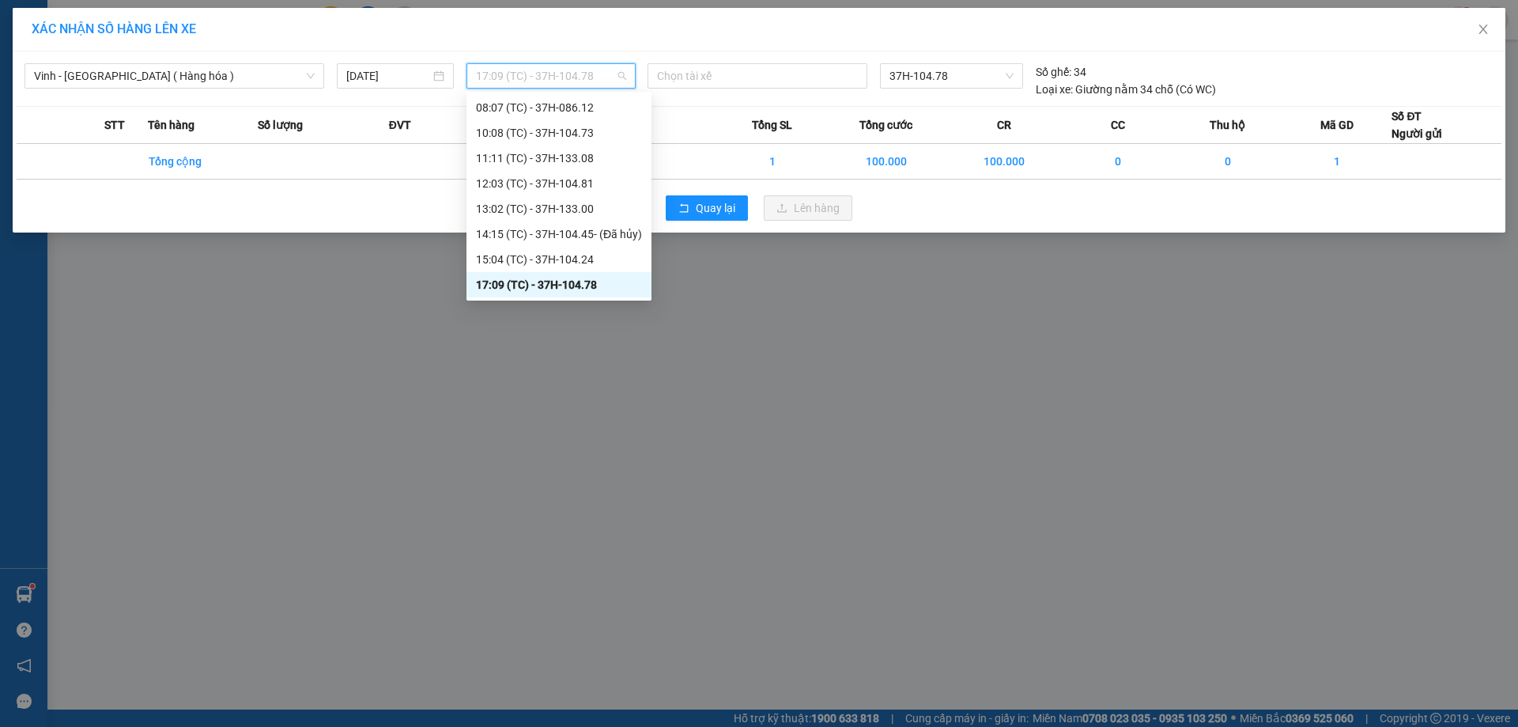
click at [556, 284] on div "17:09 (TC) - 37H-104.78" at bounding box center [559, 284] width 166 height 17
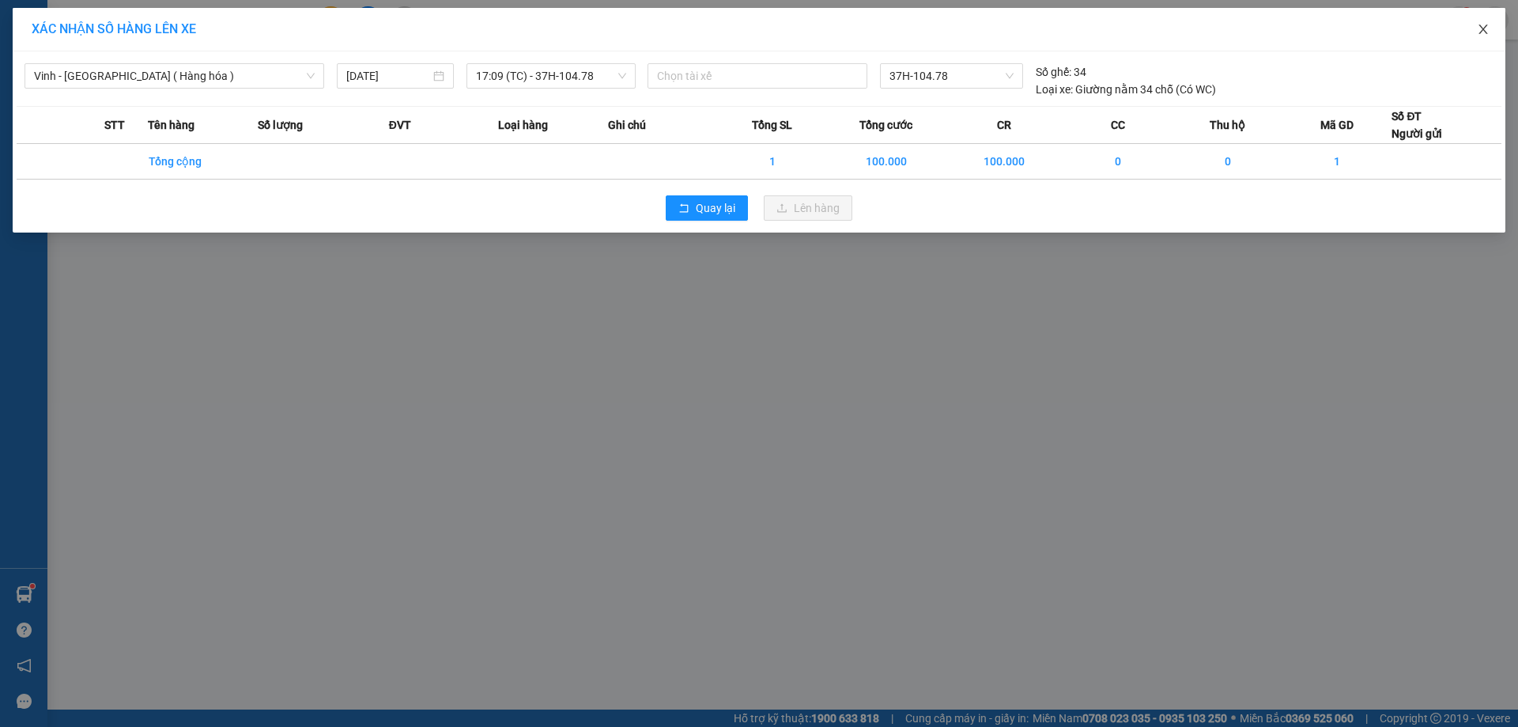
click at [1489, 28] on icon "close" at bounding box center [1483, 29] width 13 height 13
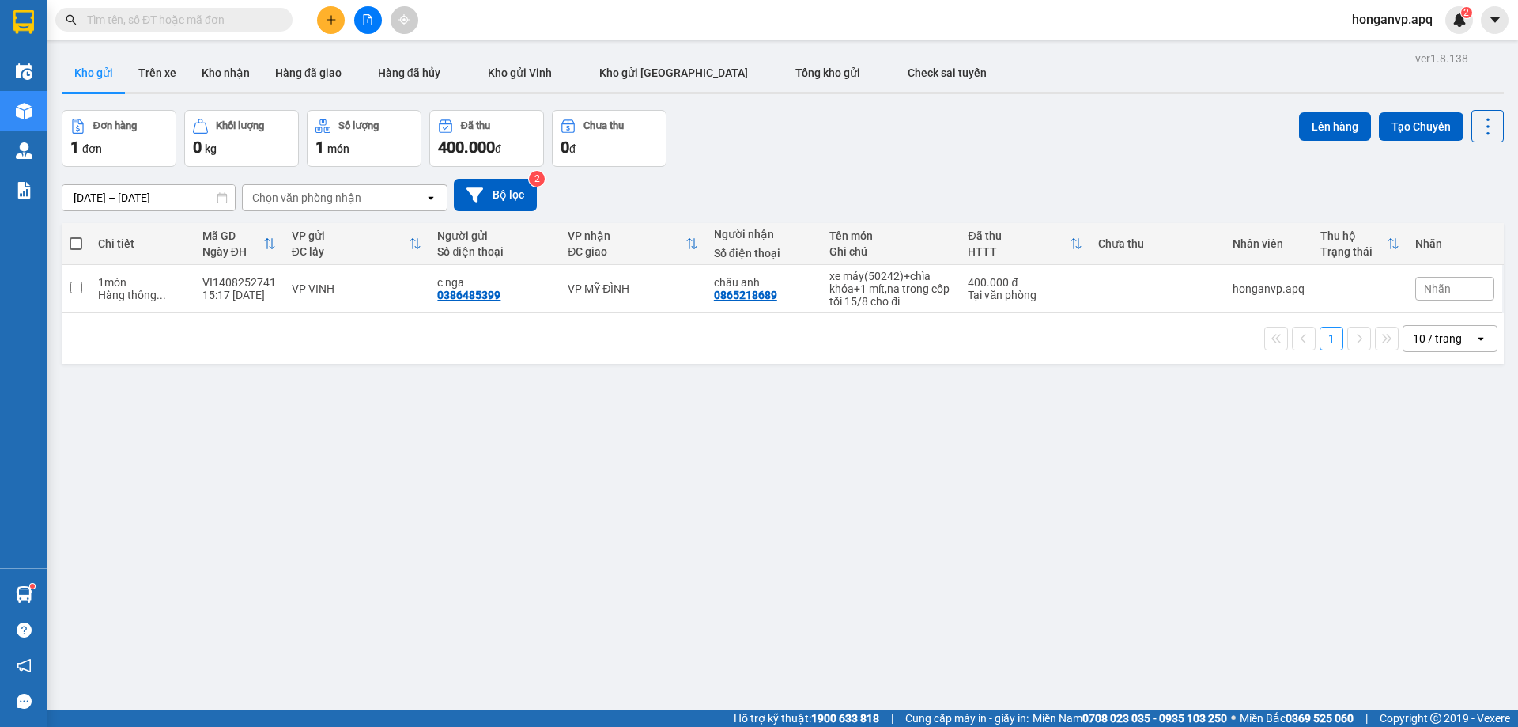
click at [1041, 127] on div "Đơn hàng 1 đơn Khối lượng 0 kg Số lượng 1 món Đã thu 400.000 đ Chưa thu 0 đ Lên…" at bounding box center [783, 138] width 1442 height 57
click at [315, 443] on div "ver 1.8.138 Kho gửi Trên xe Kho nhận Hàng đã giao Hàng đã hủy Kho gửi Vinh Kho …" at bounding box center [782, 410] width 1455 height 727
click at [369, 18] on icon "file-add" at bounding box center [368, 19] width 9 height 11
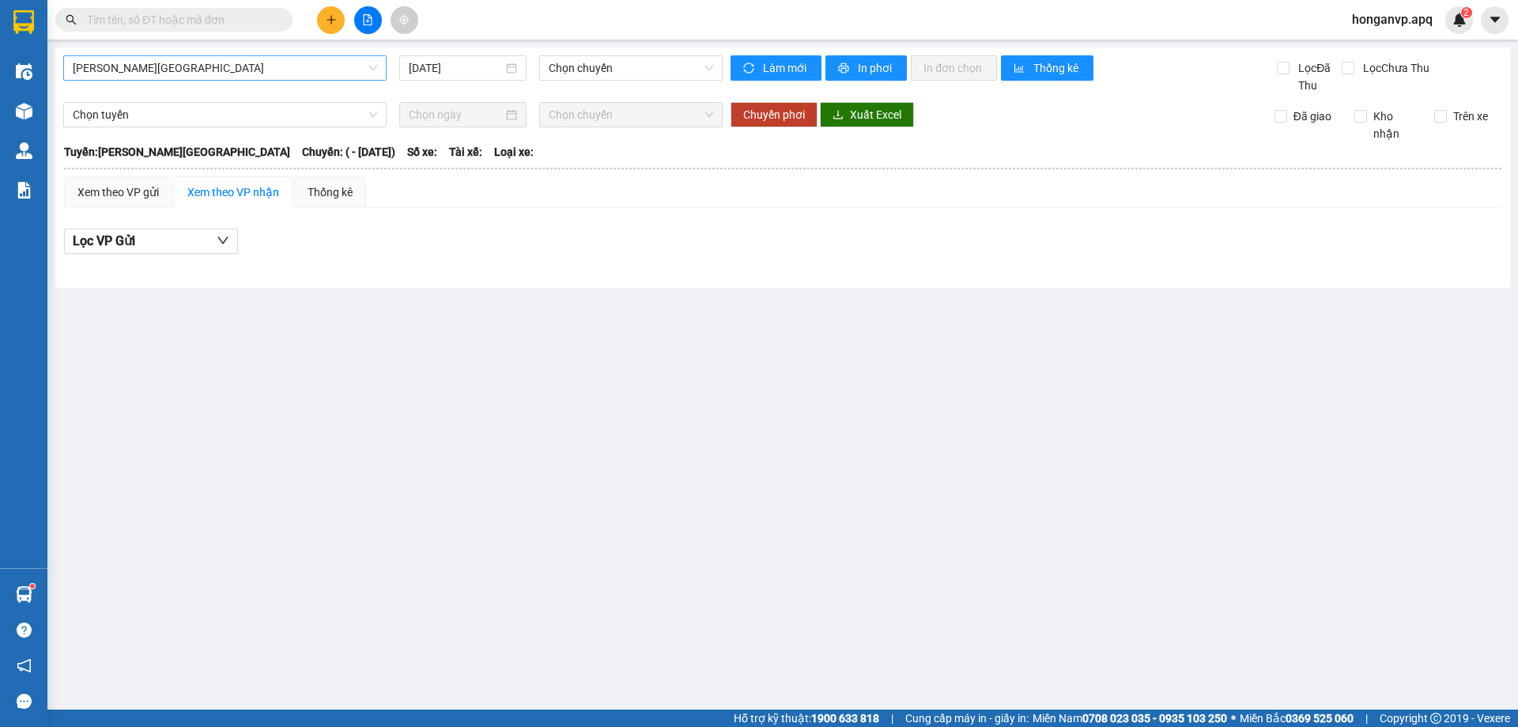
click at [164, 62] on span "Gia Lâm - Mỹ Đình" at bounding box center [225, 68] width 304 height 24
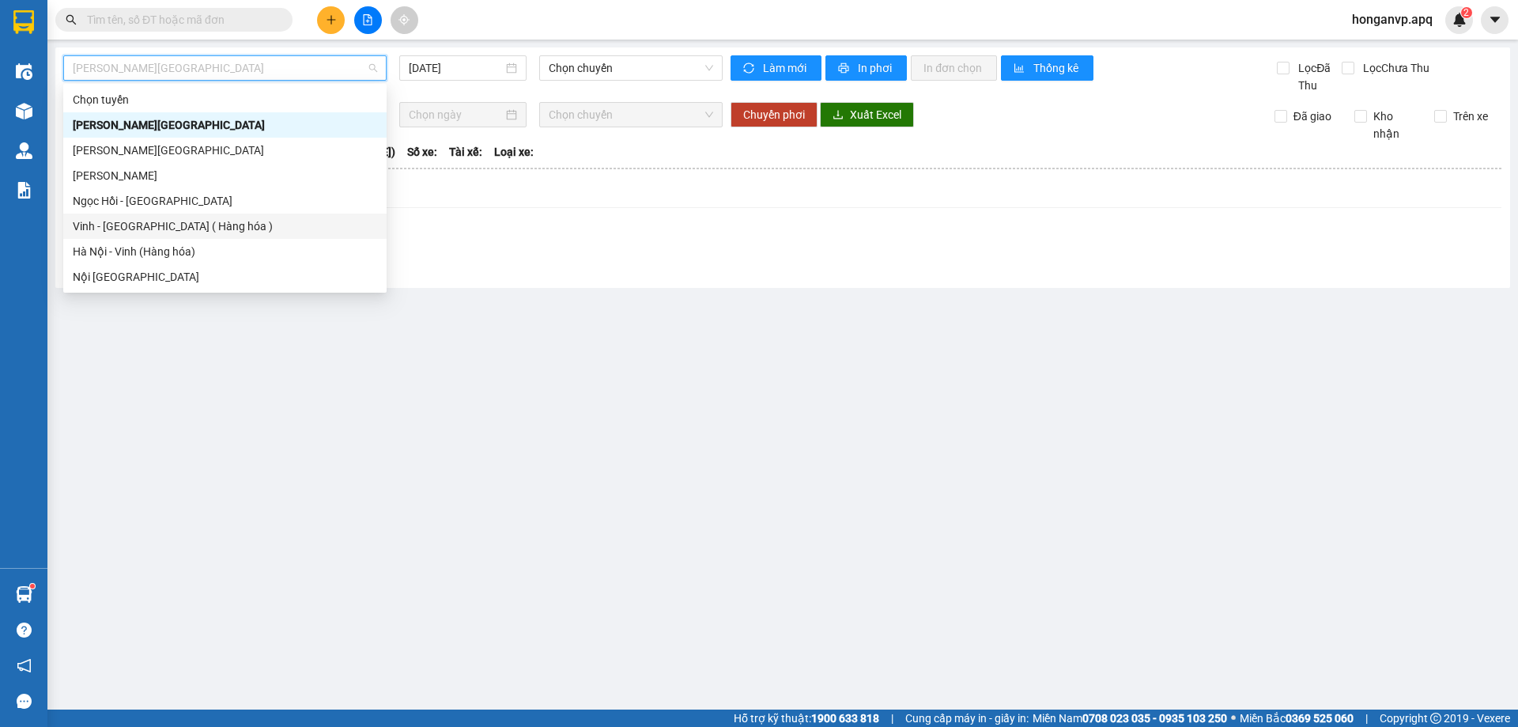
click at [114, 228] on div "Vinh - Hà Nội ( Hàng hóa )" at bounding box center [225, 225] width 304 height 17
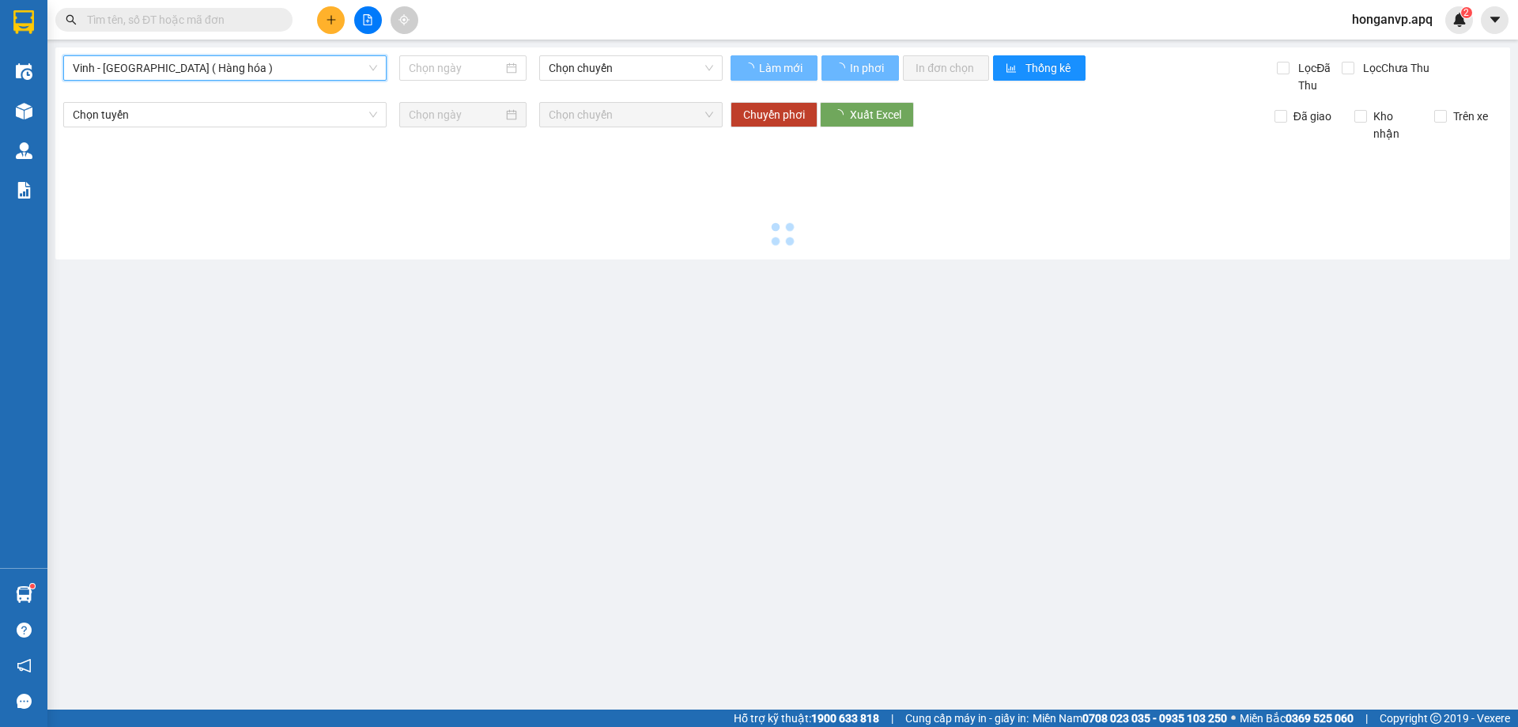
type input "14/08/2025"
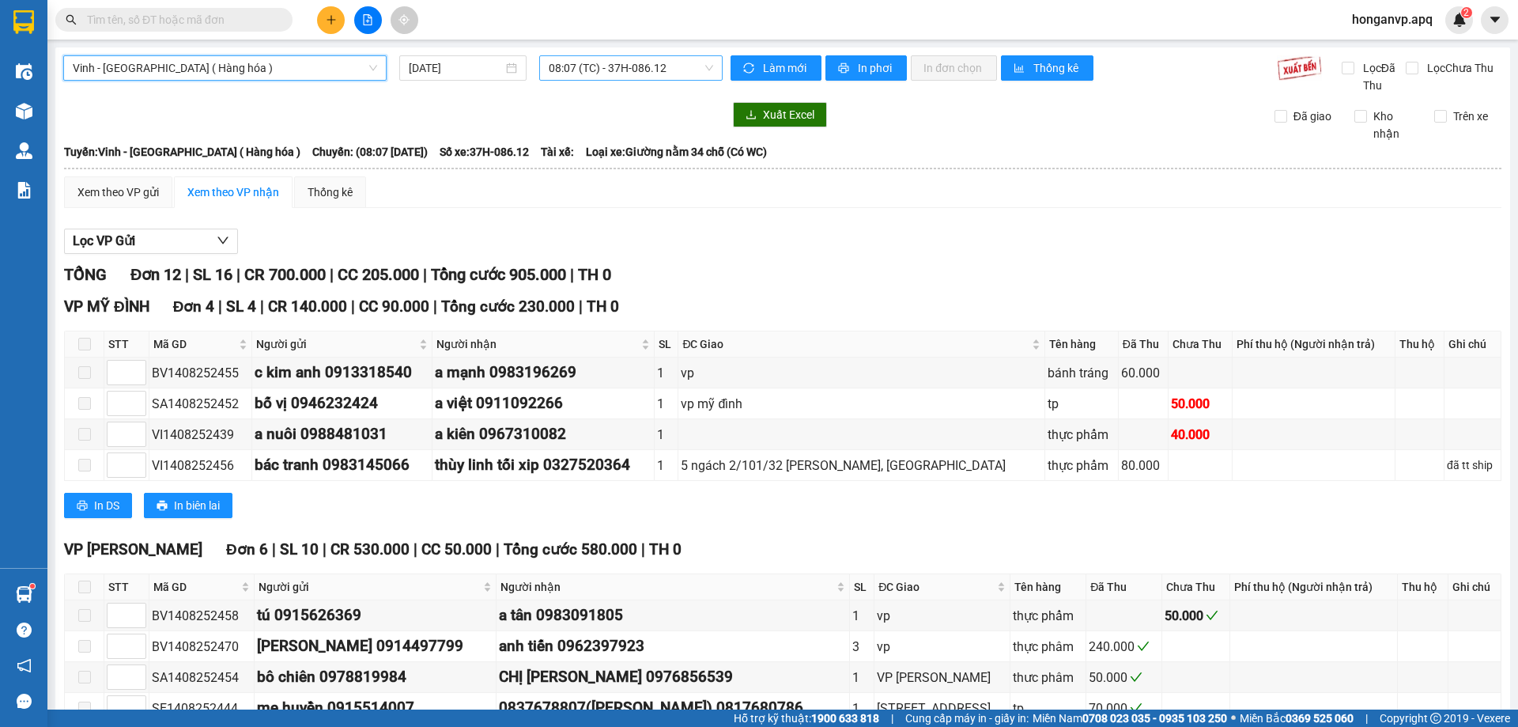
click at [642, 63] on span "08:07 (TC) - 37H-086.12" at bounding box center [631, 68] width 164 height 24
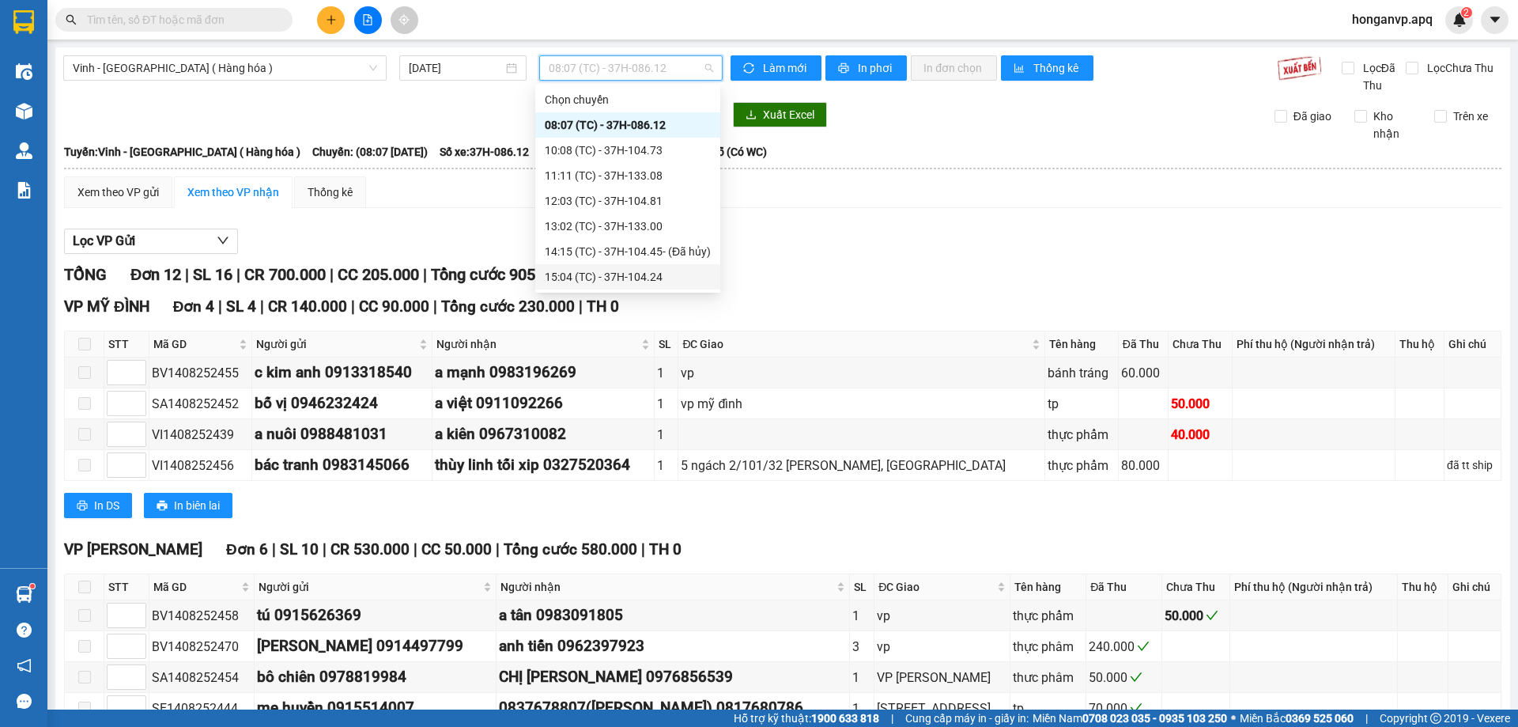
scroll to position [25, 0]
click at [593, 276] on div "17:09 (TC) - 37H-104.78" at bounding box center [628, 276] width 166 height 17
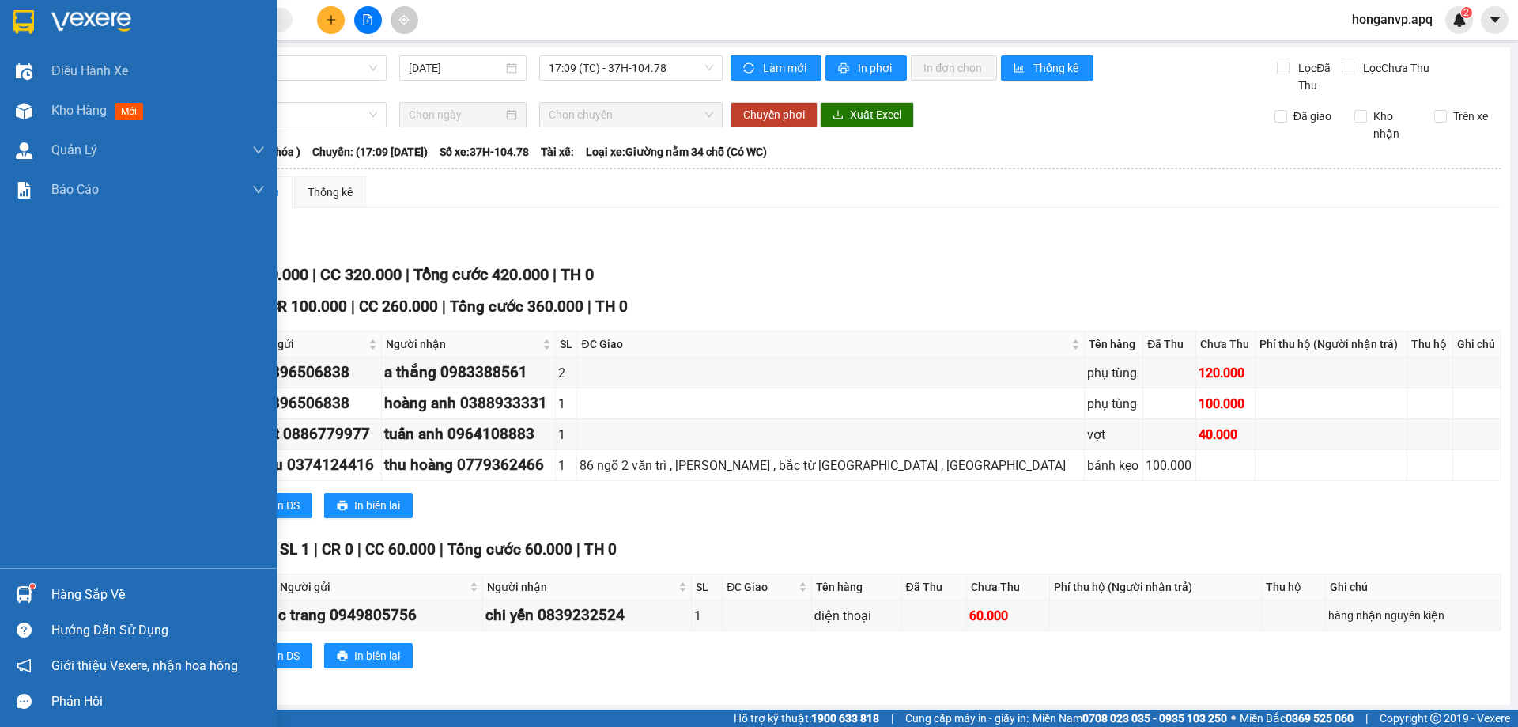
click at [91, 19] on img at bounding box center [91, 22] width 80 height 24
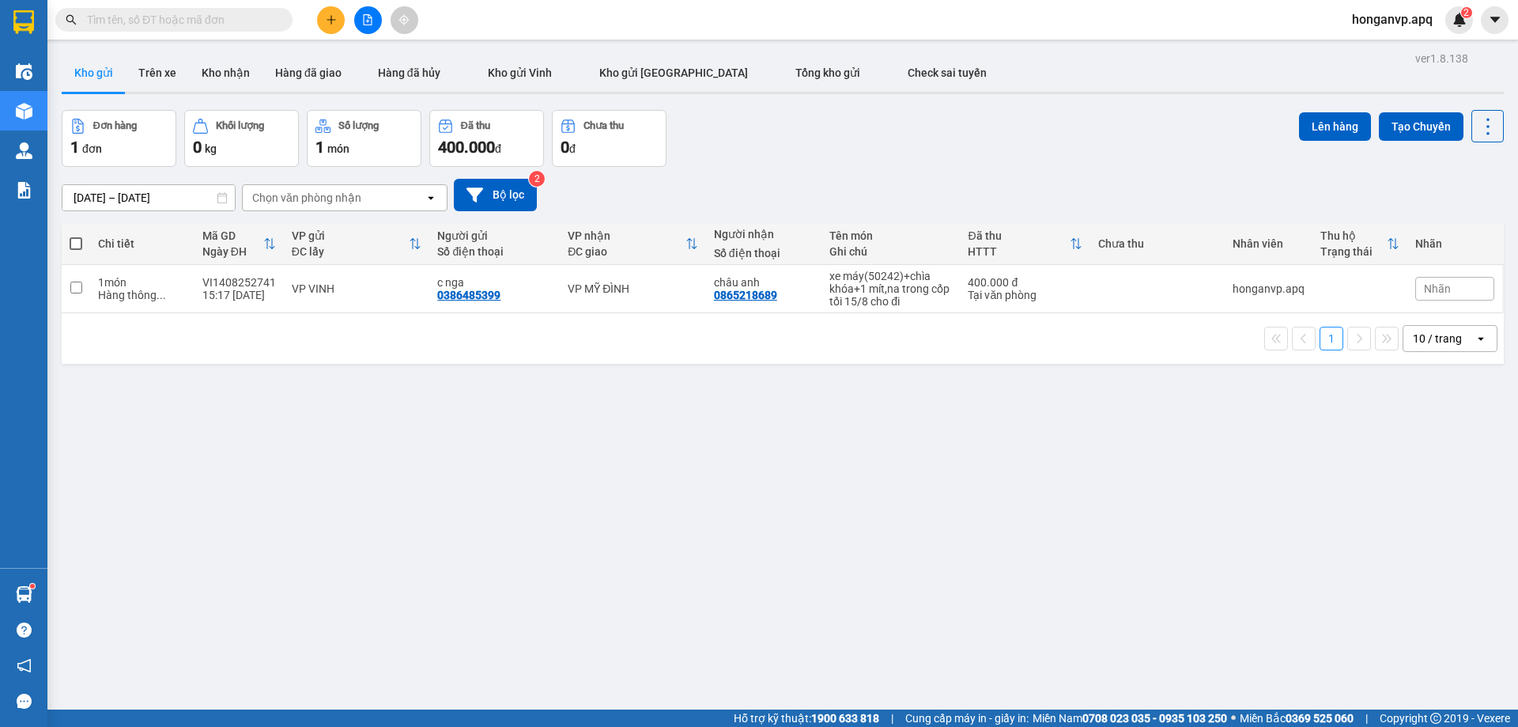
click at [813, 145] on div "Đơn hàng 1 đơn Khối lượng 0 kg Số lượng 1 món Đã thu 400.000 đ Chưa thu 0 đ Lên…" at bounding box center [783, 138] width 1442 height 57
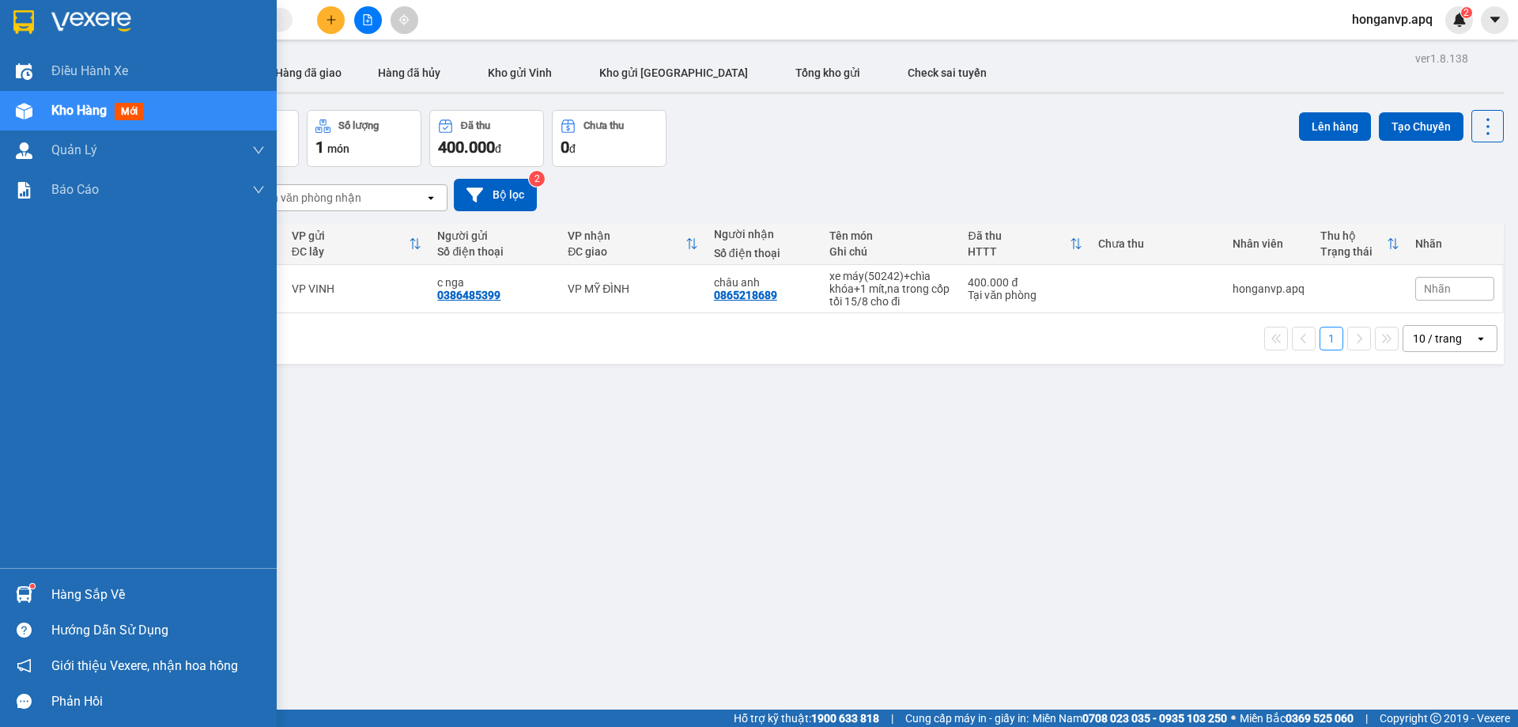
click at [51, 589] on div "Hàng sắp về" at bounding box center [138, 594] width 277 height 36
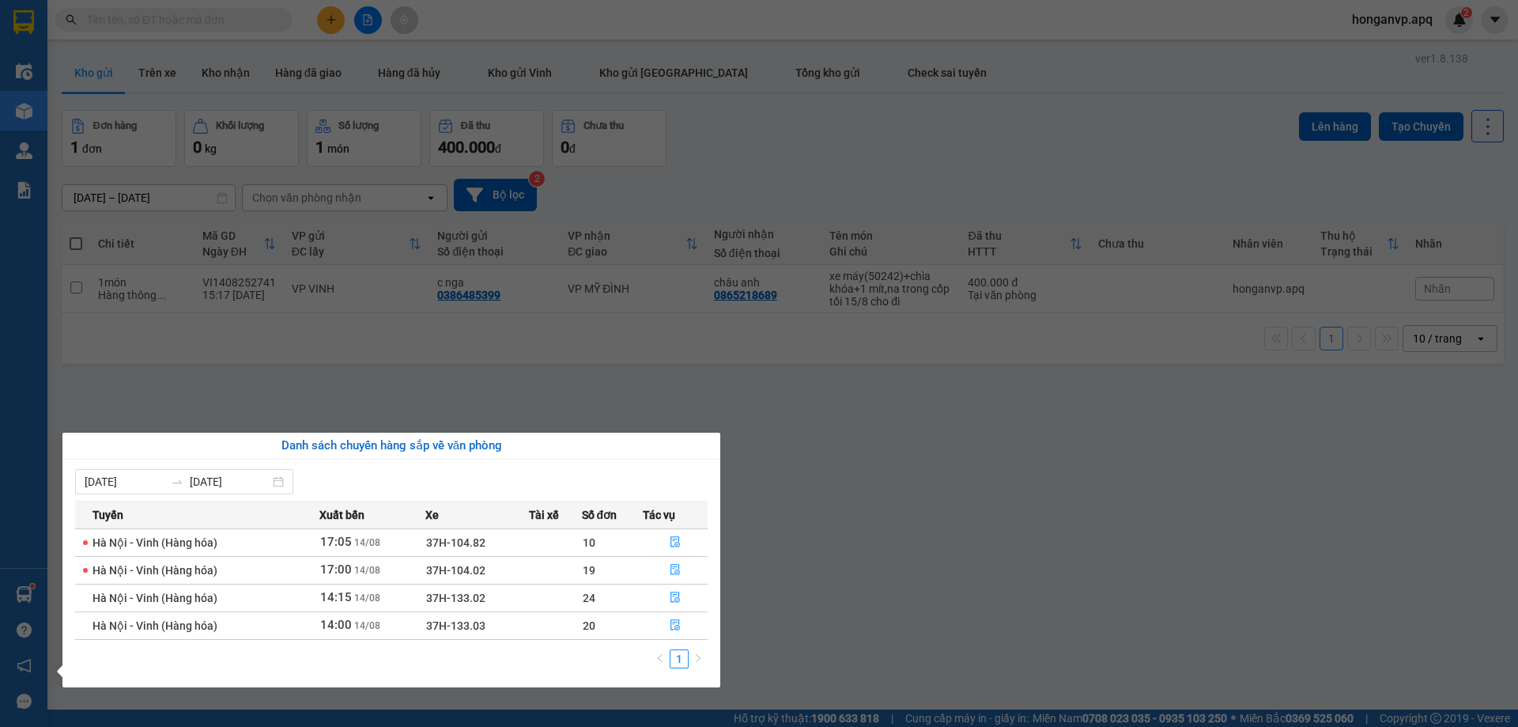
click at [841, 504] on section "Kết quả tìm kiếm ( 6 ) Bộ lọc Mã ĐH Trạng thái Món hàng Thu hộ Tổng cước Chưa c…" at bounding box center [759, 363] width 1518 height 727
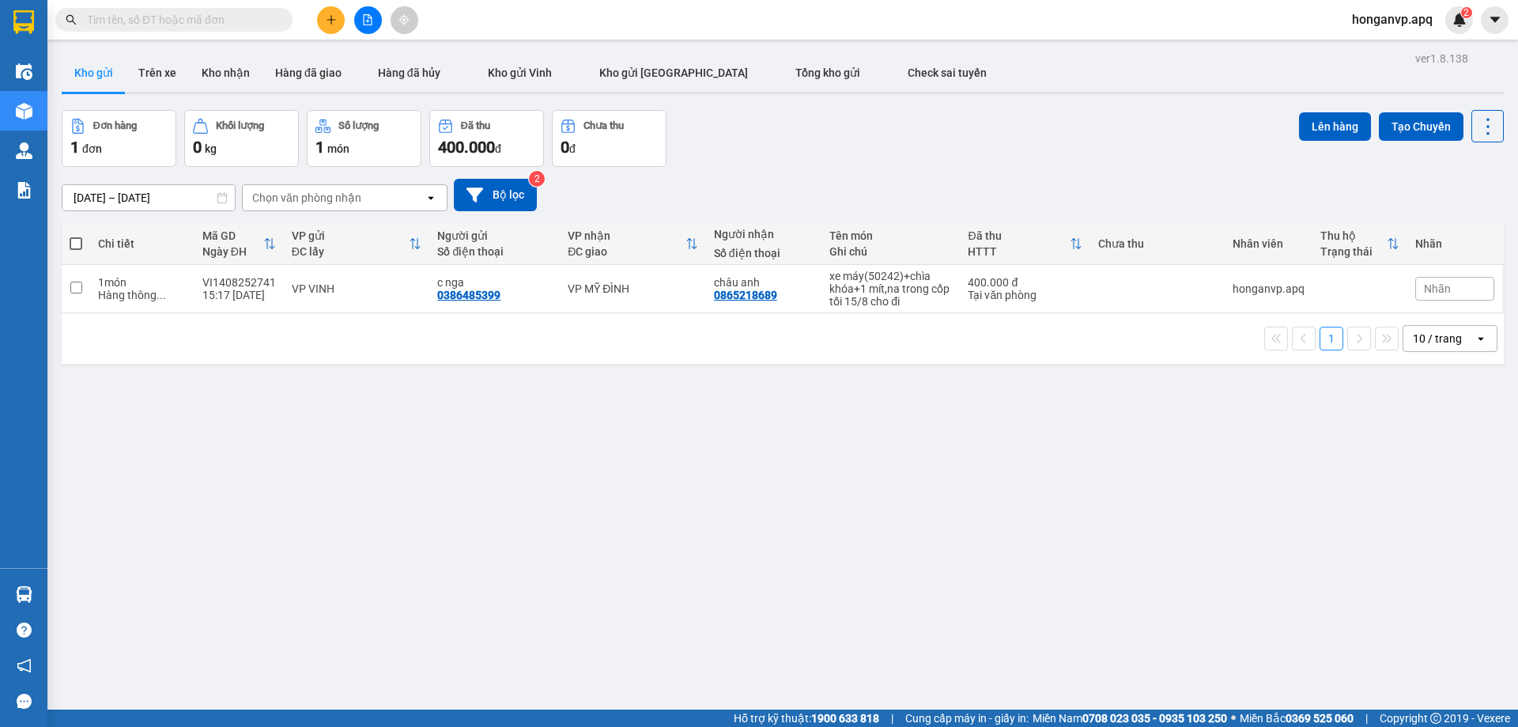
click at [172, 18] on input "text" at bounding box center [180, 19] width 187 height 17
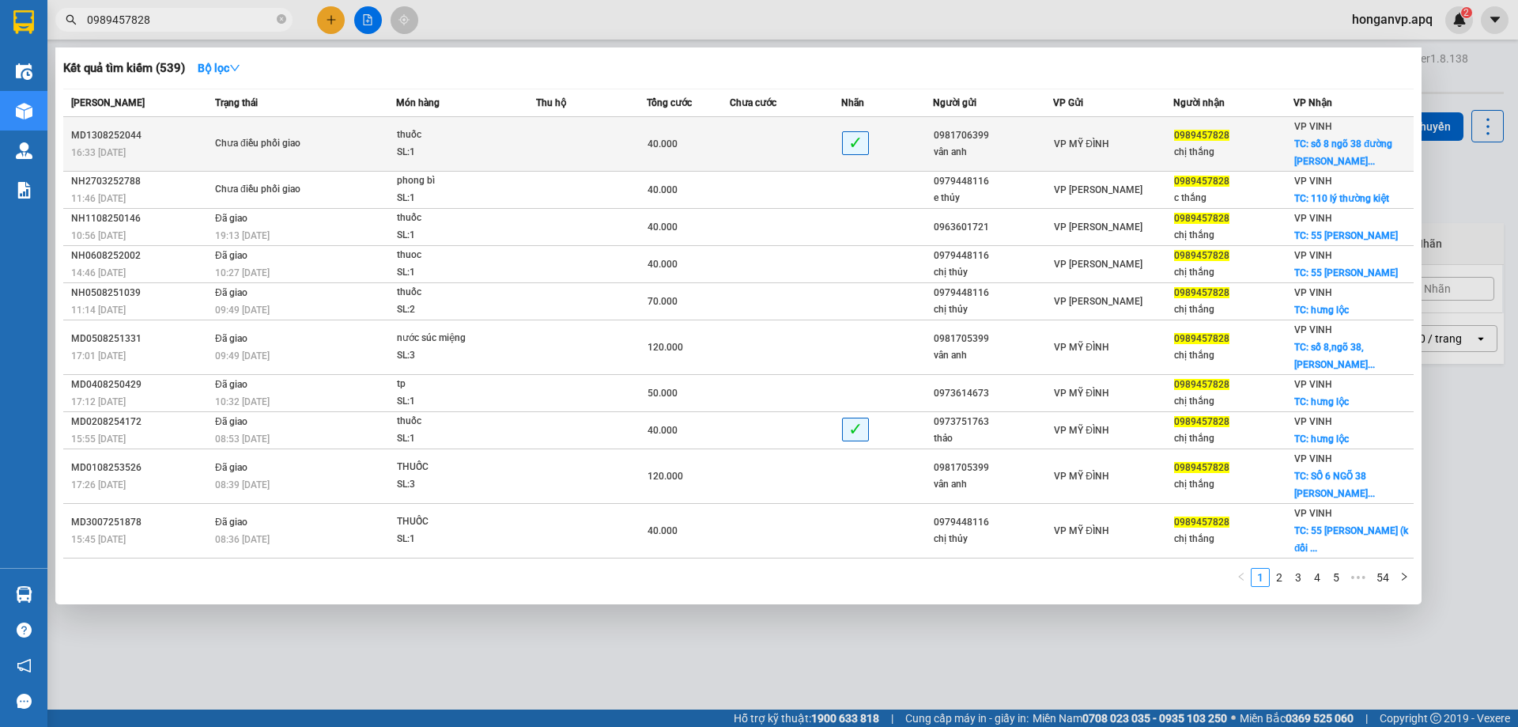
type input "0989457828"
click at [268, 145] on div "Chưa điều phối giao" at bounding box center [274, 143] width 119 height 17
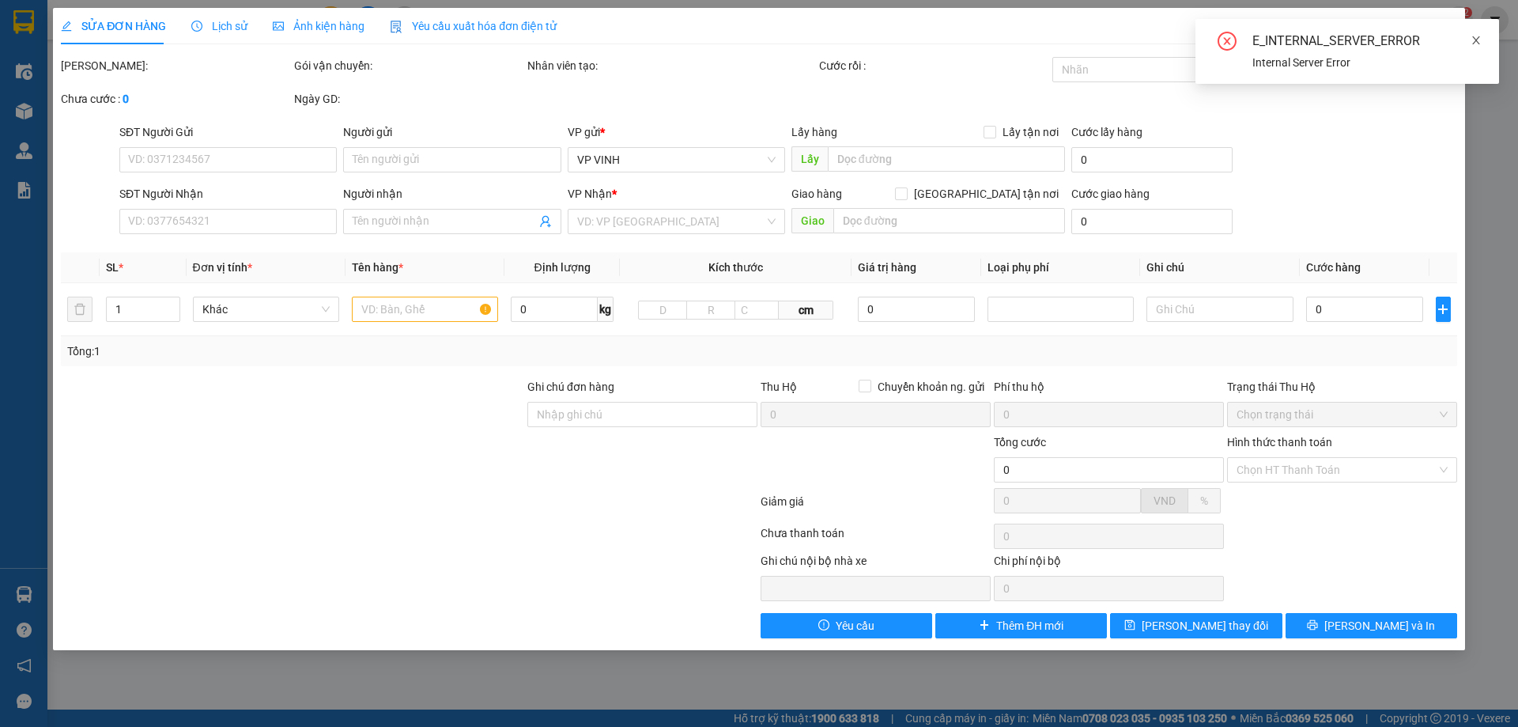
click at [1478, 38] on icon "close" at bounding box center [1476, 40] width 8 height 8
click at [1444, 30] on icon "close" at bounding box center [1442, 29] width 13 height 13
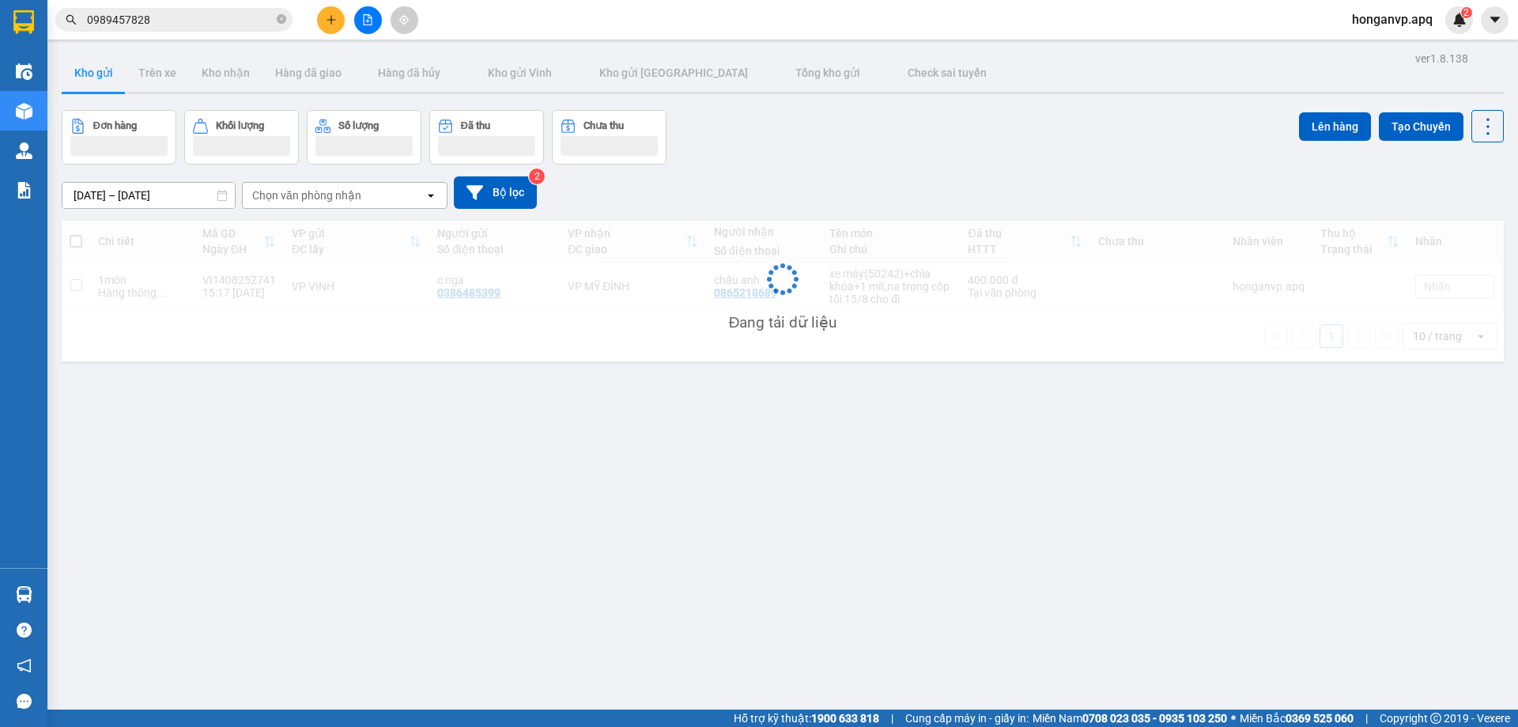
click at [194, 20] on input "0989457828" at bounding box center [180, 19] width 187 height 17
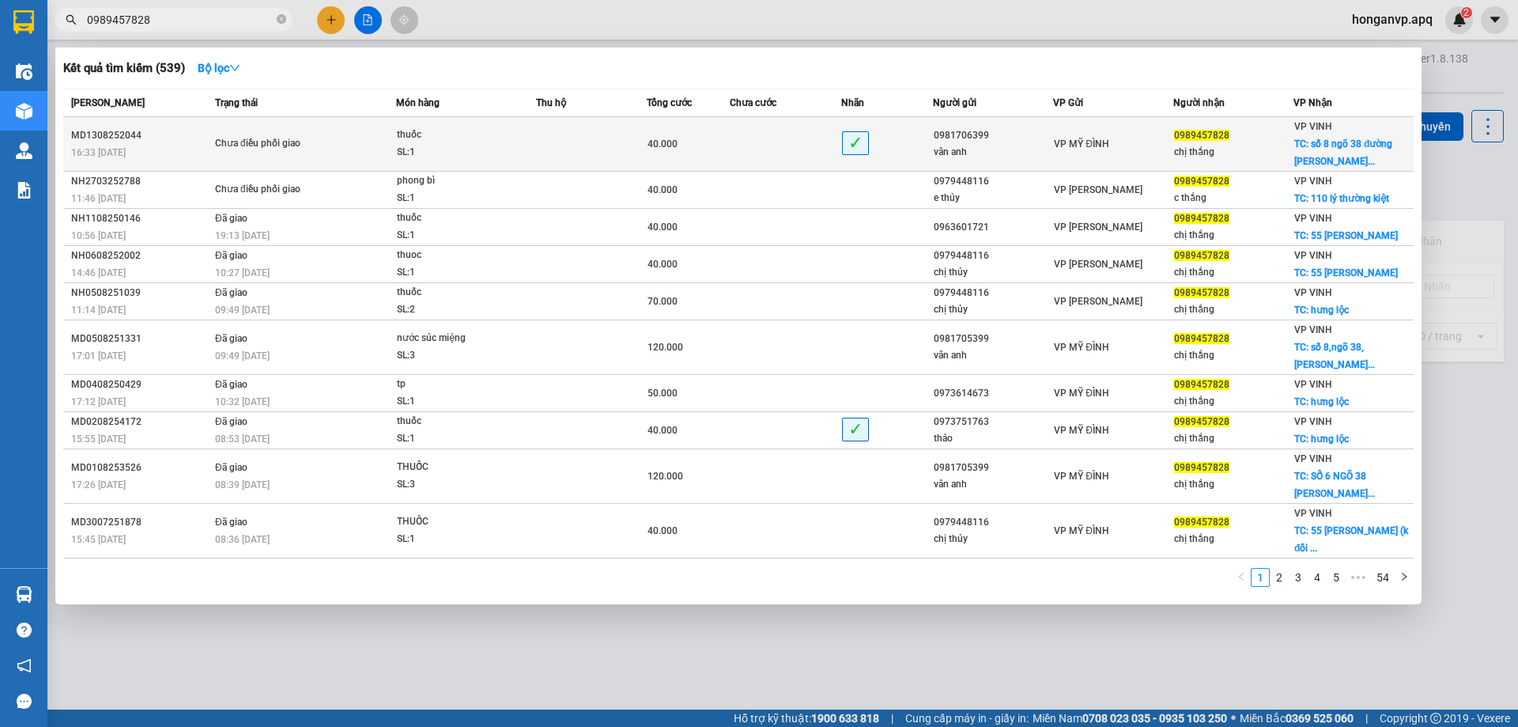
click at [635, 149] on td at bounding box center [591, 144] width 111 height 55
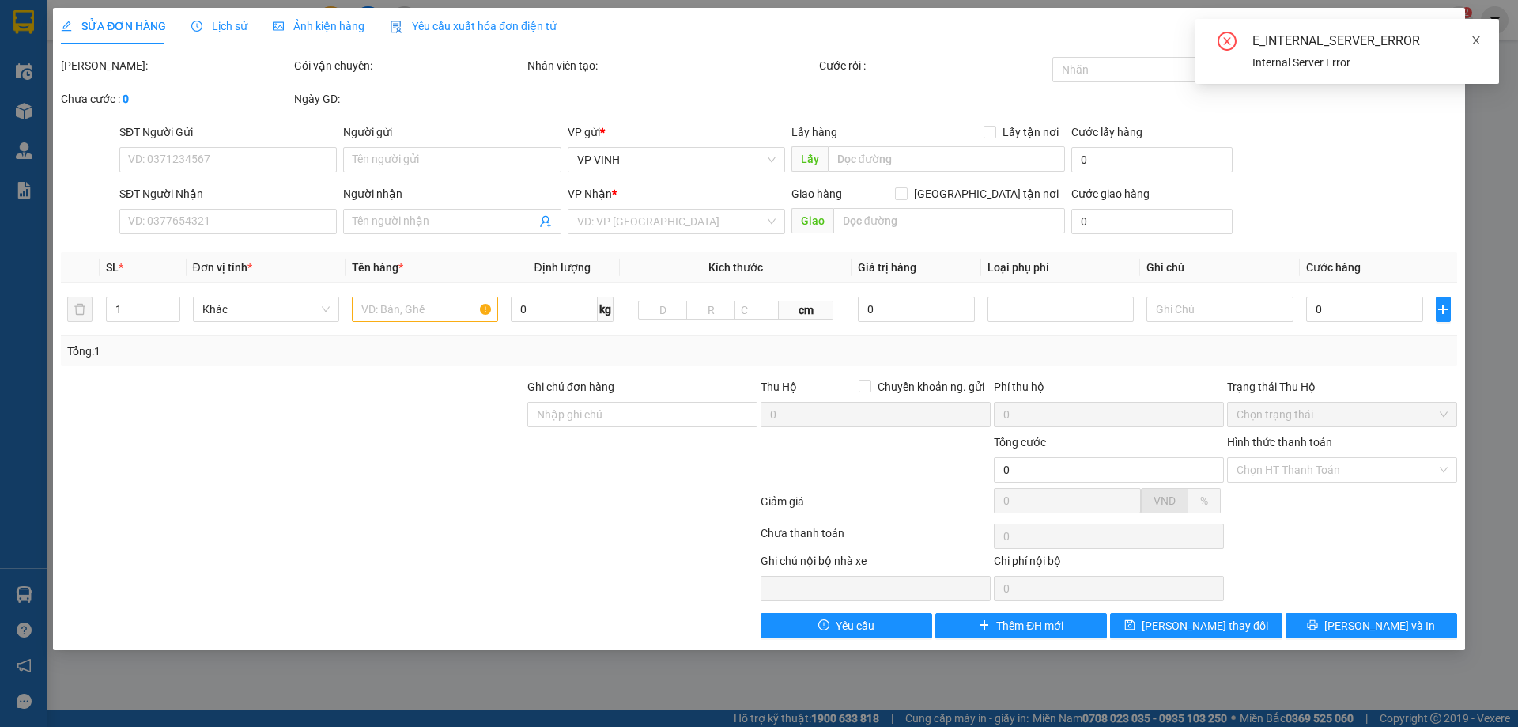
click at [1475, 43] on icon "close" at bounding box center [1475, 40] width 11 height 11
click at [1441, 27] on icon "close" at bounding box center [1442, 29] width 13 height 13
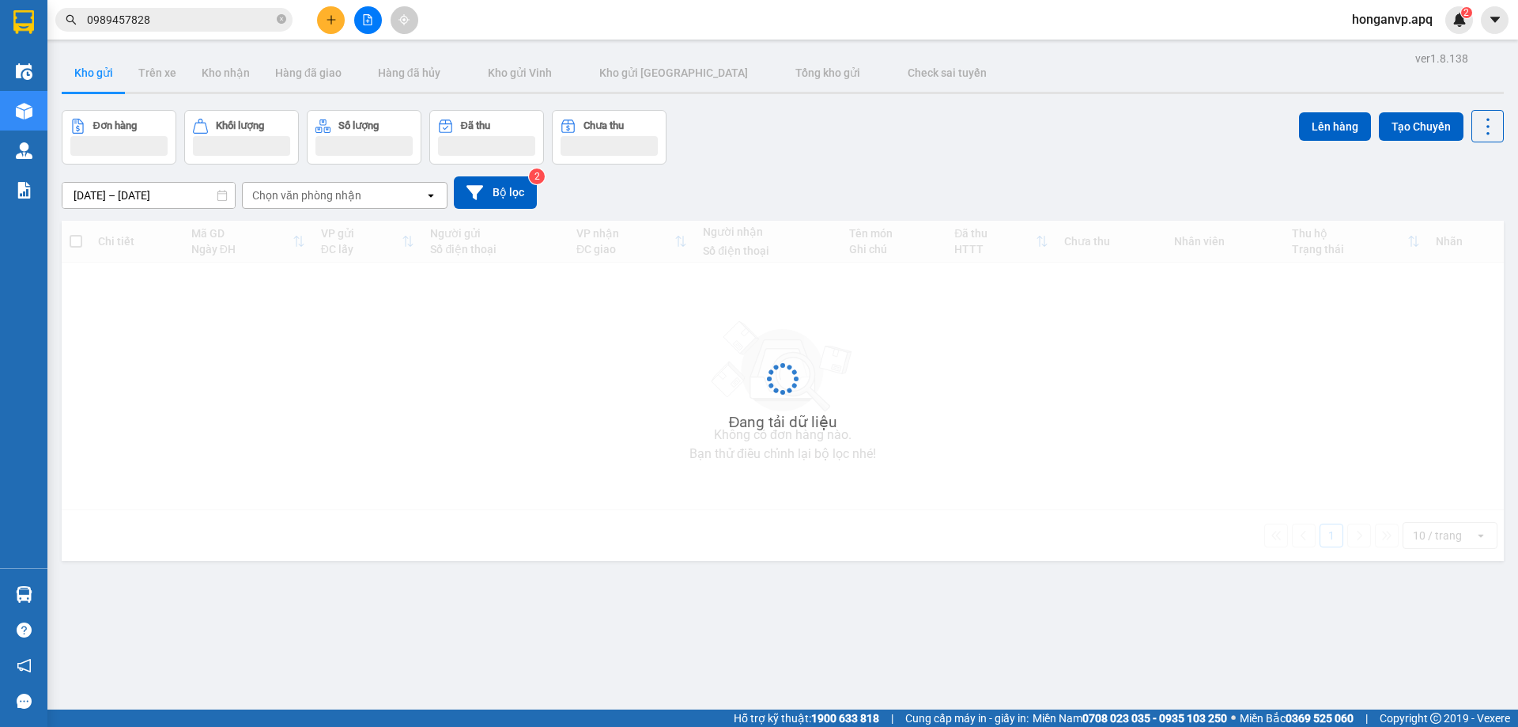
click at [191, 12] on input "0989457828" at bounding box center [180, 19] width 187 height 17
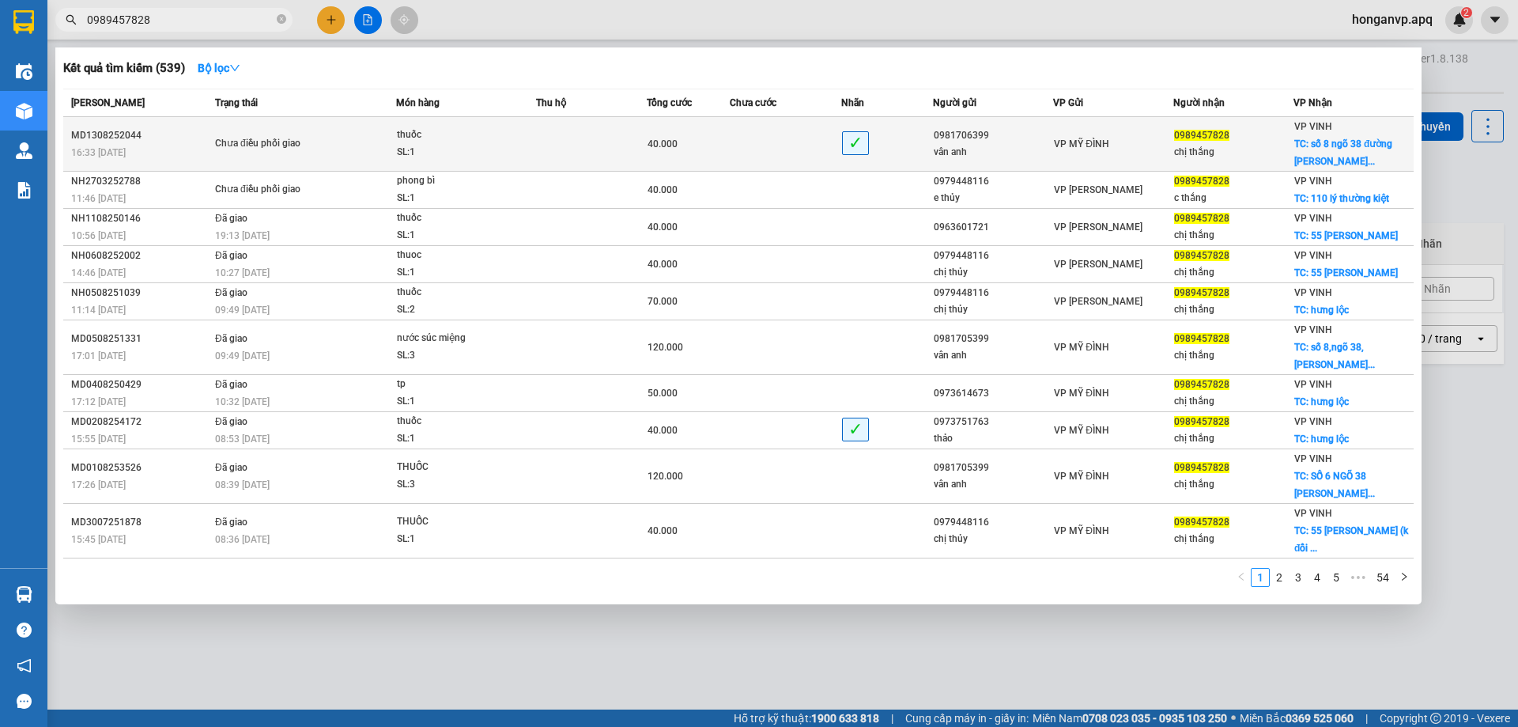
click at [1031, 148] on div "vân anh" at bounding box center [993, 152] width 119 height 17
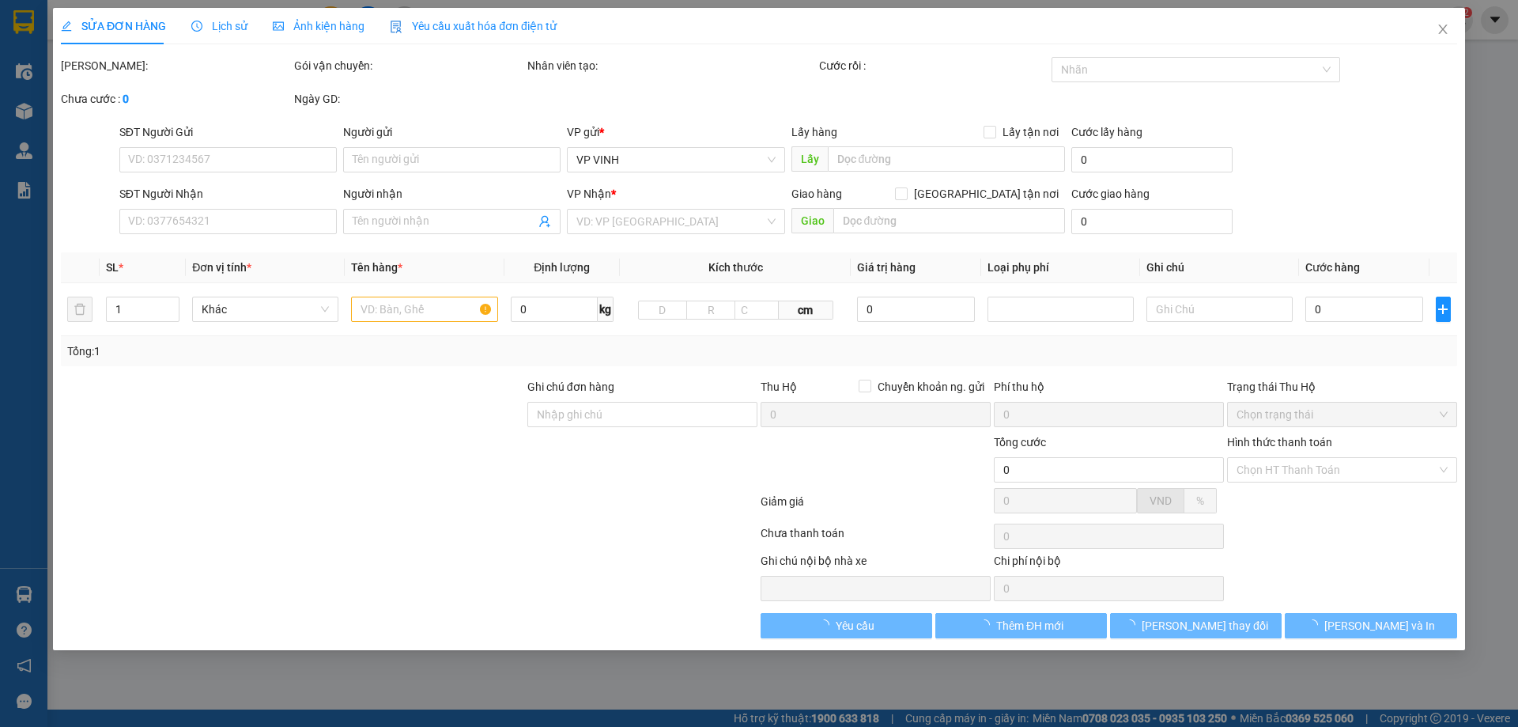
type input "0981706399"
type input "vân anh"
type input "0989457828"
type input "chị thắng"
checkbox input "true"
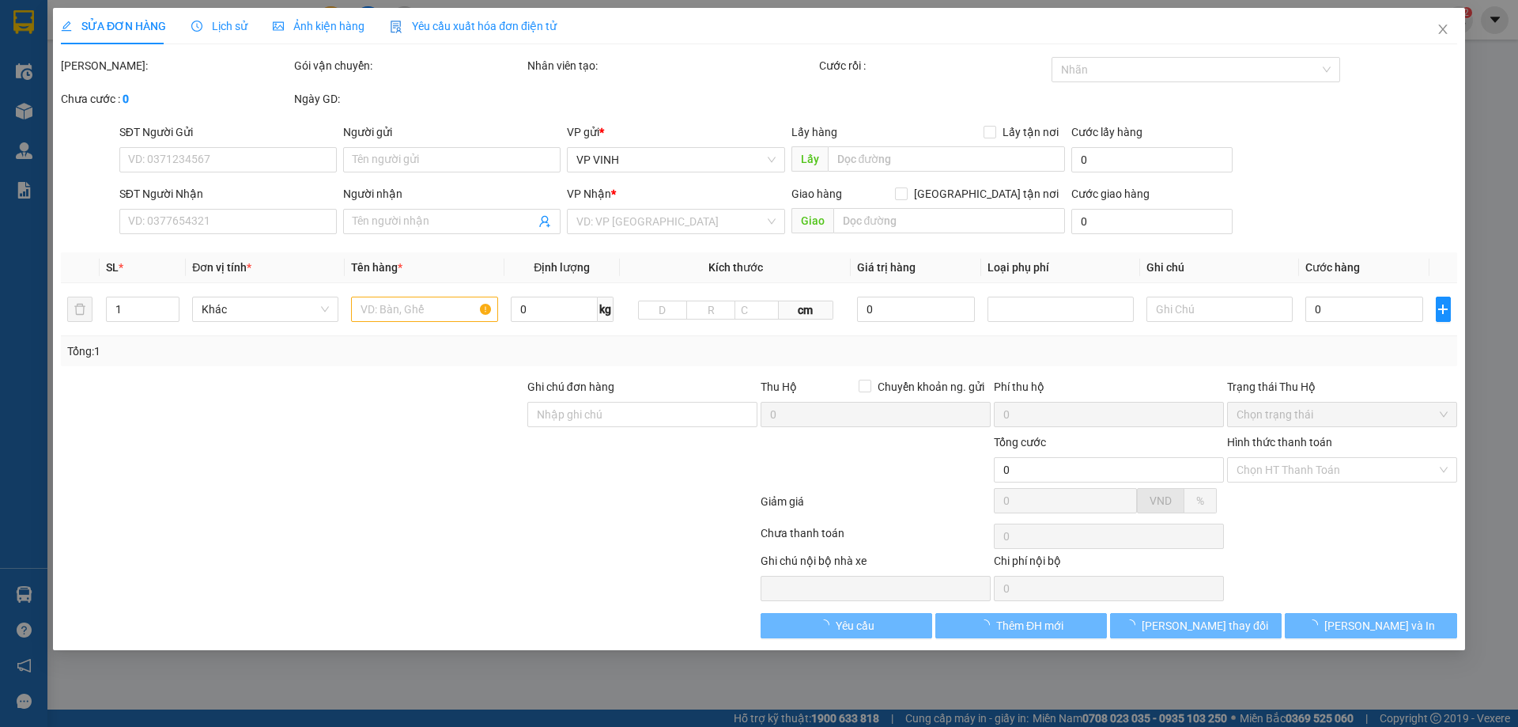
type input "số 8 ngõ 38 đường trần trùng quang"
type input "40.000"
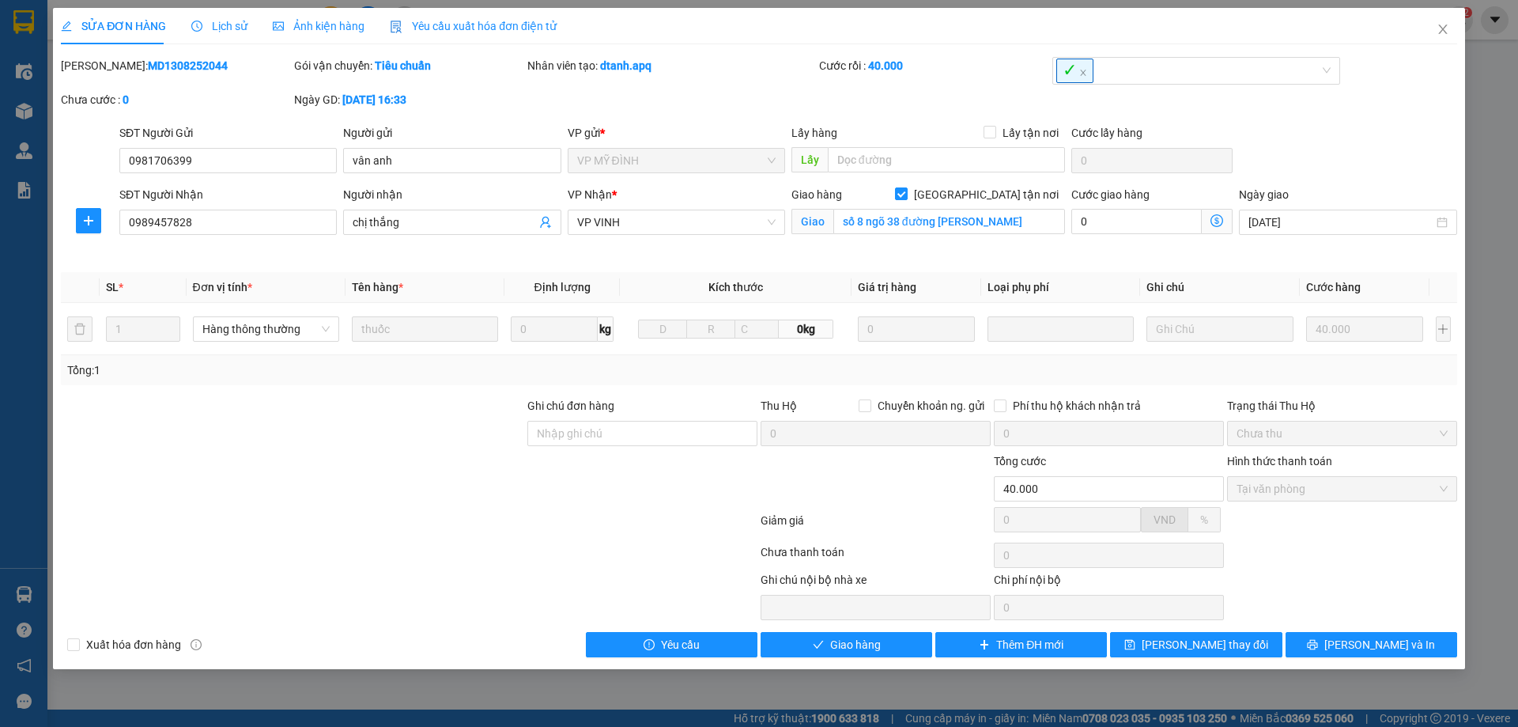
click at [229, 26] on span "Lịch sử" at bounding box center [219, 26] width 56 height 13
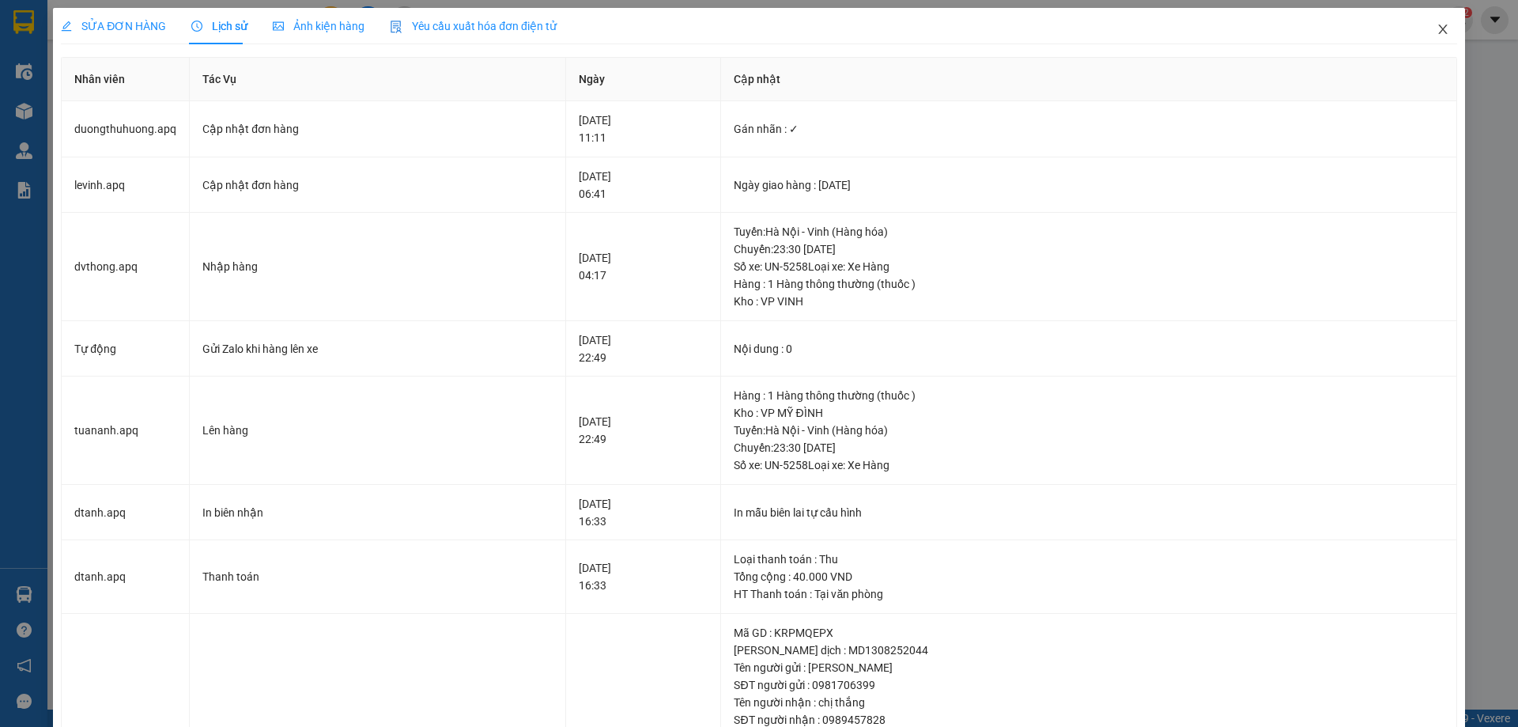
click at [1436, 28] on icon "close" at bounding box center [1442, 29] width 13 height 13
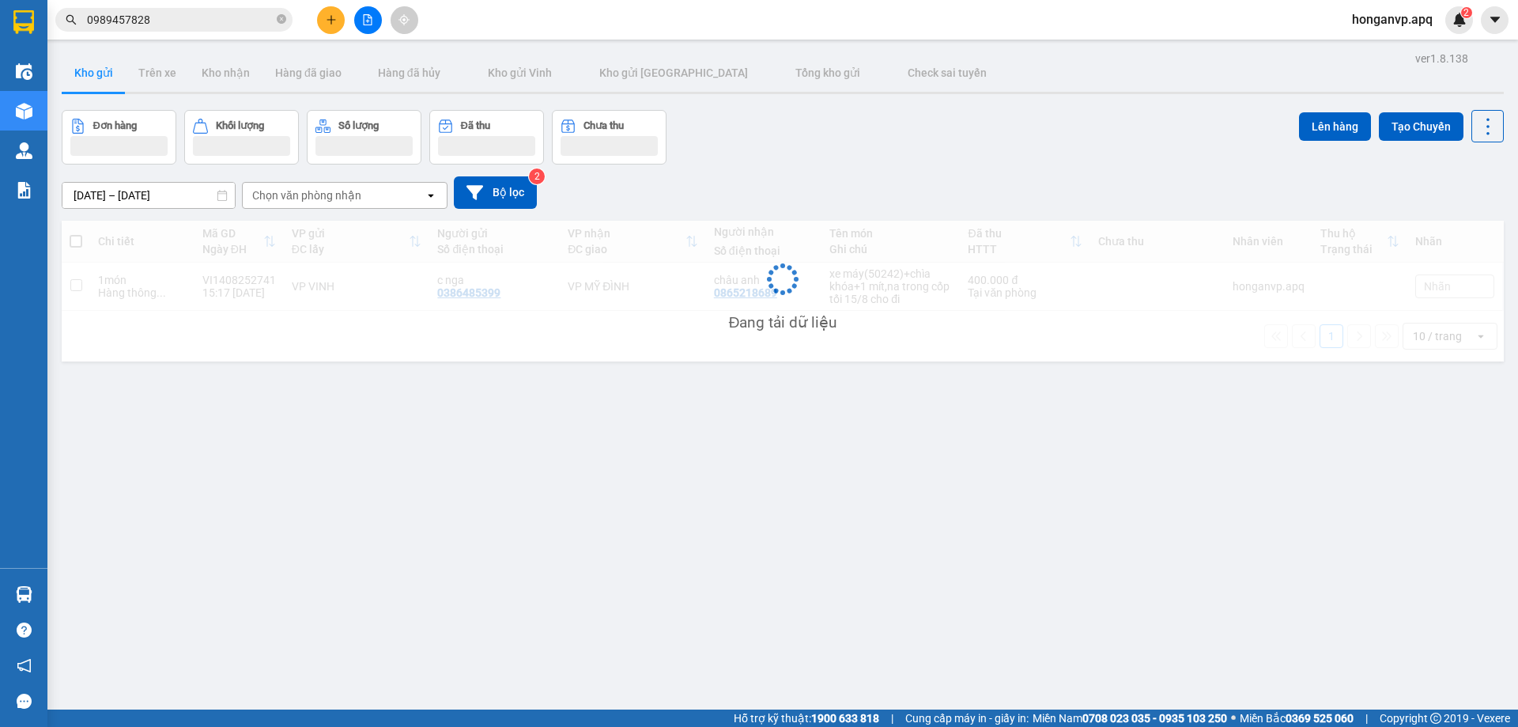
click at [194, 22] on input "0989457828" at bounding box center [180, 19] width 187 height 17
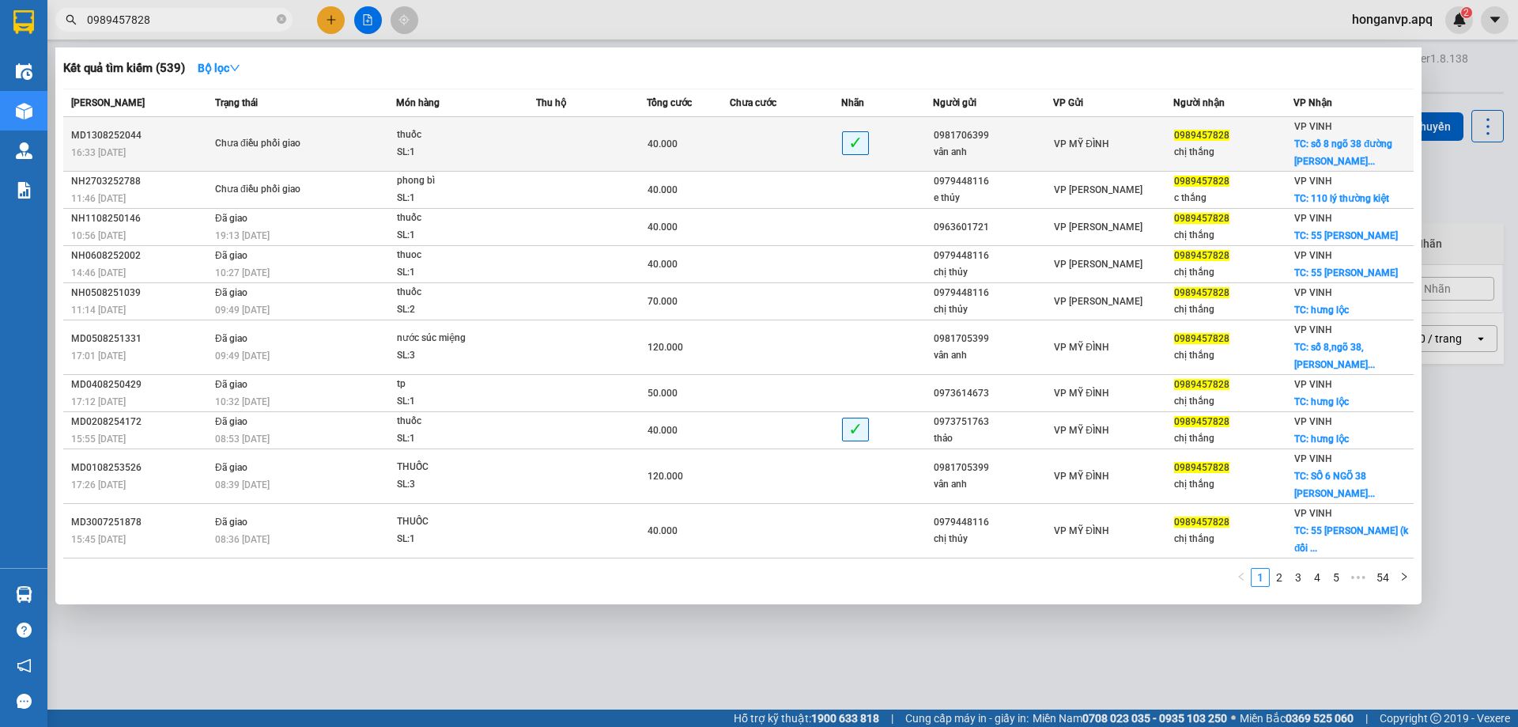
click at [999, 146] on div "vân anh" at bounding box center [993, 152] width 119 height 17
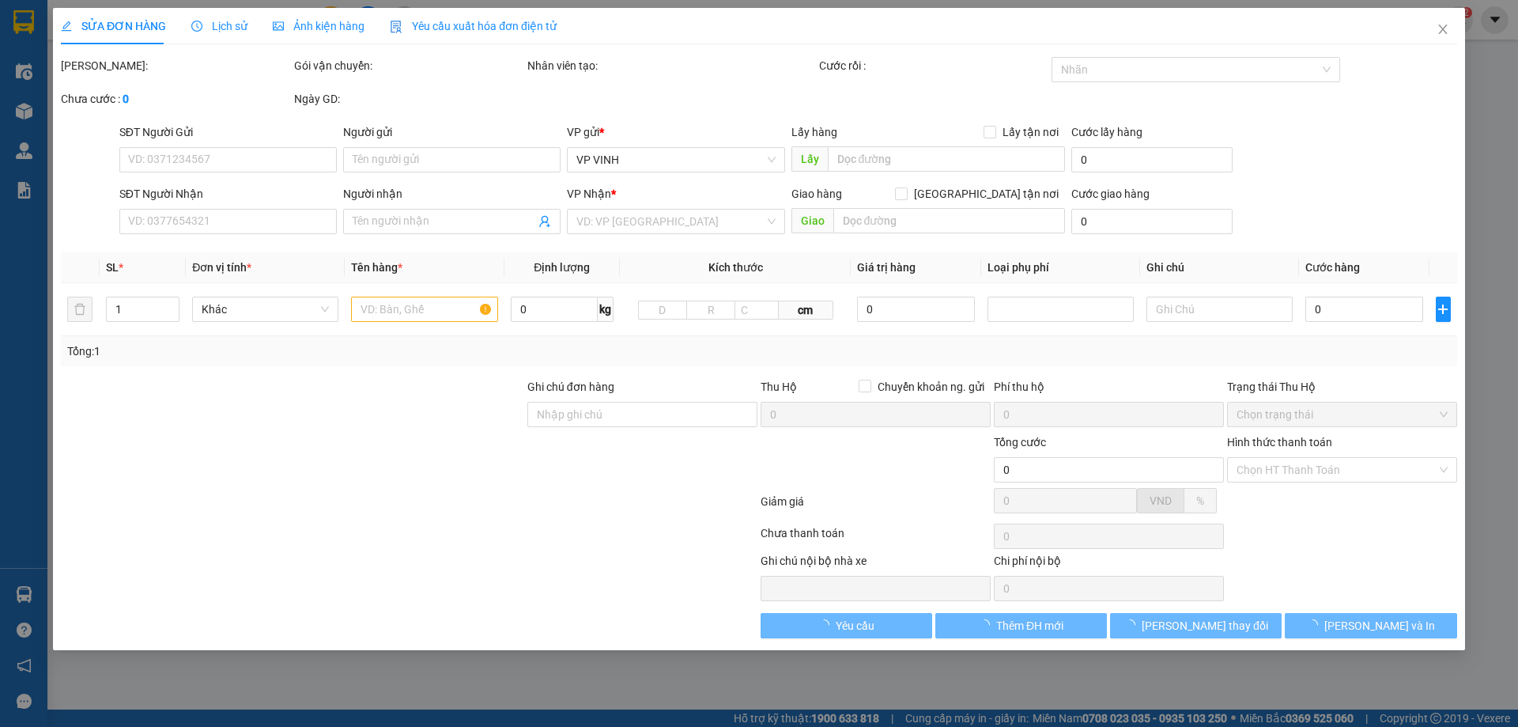
type input "0981706399"
type input "vân anh"
type input "0989457828"
type input "chị thắng"
checkbox input "true"
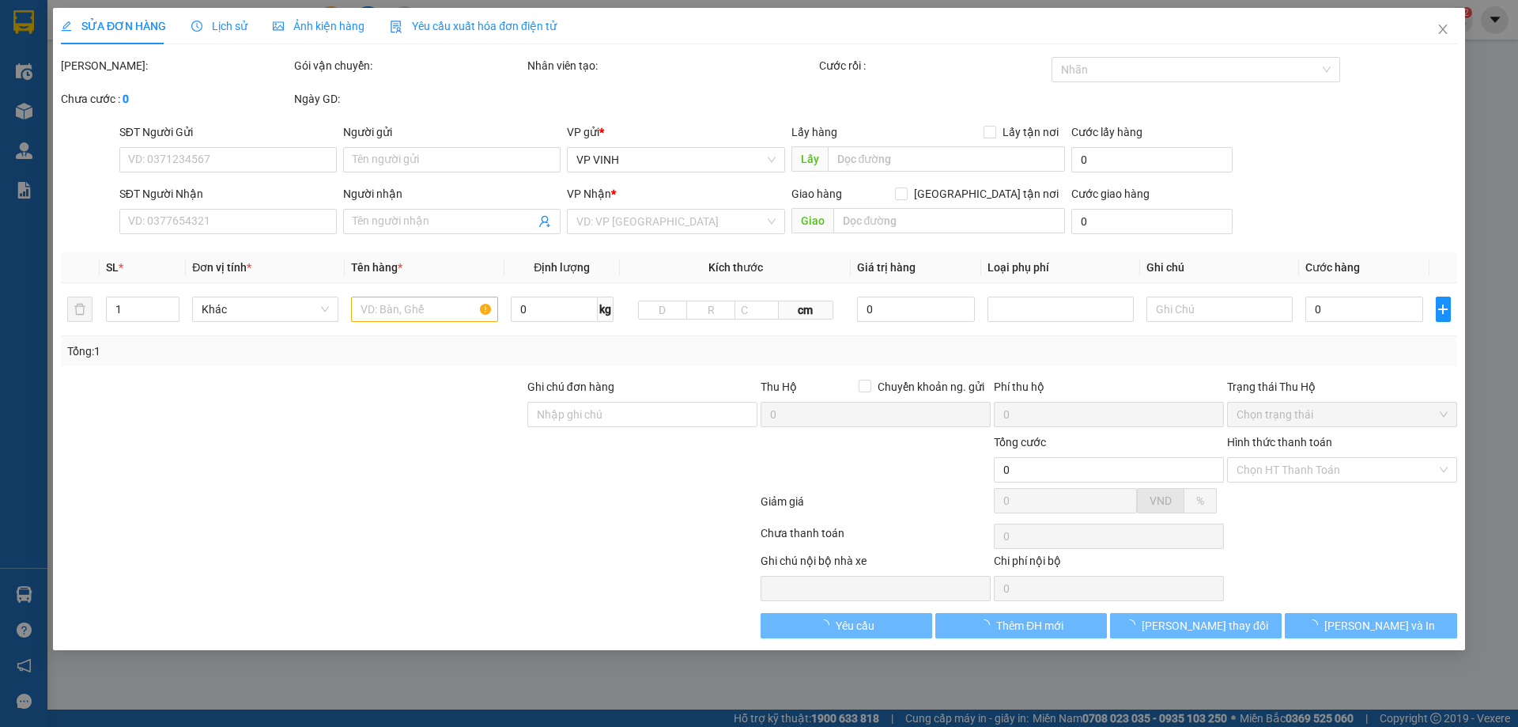
type input "số 8 ngõ 38 đường trần trùng quang"
type input "40.000"
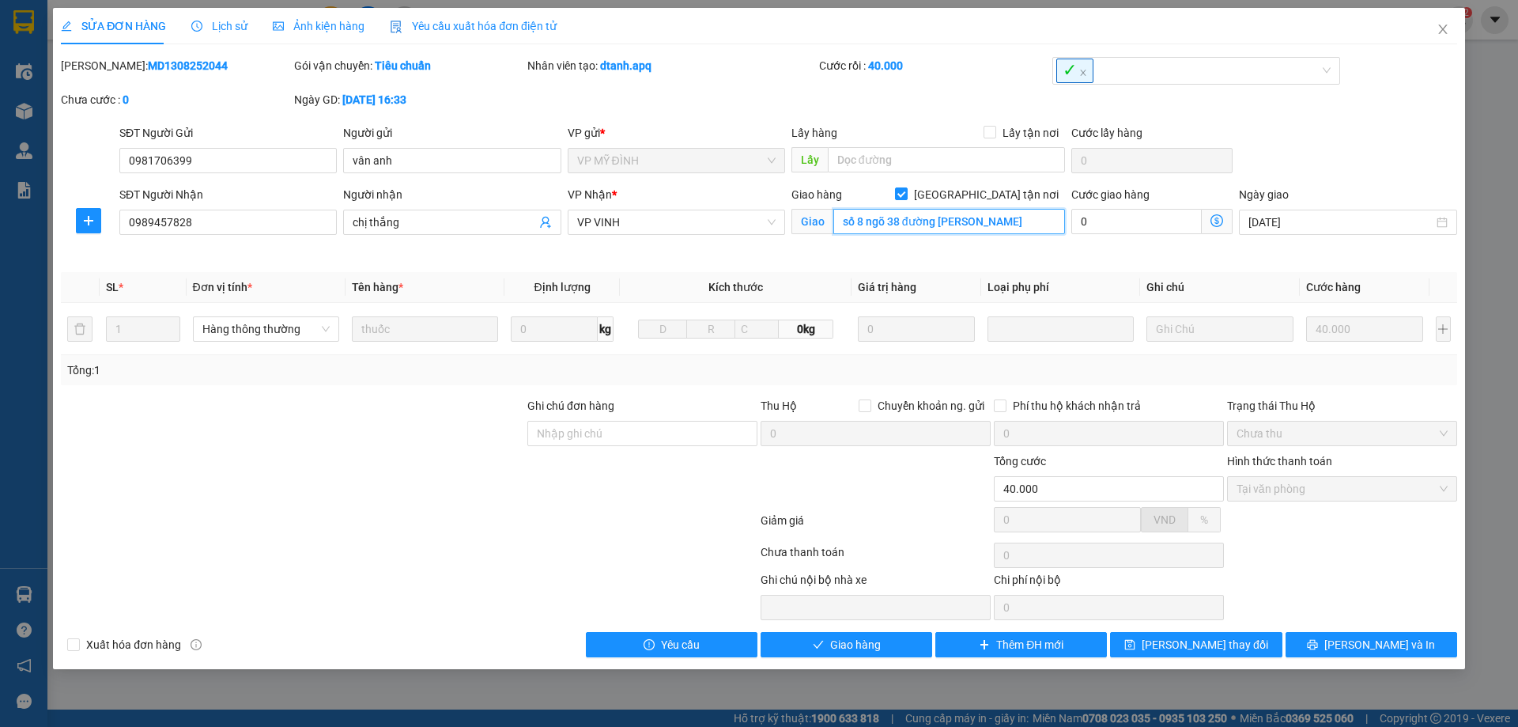
click at [1044, 218] on input "số 8 ngõ 38 đường trần trùng quang" at bounding box center [949, 221] width 232 height 25
type input "55 trần thánh tông"
click at [1135, 642] on icon "save" at bounding box center [1129, 644] width 11 height 11
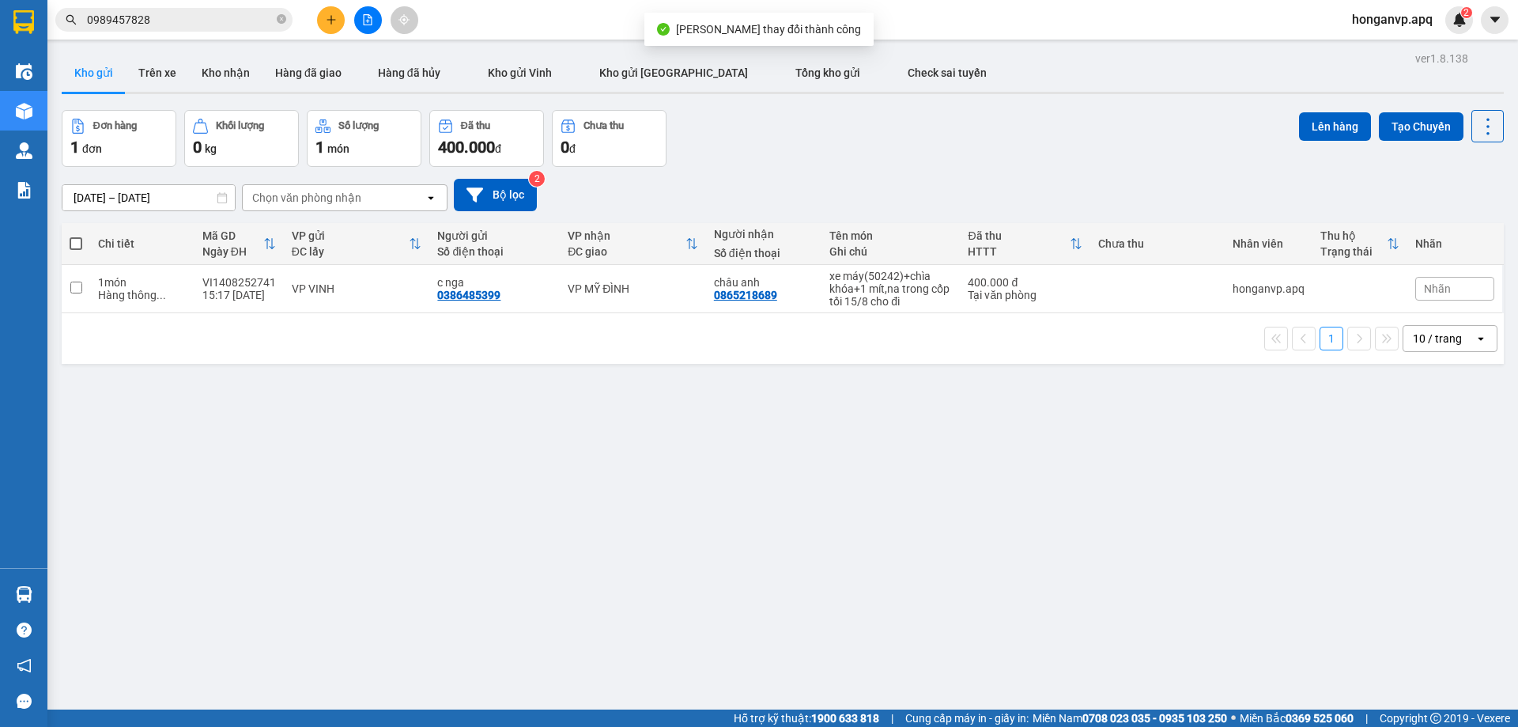
click at [649, 455] on div "ver 1.8.138 Kho gửi Trên xe Kho nhận Hàng đã giao Hàng đã hủy Kho gửi Vinh Kho …" at bounding box center [782, 410] width 1455 height 727
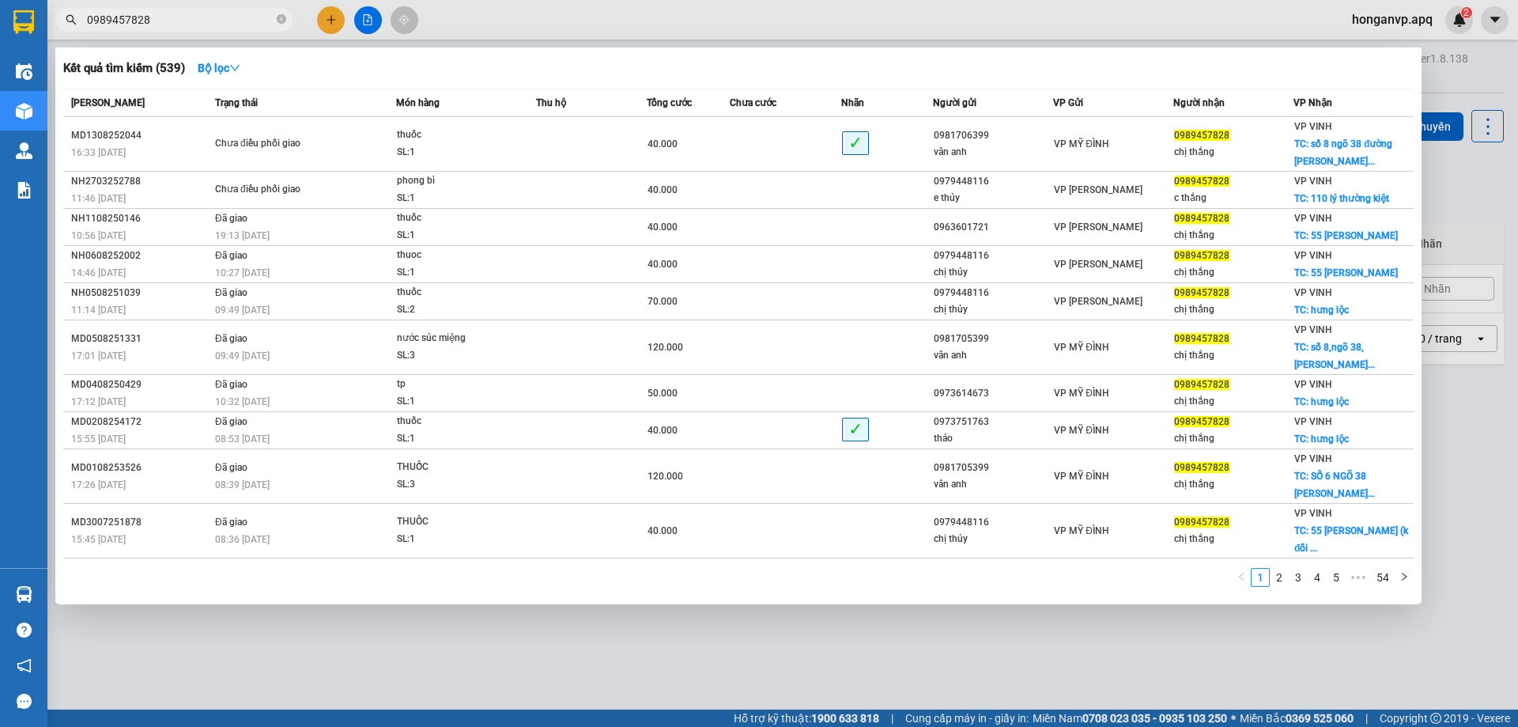
click at [190, 19] on input "0989457828" at bounding box center [180, 19] width 187 height 17
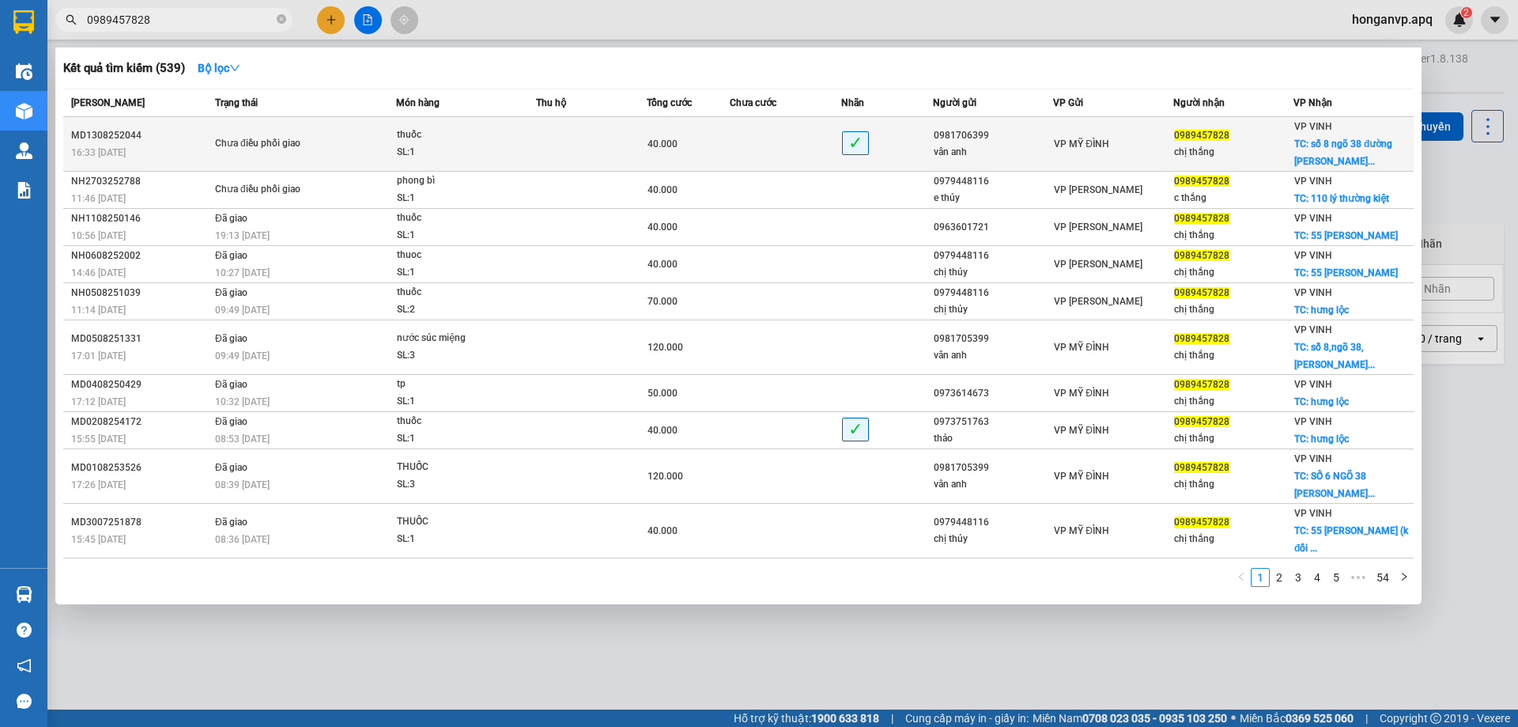
click at [488, 137] on div "thuốc" at bounding box center [456, 134] width 119 height 17
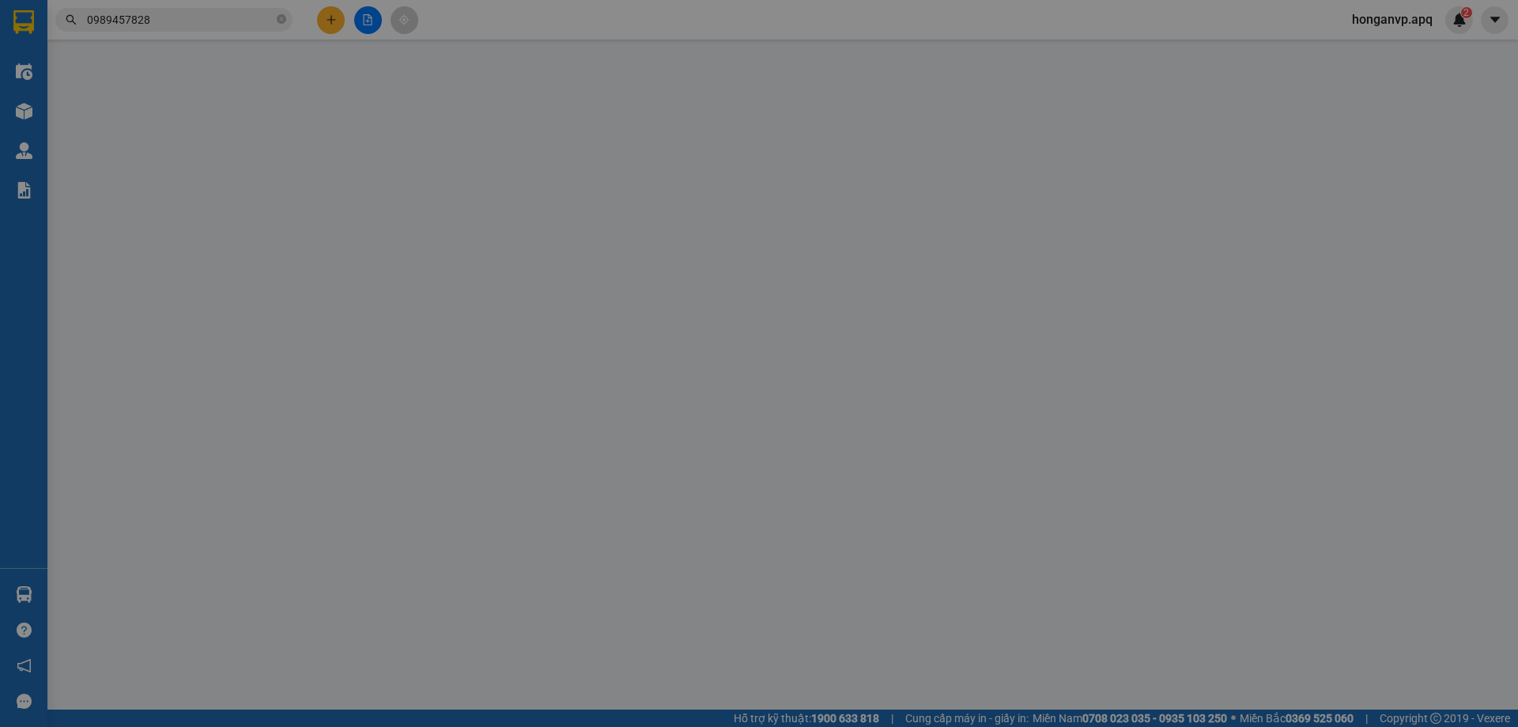
type input "0981706399"
type input "vân anh"
type input "0989457828"
type input "chị thắng"
checkbox input "true"
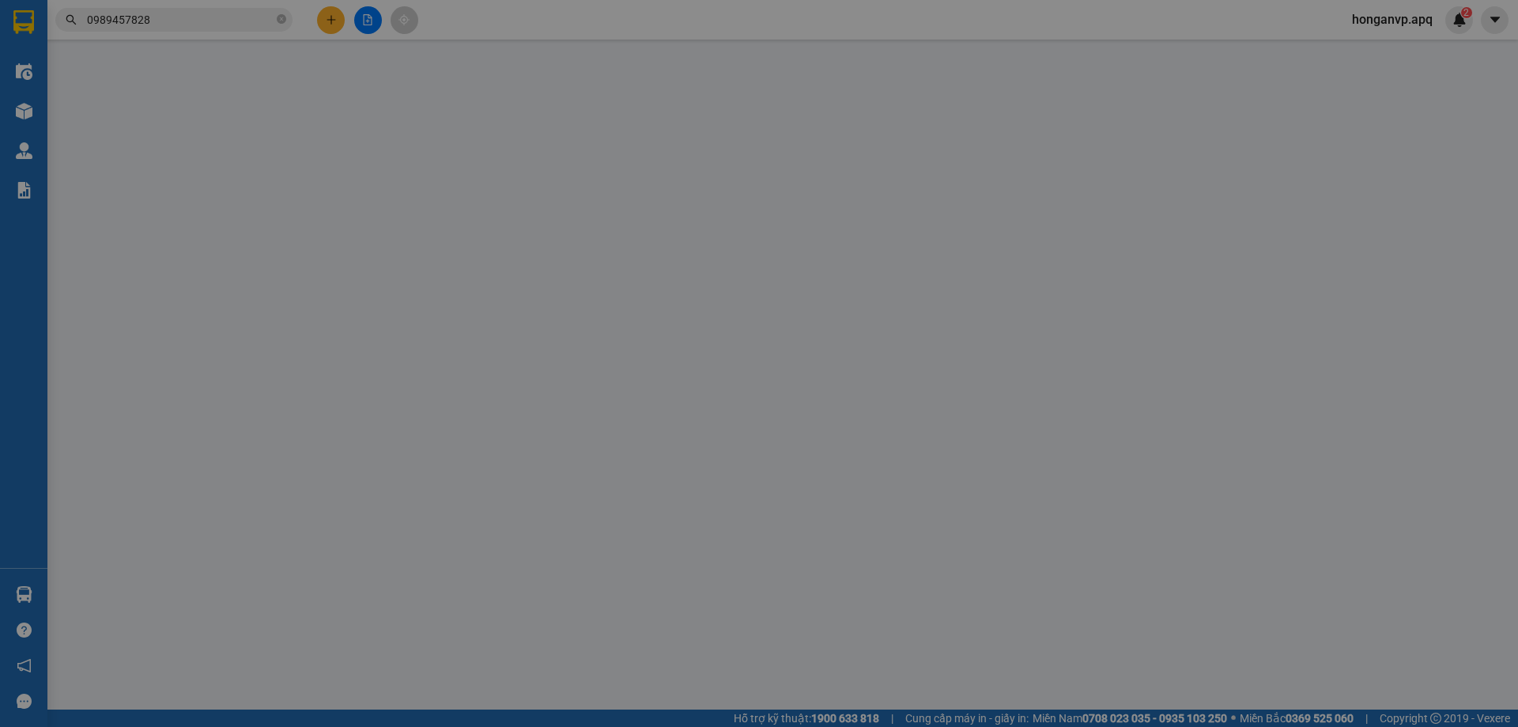
type input "55 trần thánh tông"
type input "40.000"
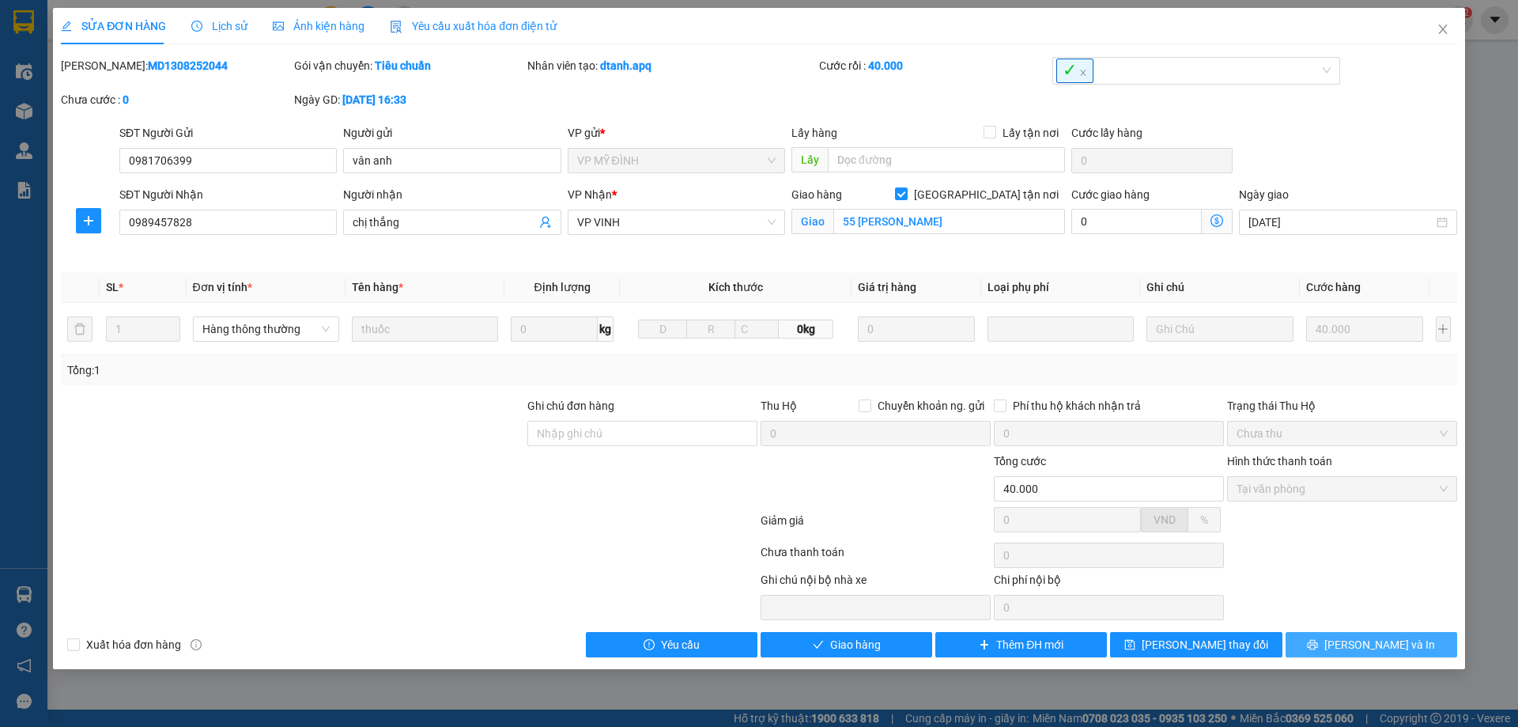
click at [1374, 642] on span "Lưu và In" at bounding box center [1379, 644] width 111 height 17
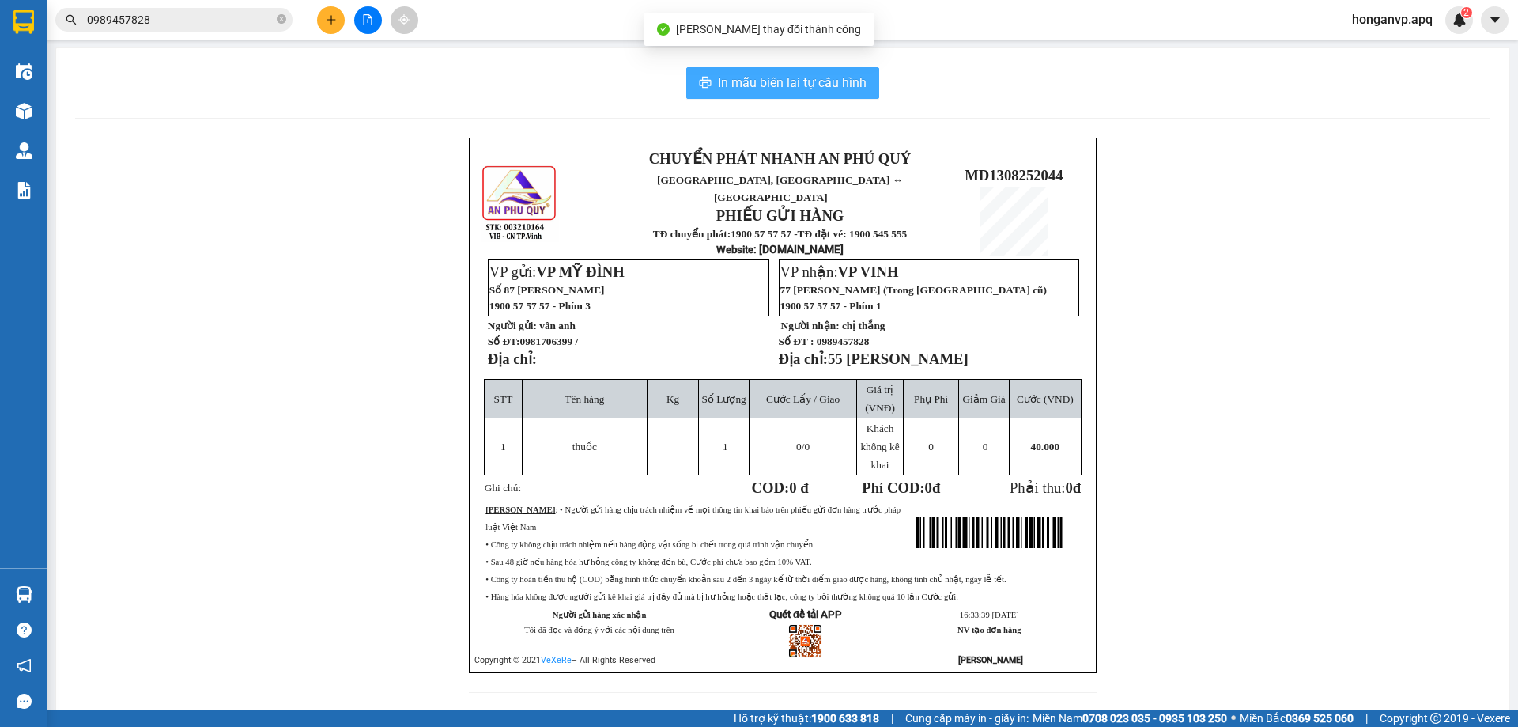
click at [802, 70] on button "In mẫu biên lai tự cấu hình" at bounding box center [782, 83] width 193 height 32
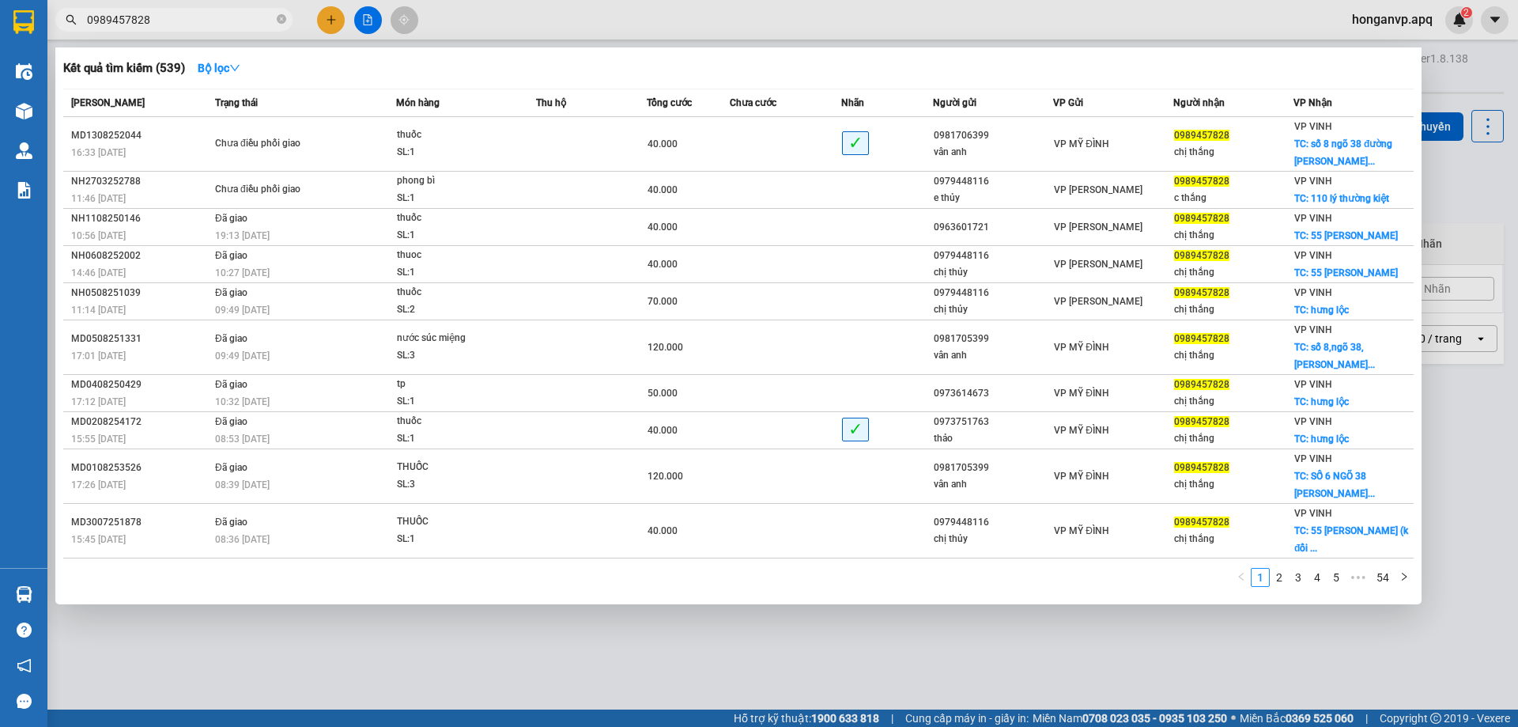
click at [169, 19] on input "0989457828" at bounding box center [180, 19] width 187 height 17
click at [281, 18] on icon "close-circle" at bounding box center [281, 18] width 9 height 9
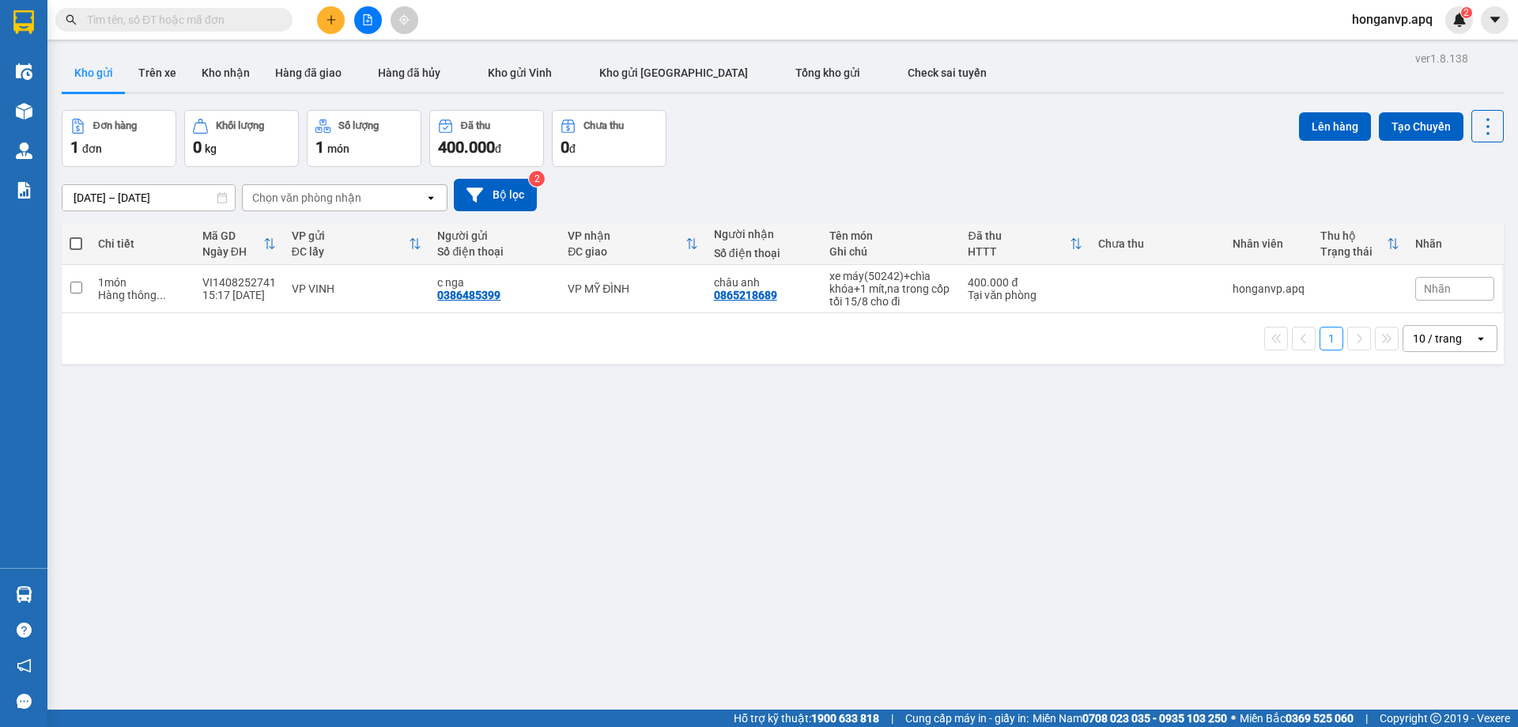
click at [803, 153] on div "Đơn hàng 1 đơn Khối lượng 0 kg Số lượng 1 món Đã thu 400.000 đ Chưa thu 0 đ Lên…" at bounding box center [783, 138] width 1442 height 57
click at [213, 19] on input "text" at bounding box center [180, 19] width 187 height 17
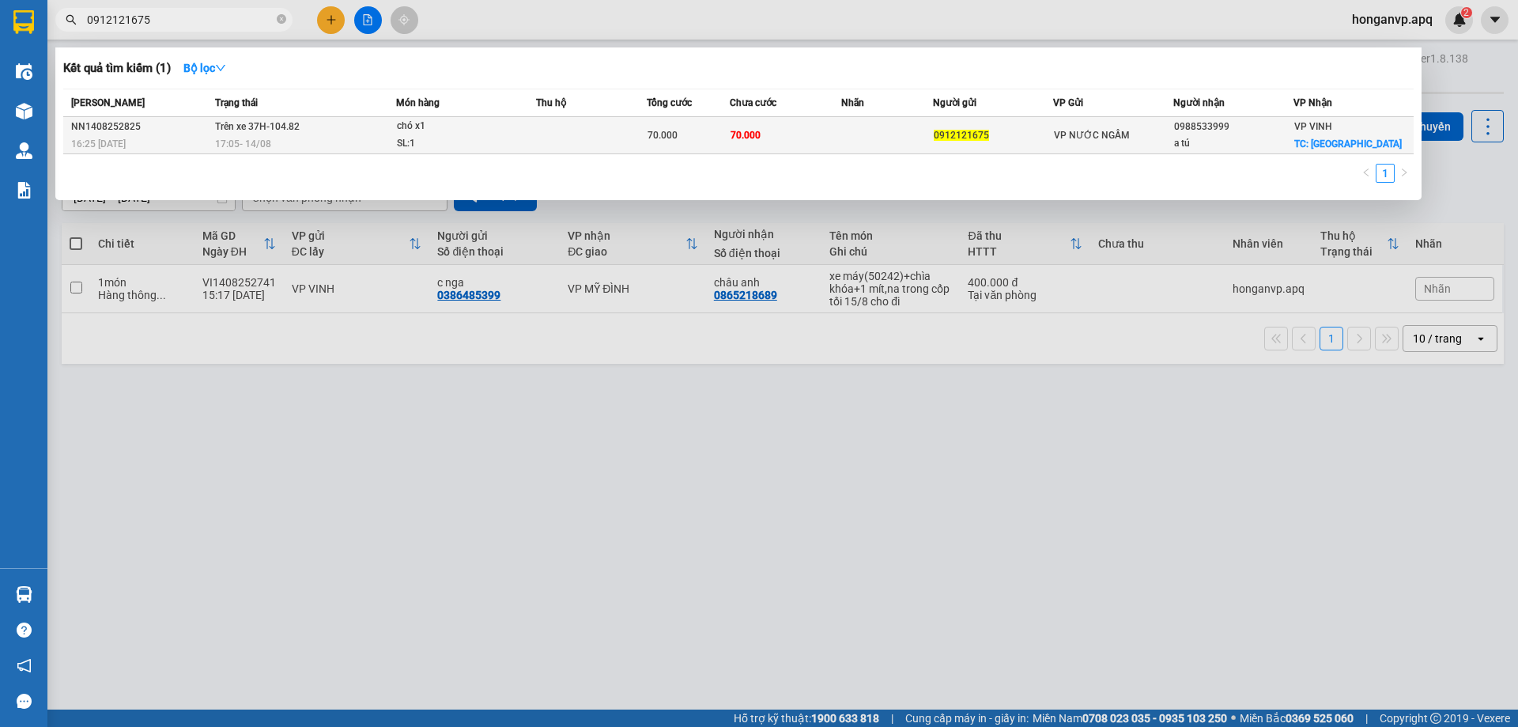
type input "0912121675"
click at [275, 131] on span "Trên xe 37H-104.82" at bounding box center [257, 126] width 85 height 11
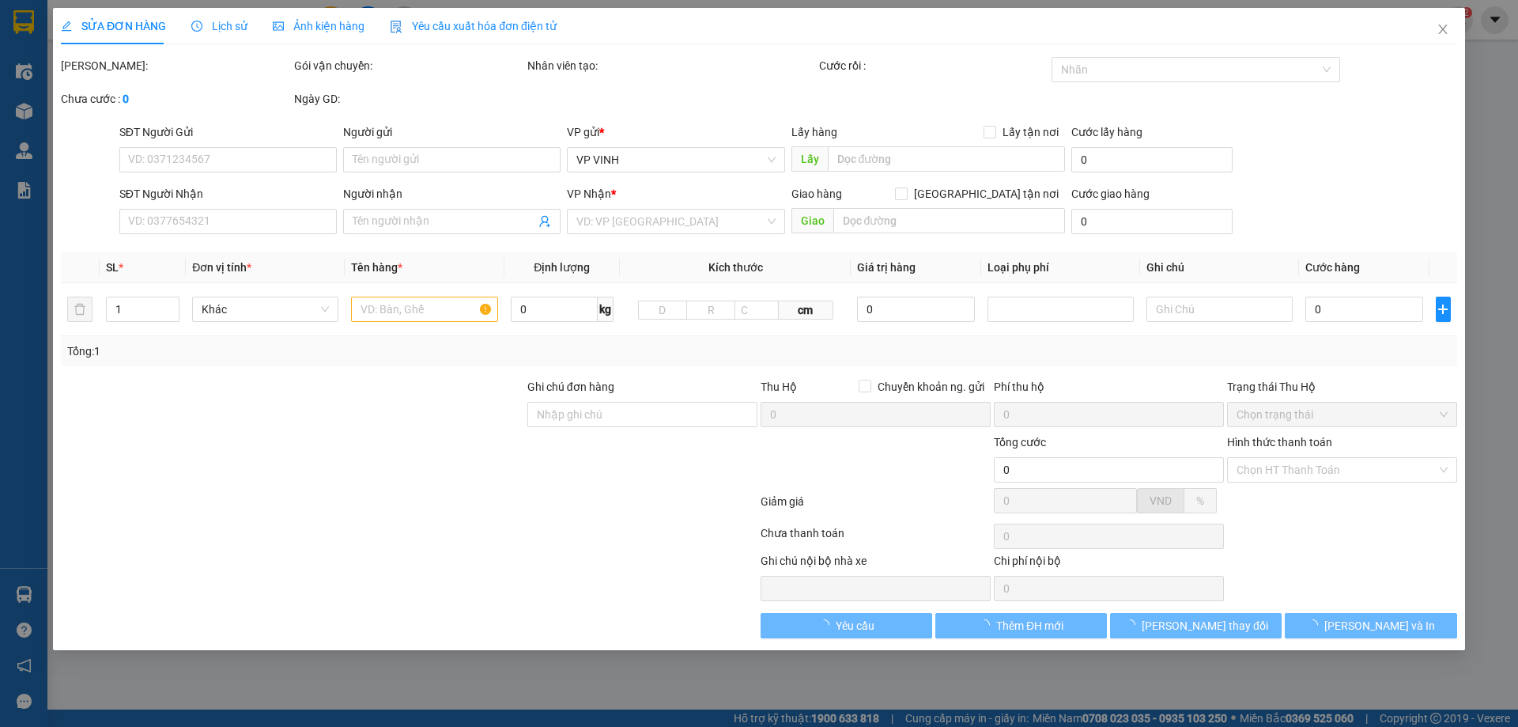
click at [212, 20] on span "Lịch sử" at bounding box center [219, 26] width 56 height 13
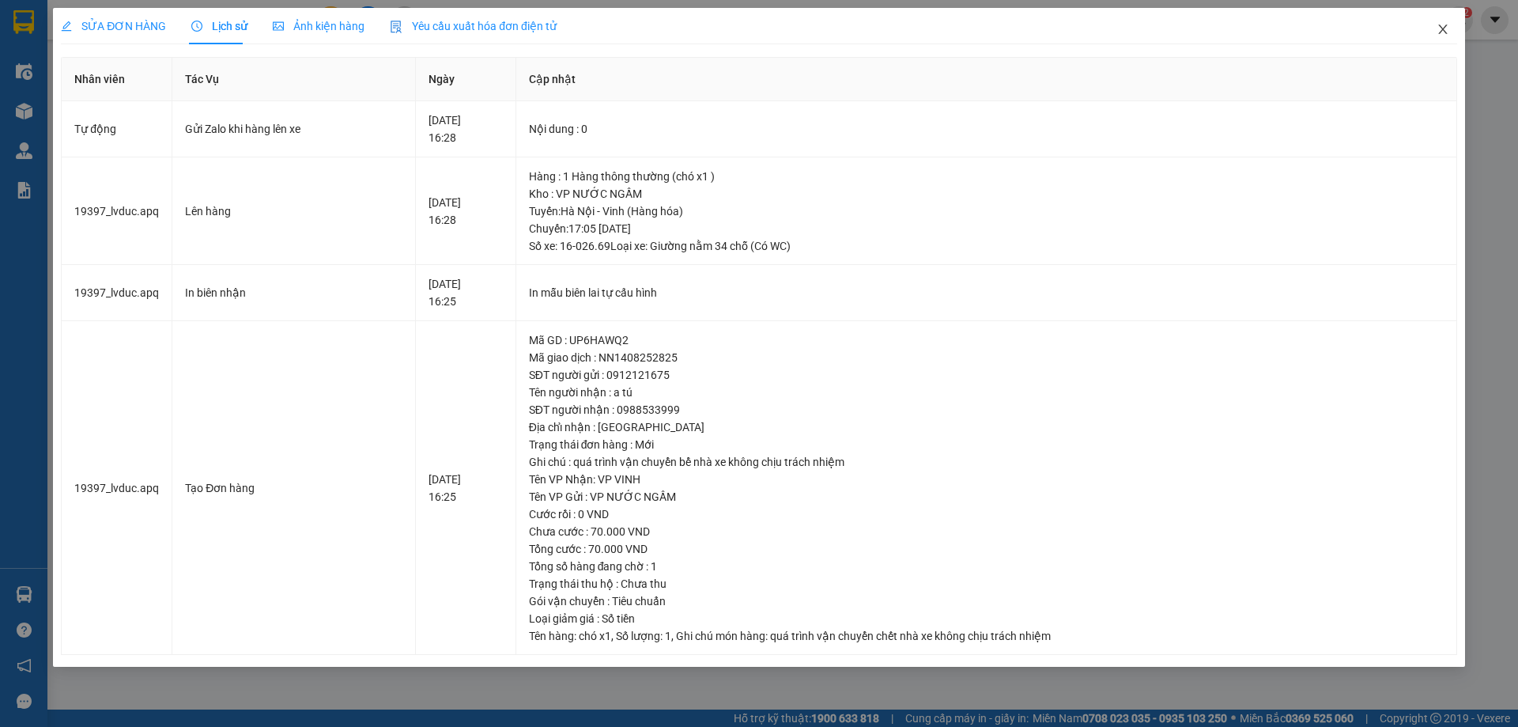
click at [1442, 31] on icon "close" at bounding box center [1442, 29] width 9 height 9
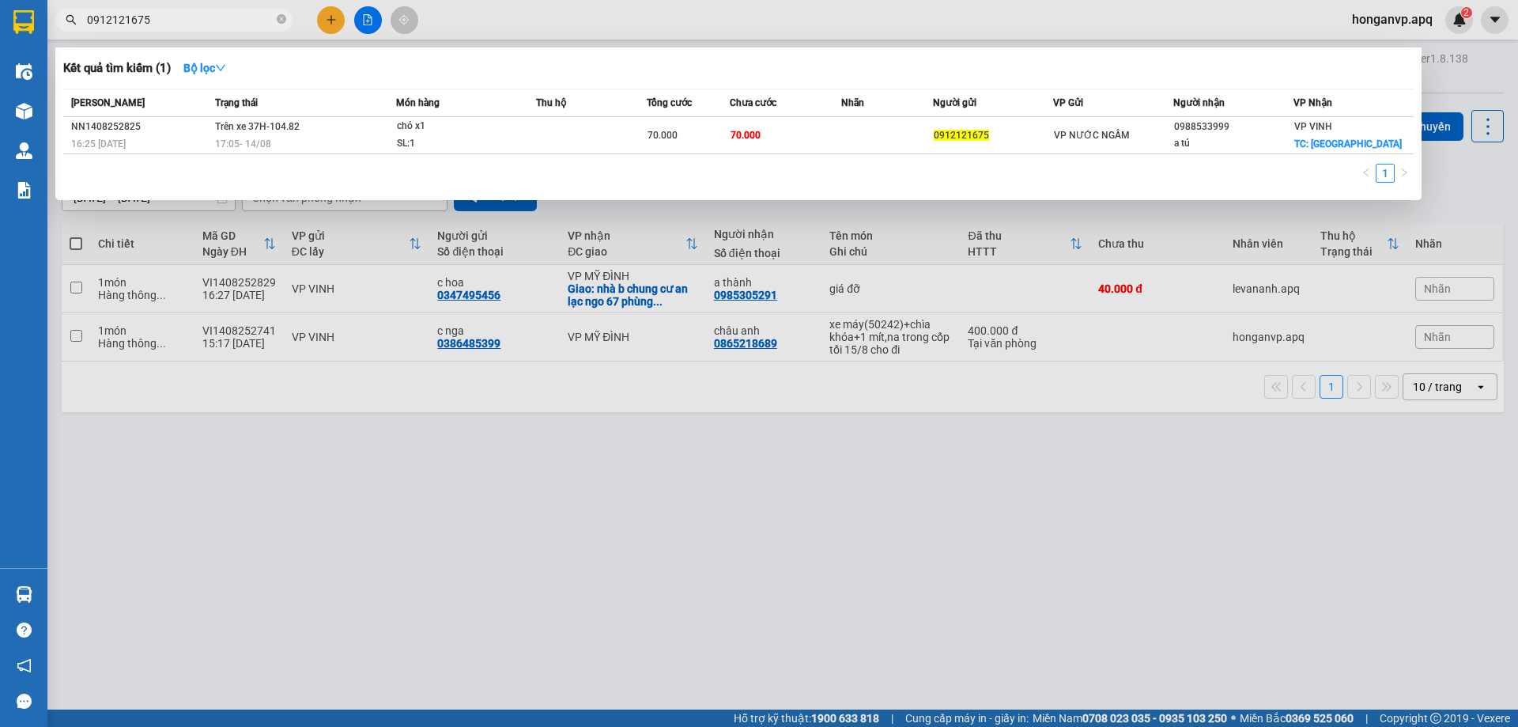
click at [194, 16] on input "0912121675" at bounding box center [180, 19] width 187 height 17
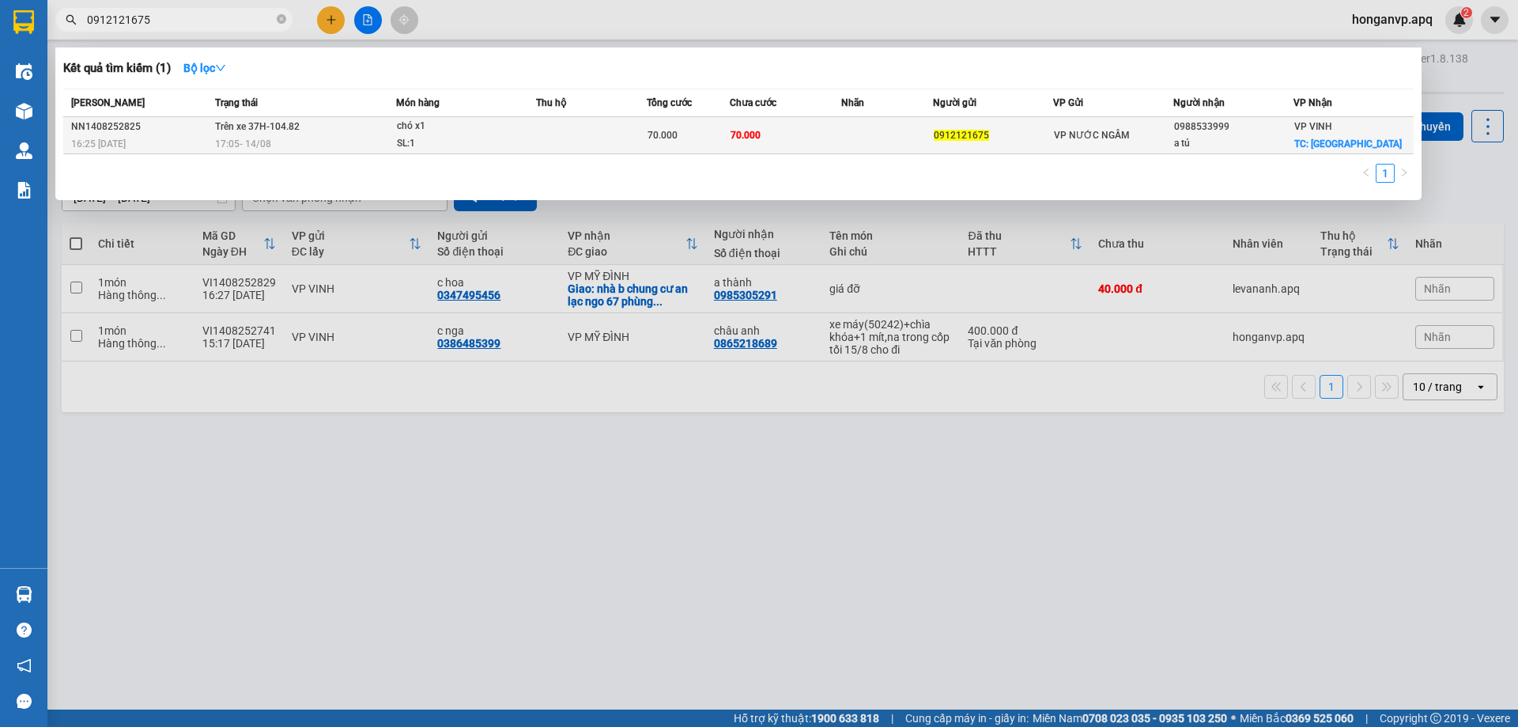
click at [489, 136] on div "SL: 1" at bounding box center [456, 143] width 119 height 17
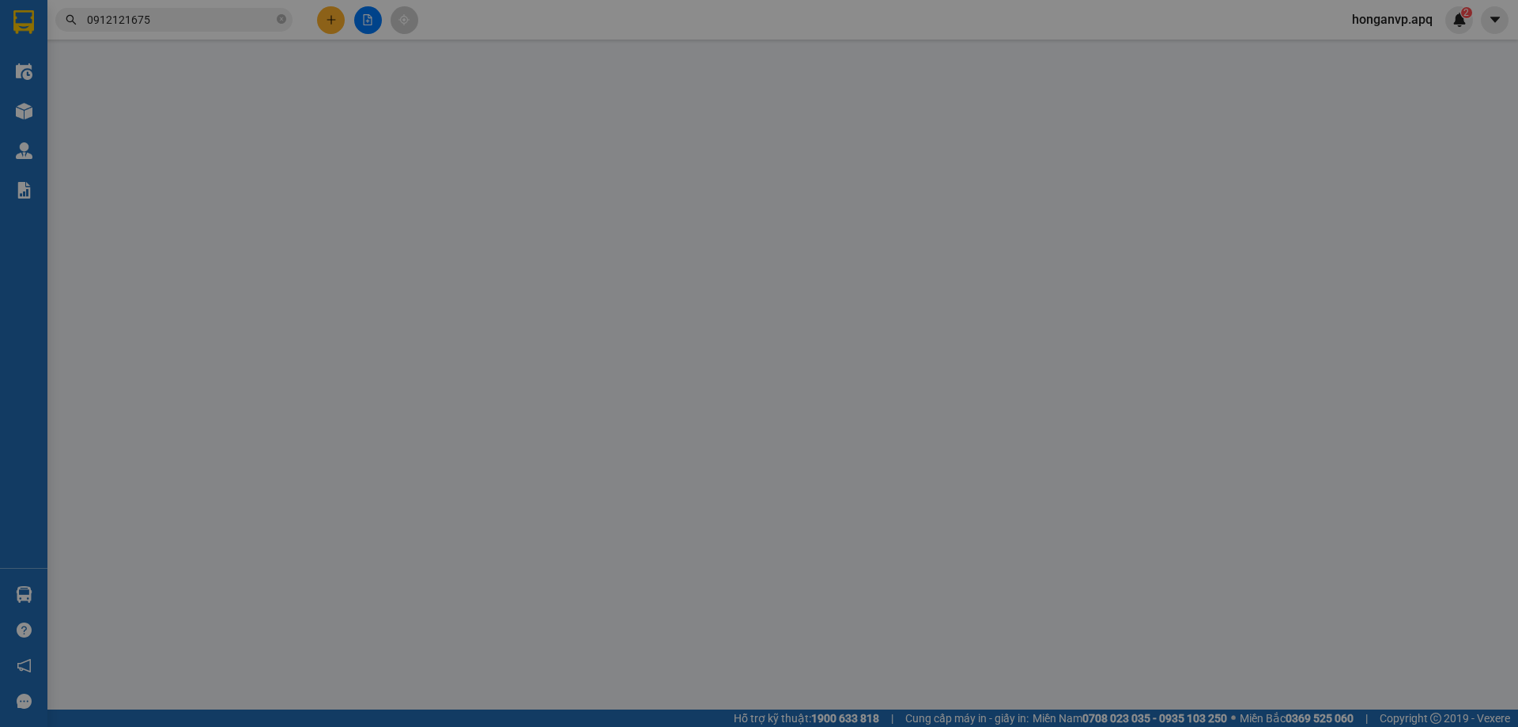
type input "0912121675"
type input "0988533999"
type input "a tú"
checkbox input "true"
type input "chợ vinh"
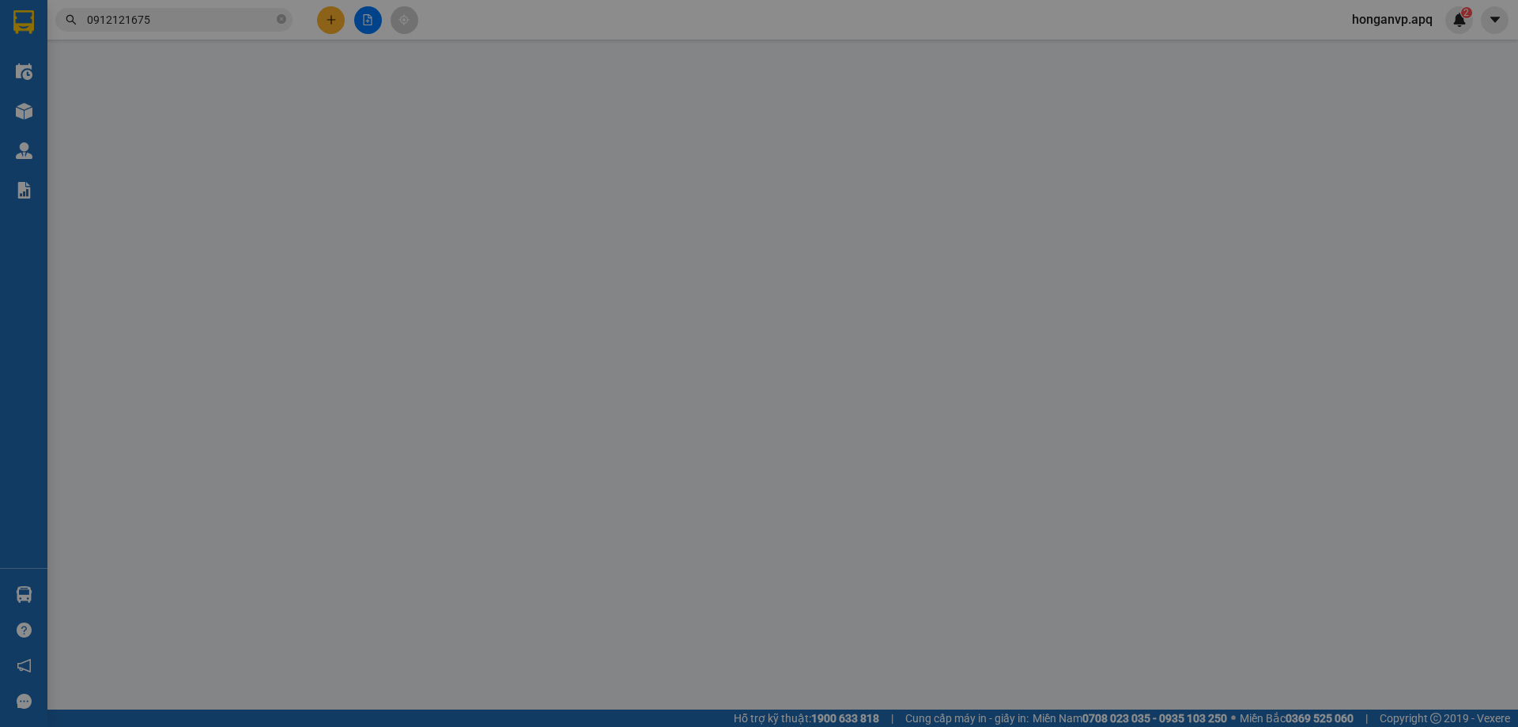
type input "quá trình vận chuyển bể nhà xe không chịu trách nhiệm"
type input "70.000"
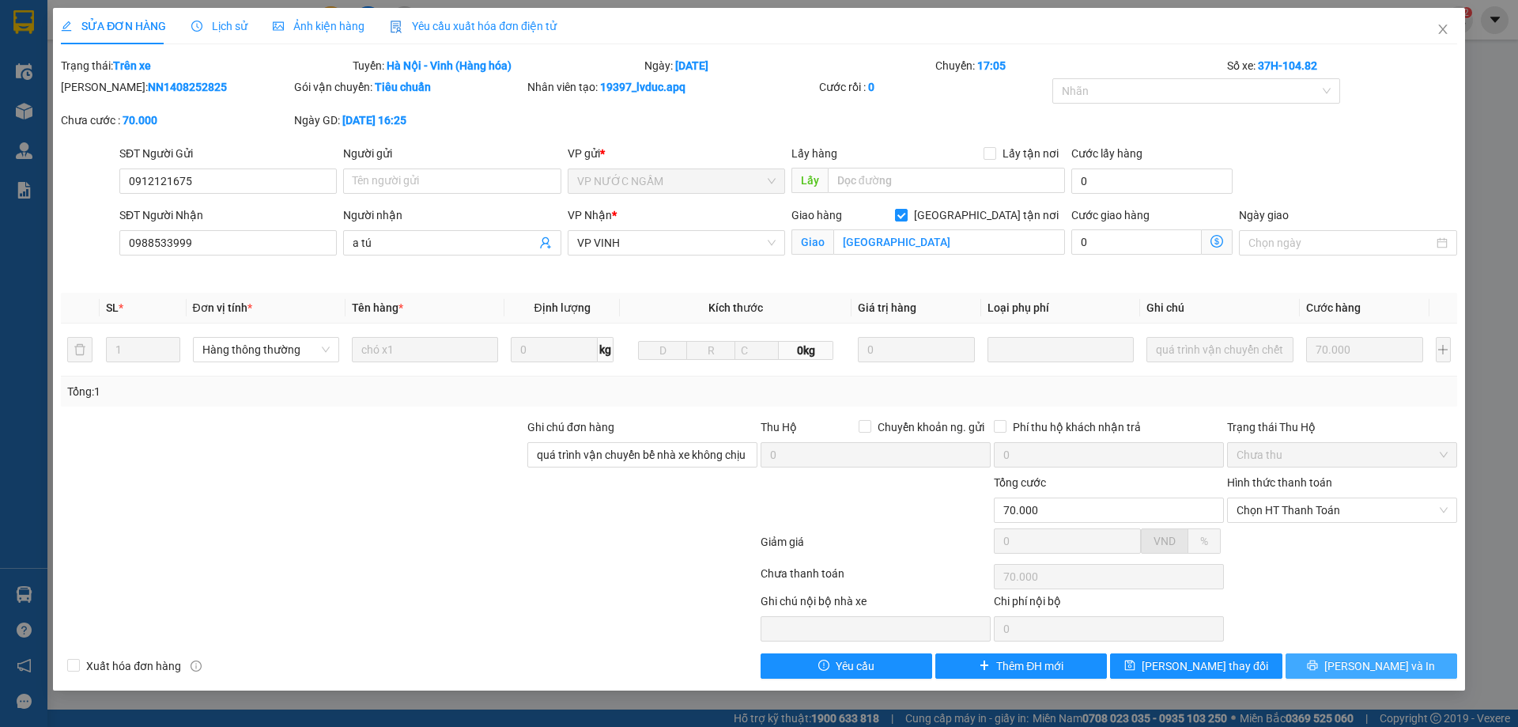
click at [1394, 671] on span "Lưu và In" at bounding box center [1379, 665] width 111 height 17
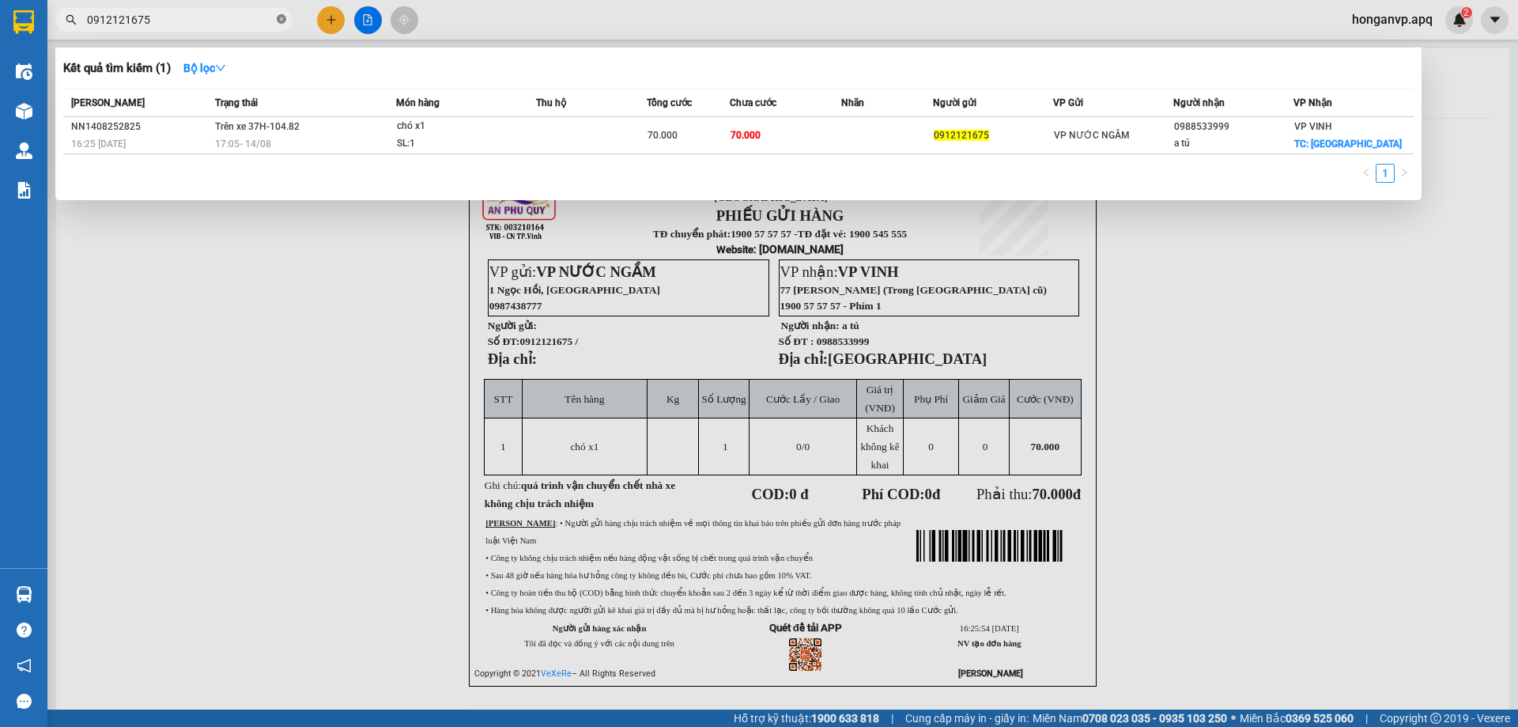
click at [277, 19] on icon "close-circle" at bounding box center [281, 18] width 9 height 9
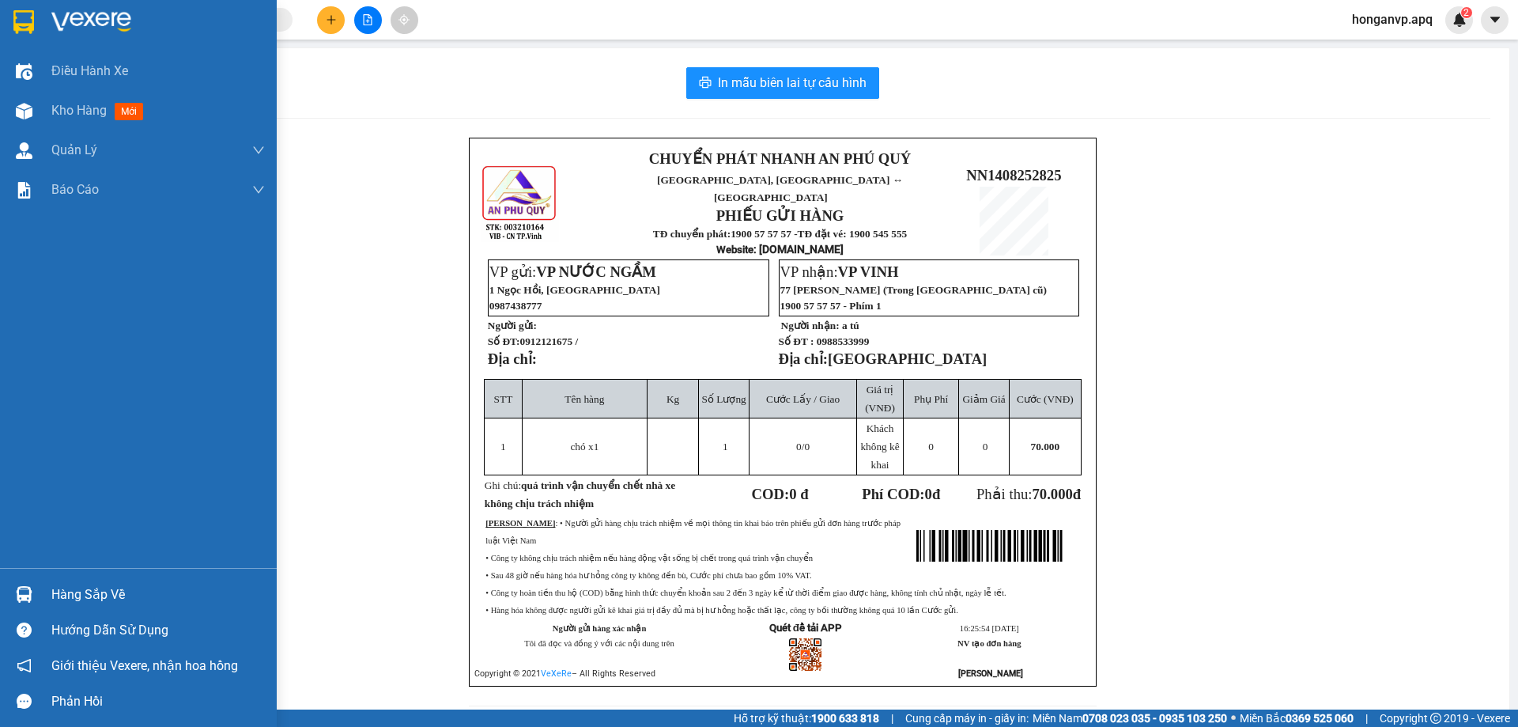
click at [62, 15] on img at bounding box center [91, 22] width 80 height 24
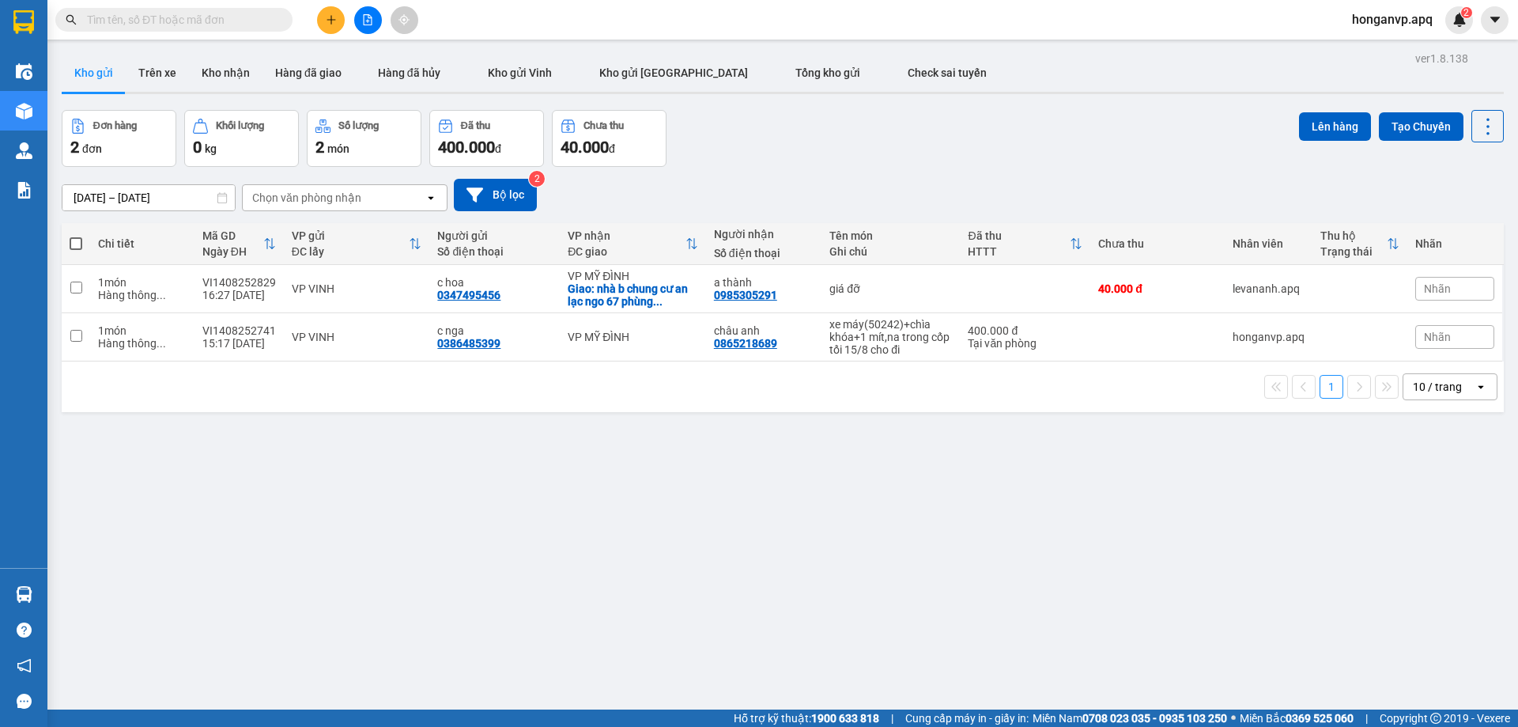
click at [232, 18] on input "text" at bounding box center [180, 19] width 187 height 17
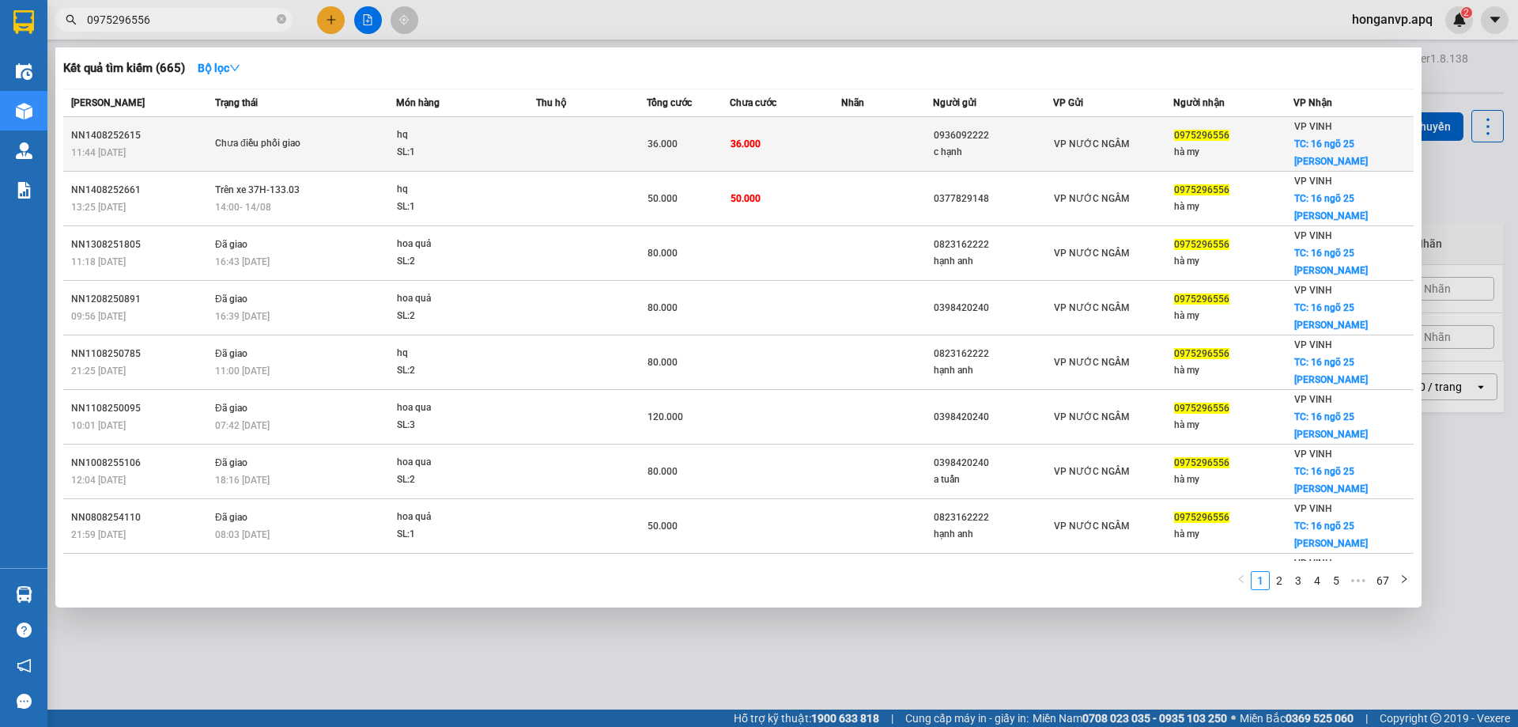
type input "0975296556"
click at [266, 154] on td "Chưa điều phối giao" at bounding box center [303, 144] width 185 height 55
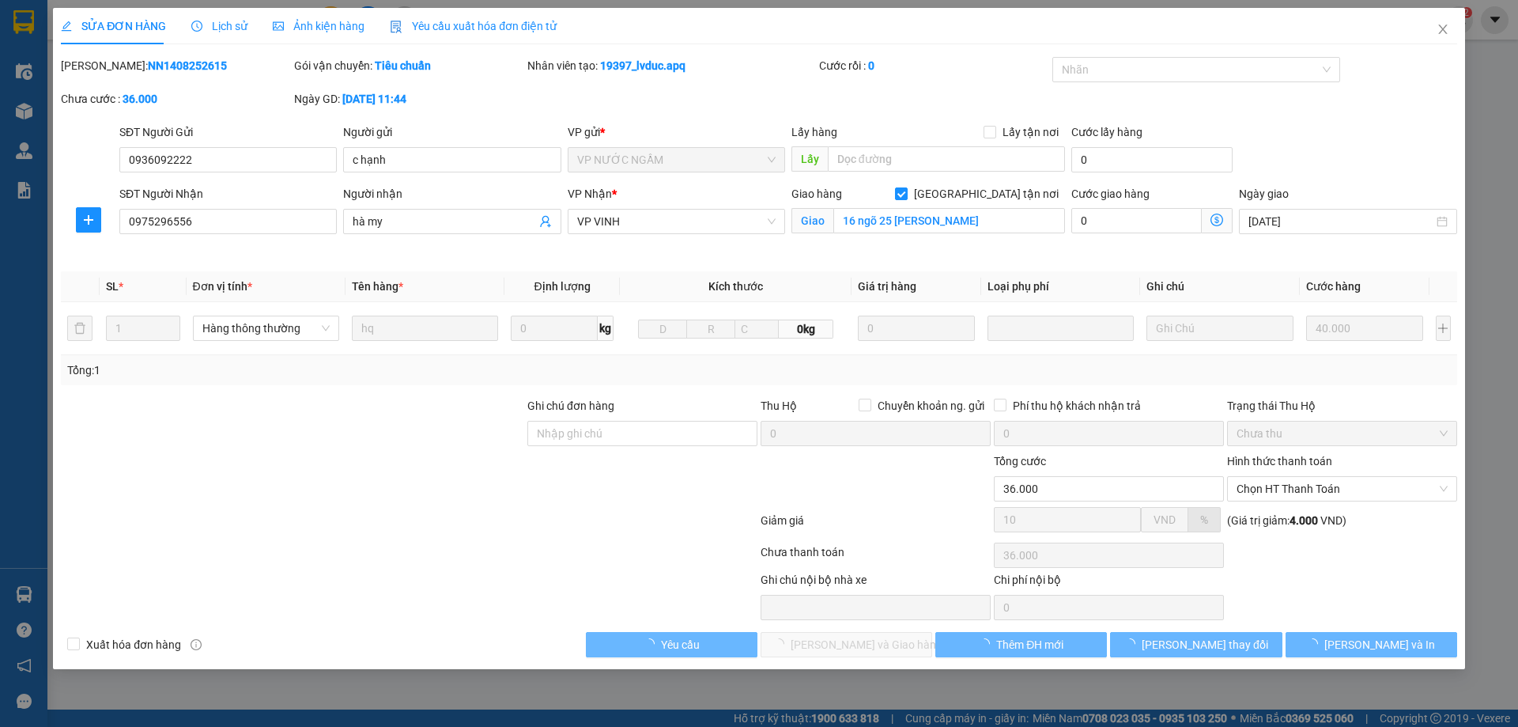
click at [232, 25] on span "Lịch sử" at bounding box center [219, 26] width 56 height 13
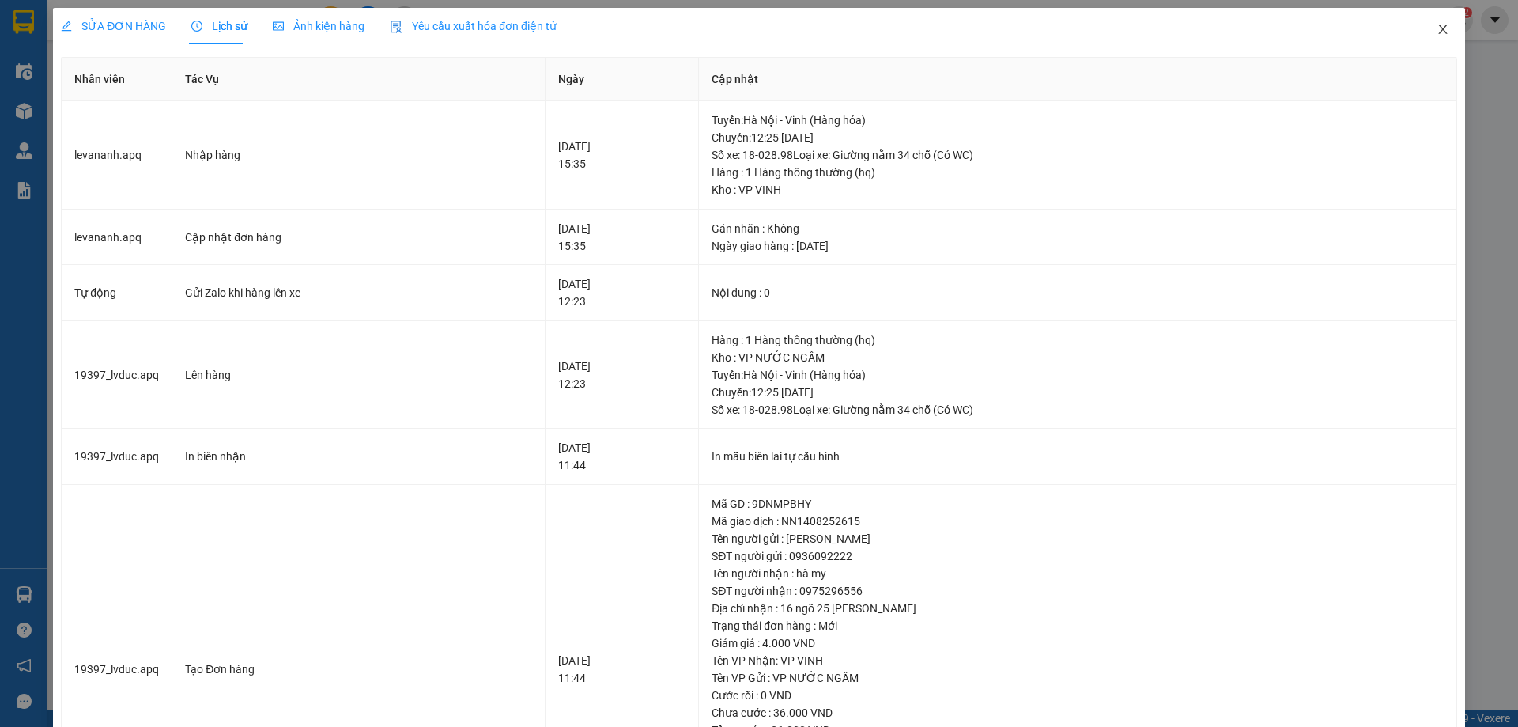
click at [1436, 28] on icon "close" at bounding box center [1442, 29] width 13 height 13
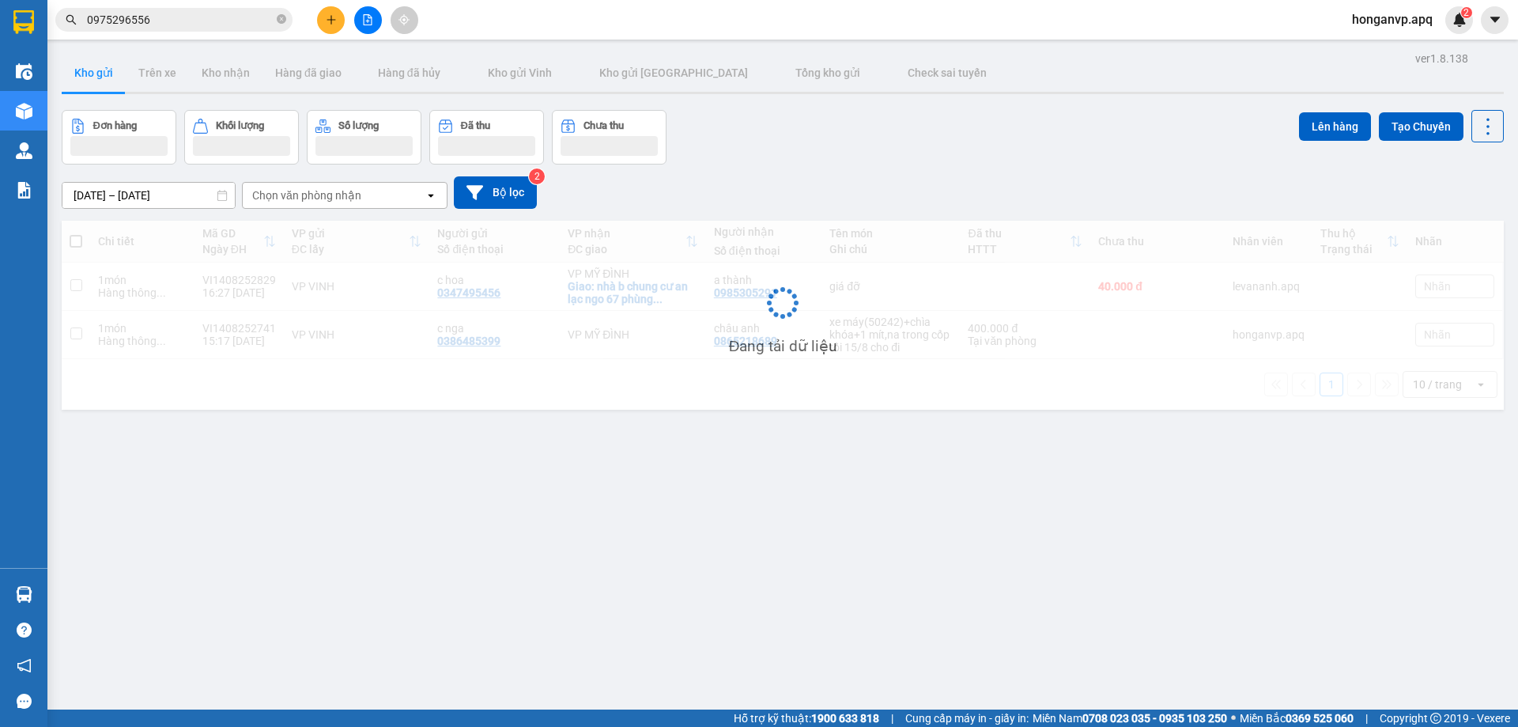
click at [192, 22] on input "0975296556" at bounding box center [180, 19] width 187 height 17
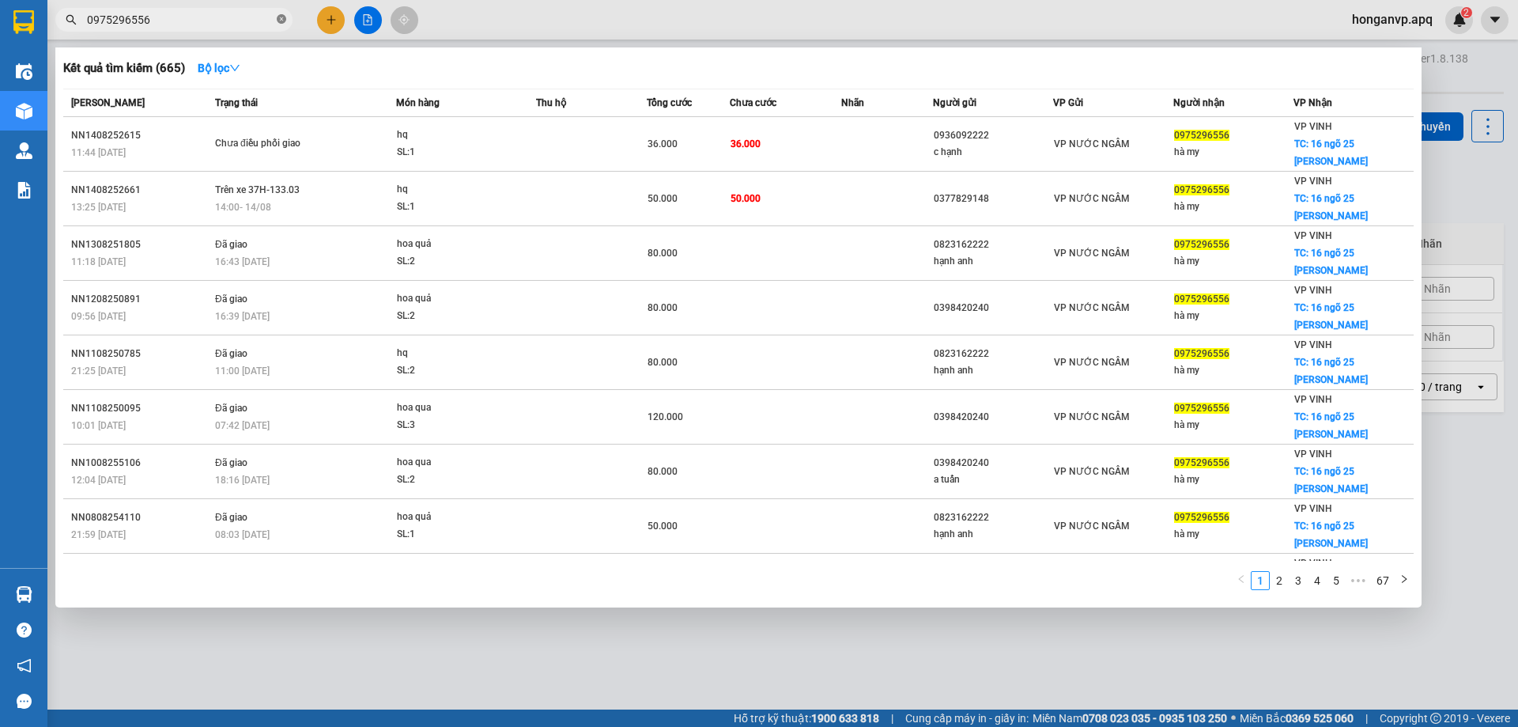
click at [284, 18] on icon "close-circle" at bounding box center [281, 18] width 9 height 9
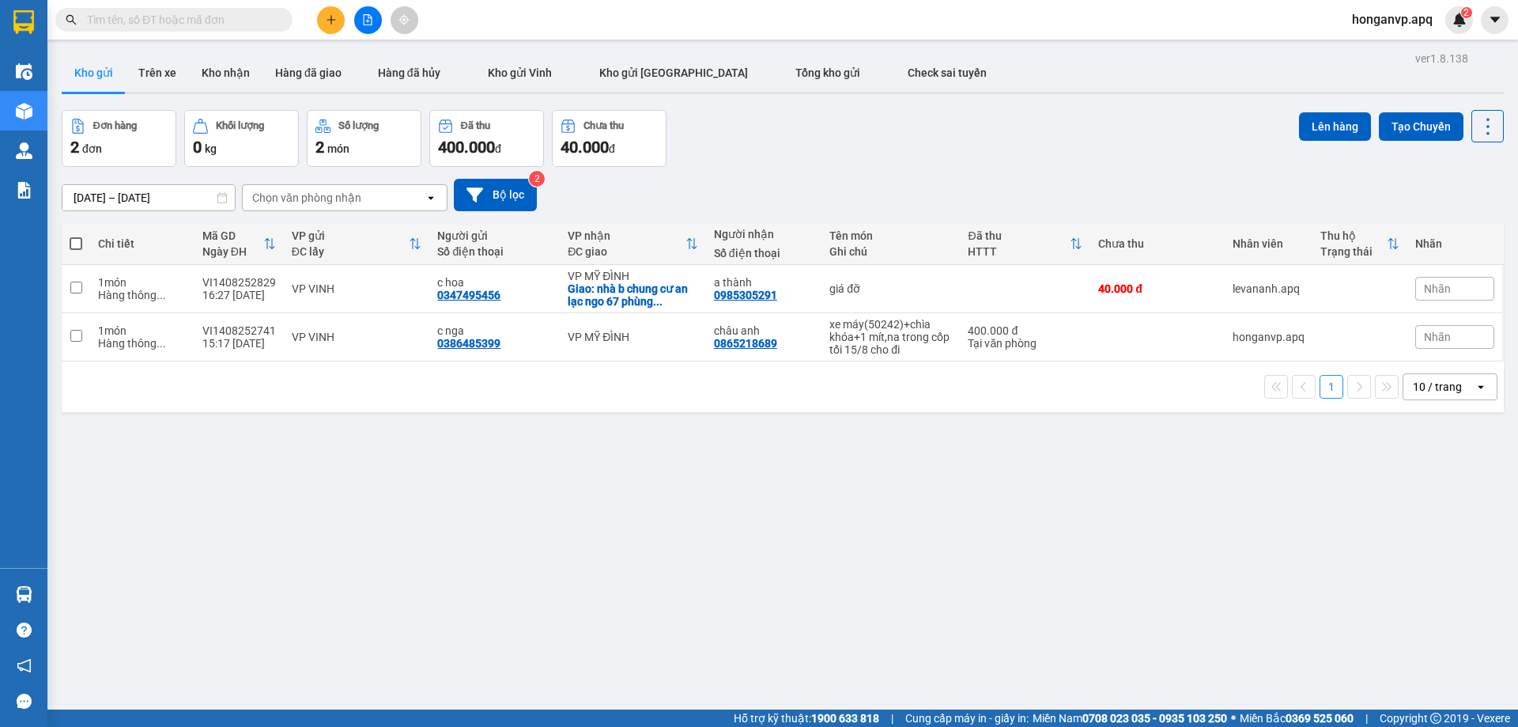
click at [198, 22] on input "text" at bounding box center [180, 19] width 187 height 17
click at [1386, 19] on span "honganvp.apq" at bounding box center [1392, 19] width 106 height 20
click at [1379, 49] on span "Đăng xuất" at bounding box center [1399, 48] width 74 height 17
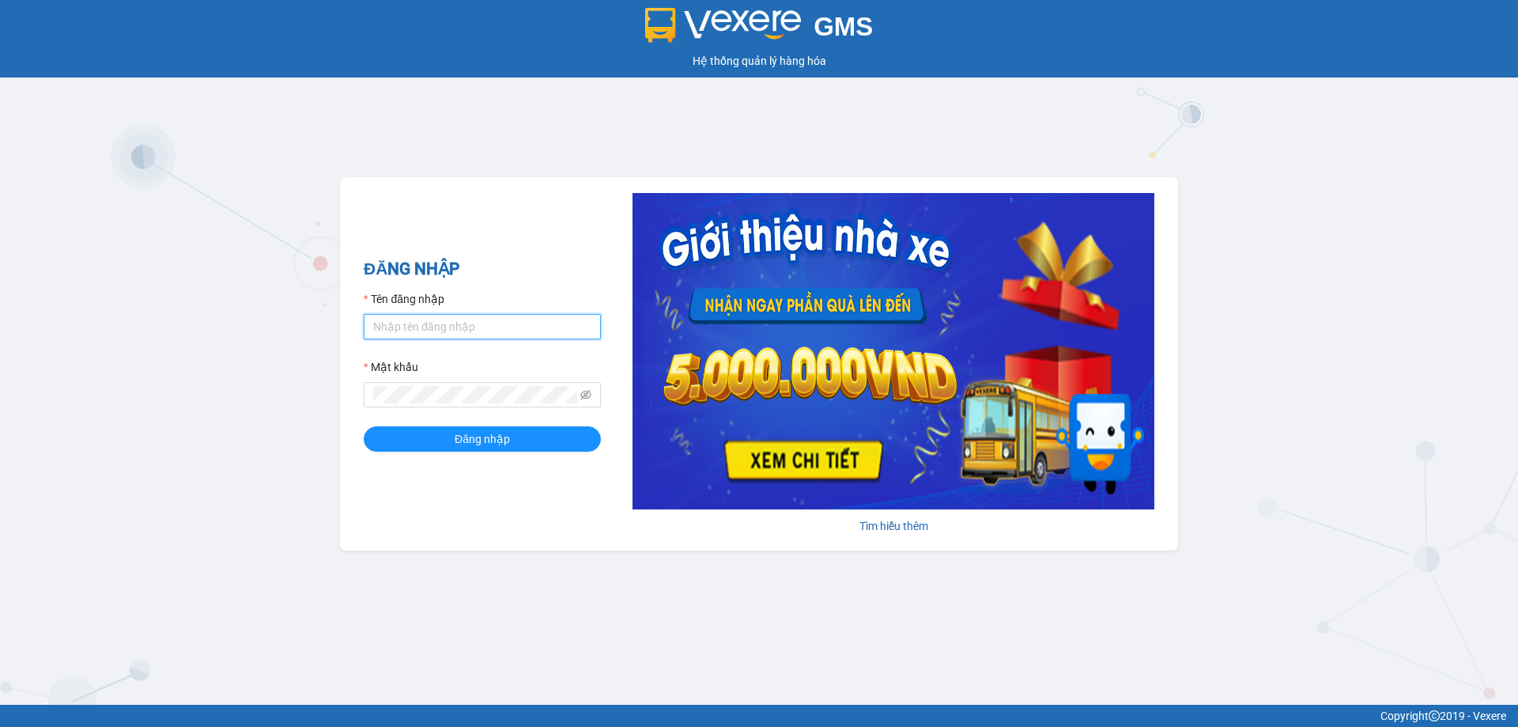
type input "tuananh.apq"
click at [211, 253] on div "GMS Hệ thống quản lý hàng hóa ĐĂNG NHẬP Tên đăng nhập tuananh.apq Mật khẩu Đăng…" at bounding box center [759, 352] width 1518 height 704
